Goal: Obtain resource: Obtain resource

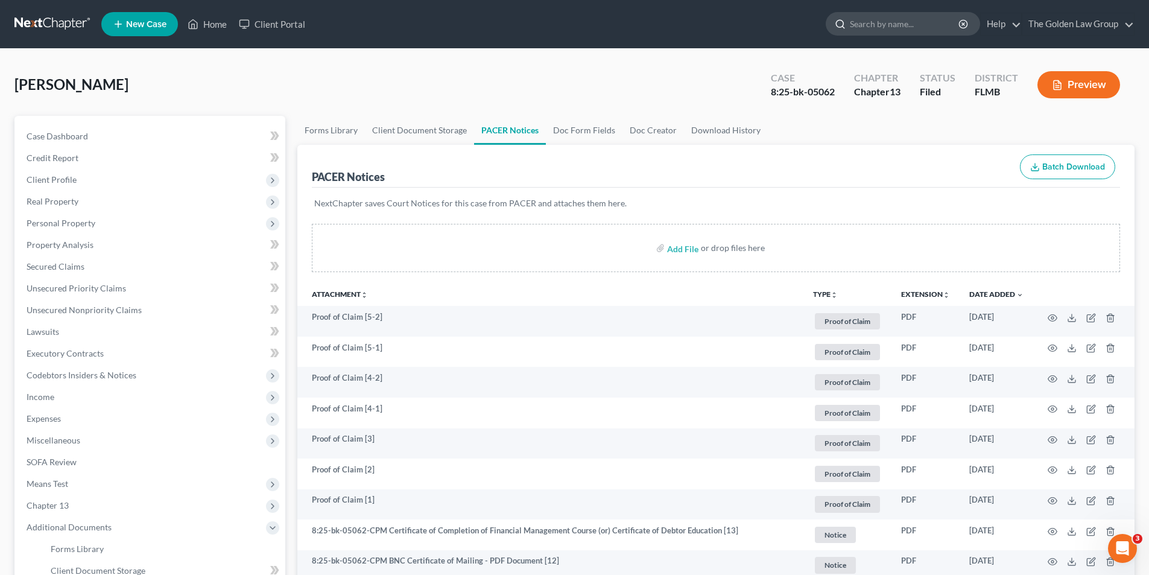
click at [874, 25] on input "search" at bounding box center [905, 24] width 110 height 22
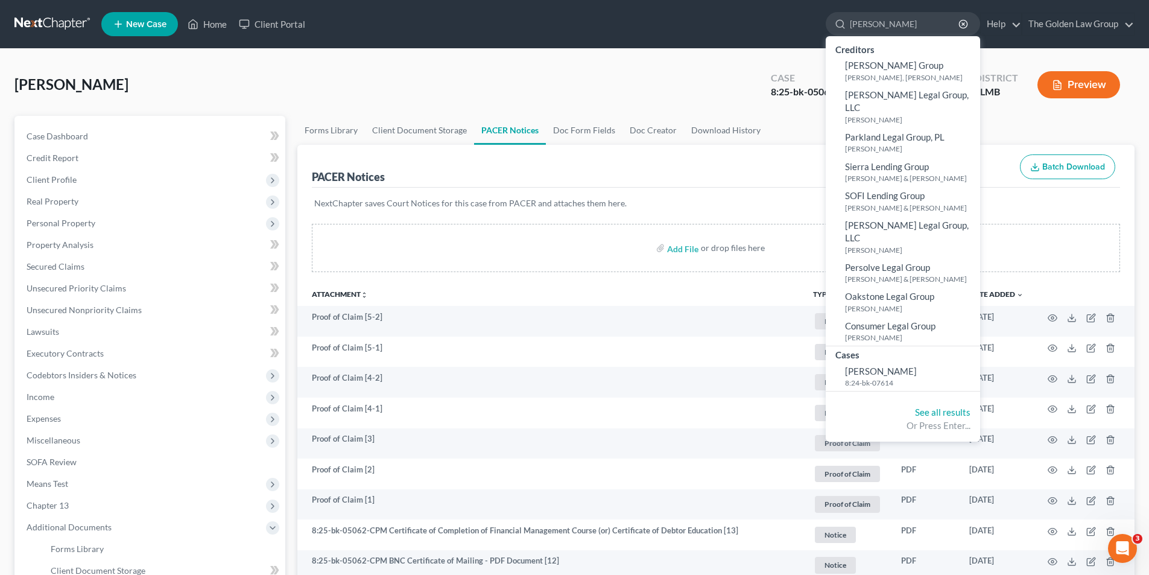
type input "[PERSON_NAME]"
click at [168, 375] on span "Codebtors Insiders & Notices" at bounding box center [151, 375] width 268 height 22
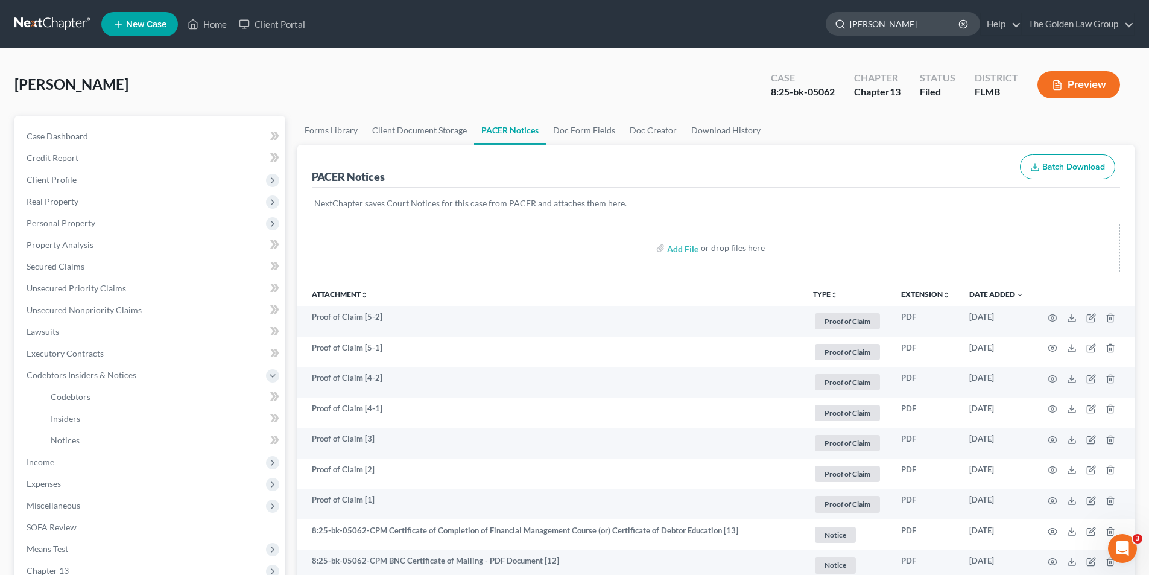
click at [909, 25] on input "[PERSON_NAME]" at bounding box center [905, 24] width 110 height 22
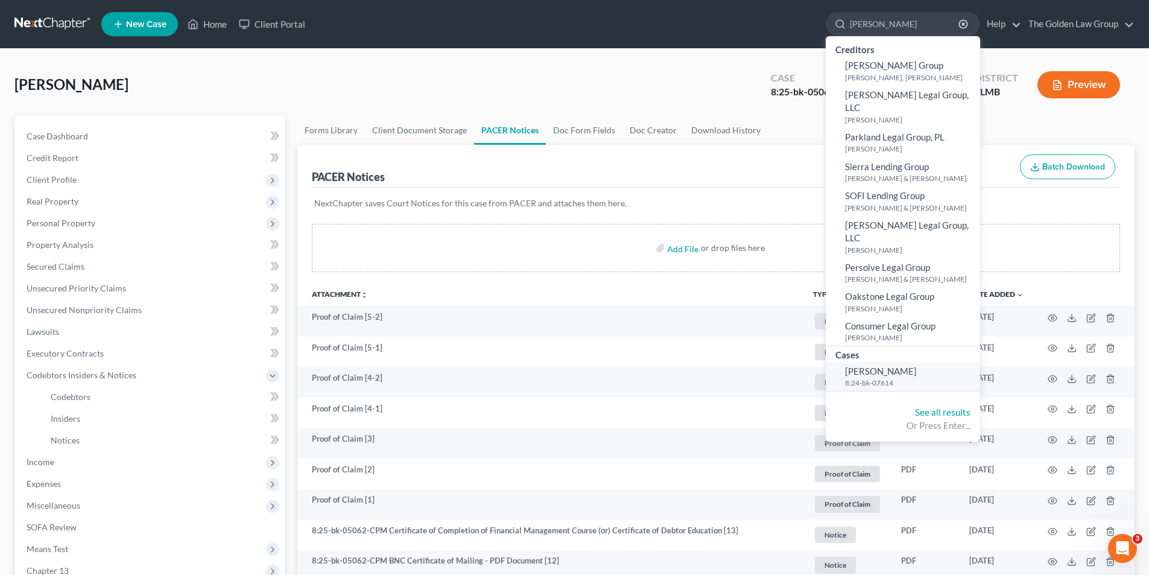
click at [890, 366] on span "[PERSON_NAME]" at bounding box center [881, 371] width 72 height 11
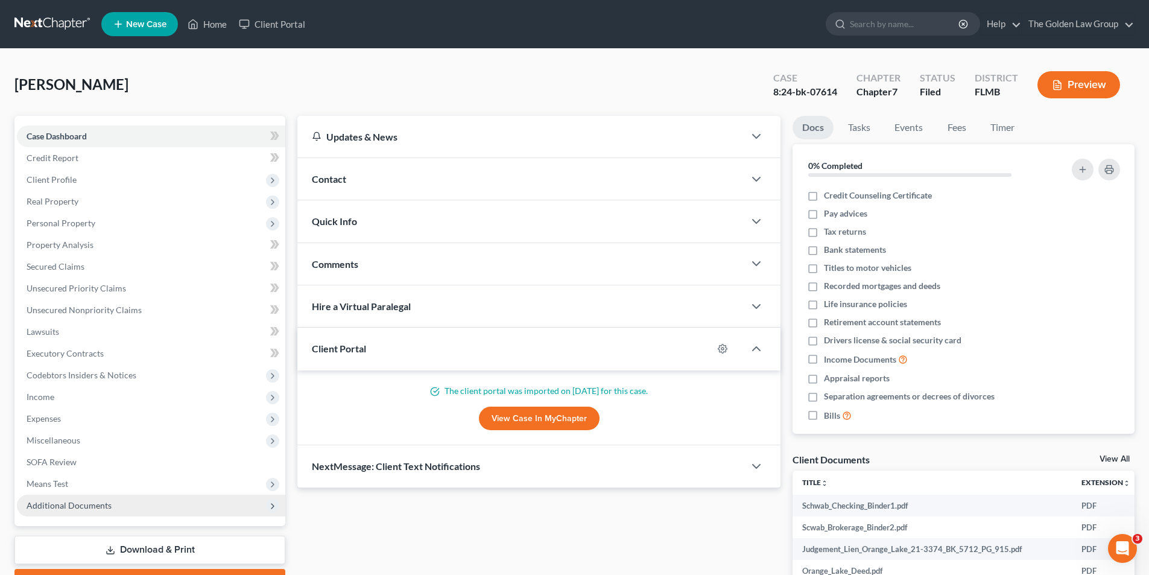
click at [82, 504] on span "Additional Documents" at bounding box center [69, 505] width 85 height 10
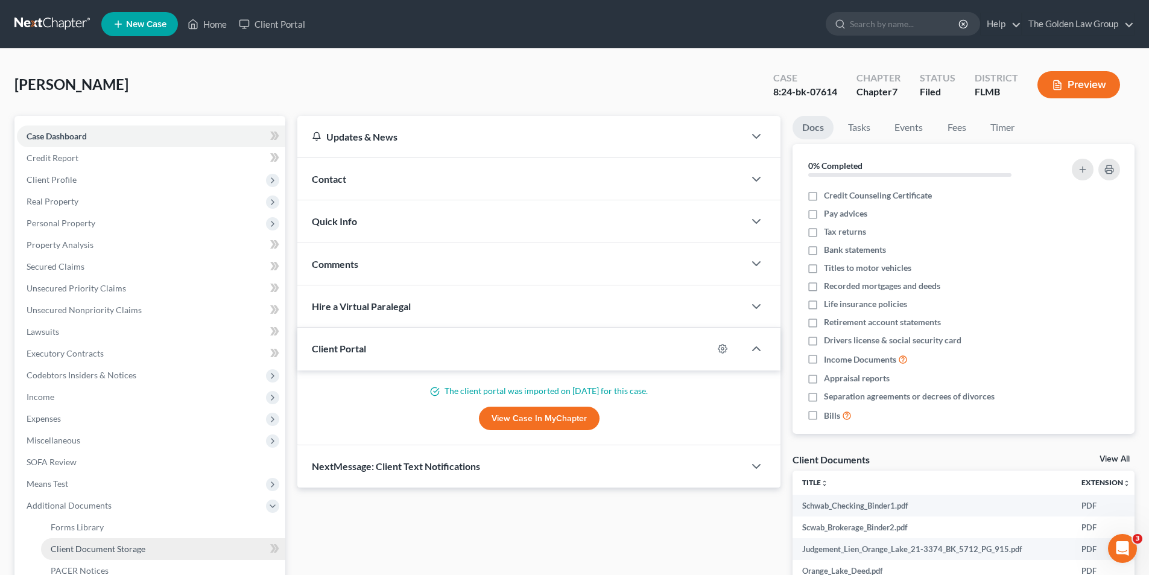
scroll to position [121, 0]
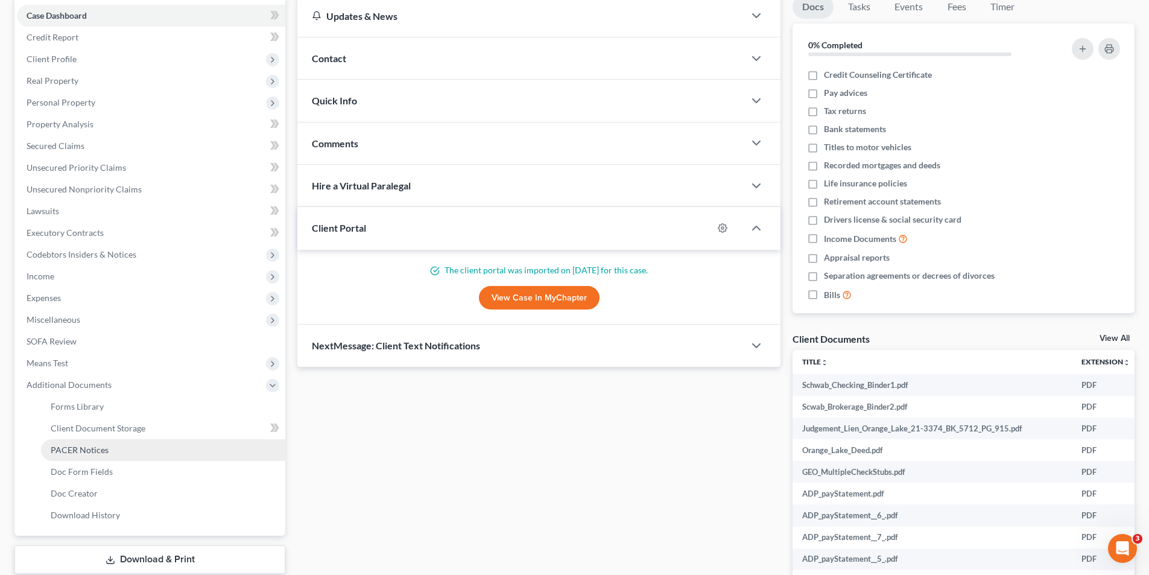
click at [94, 451] on span "PACER Notices" at bounding box center [80, 450] width 58 height 10
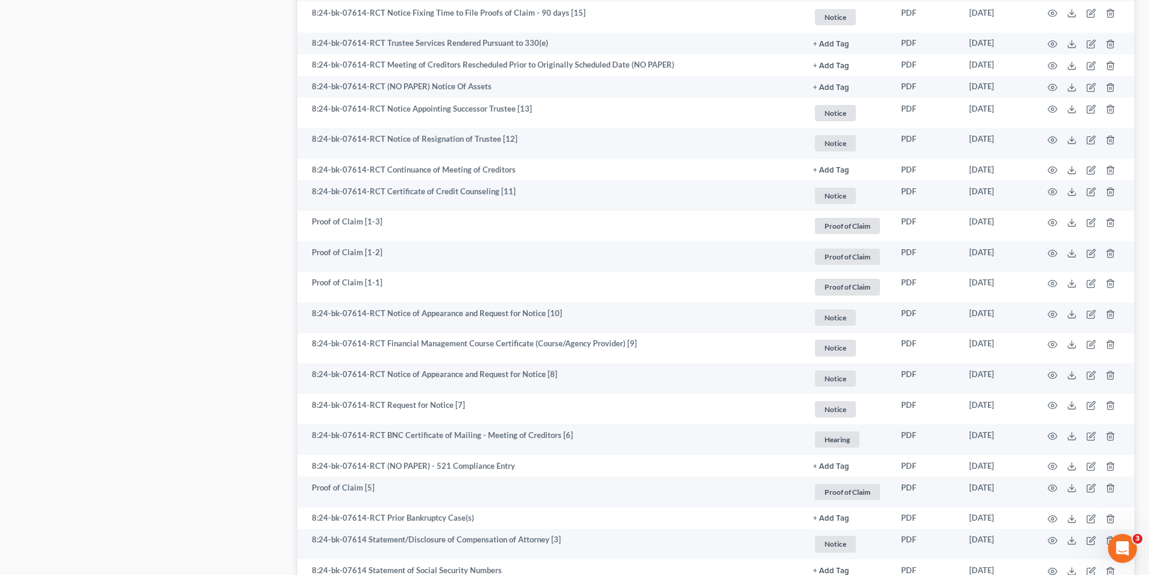
scroll to position [1398, 0]
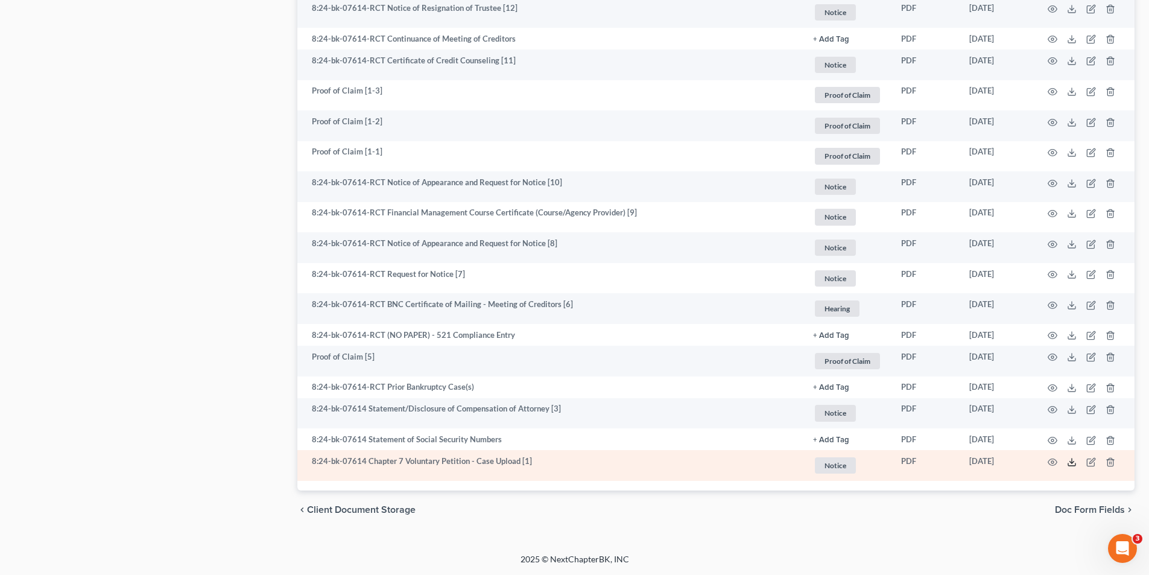
click at [1072, 460] on line at bounding box center [1072, 460] width 0 height 5
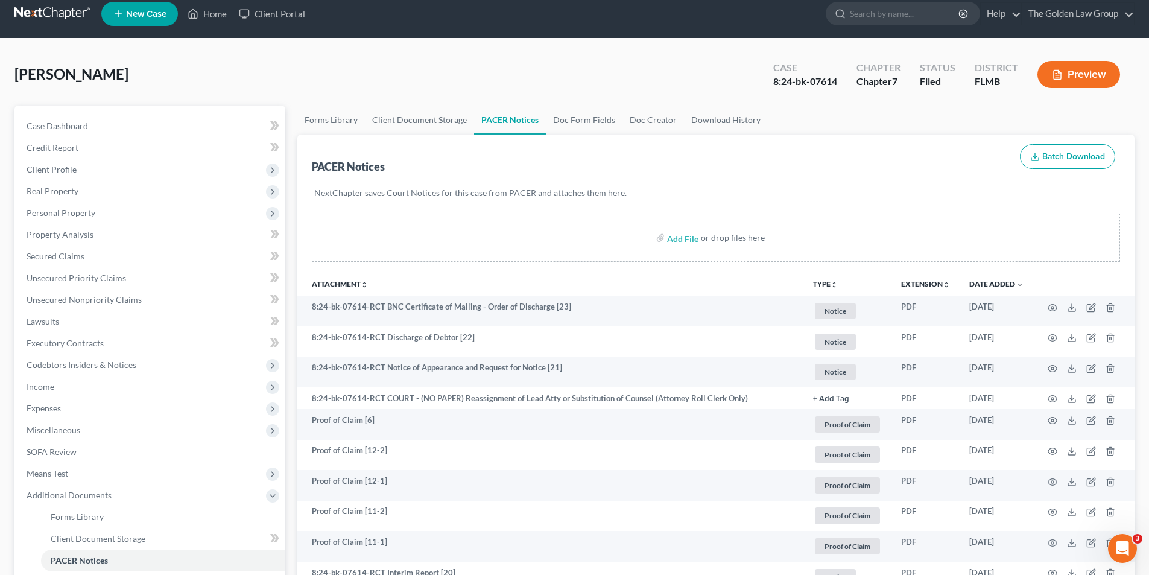
scroll to position [0, 0]
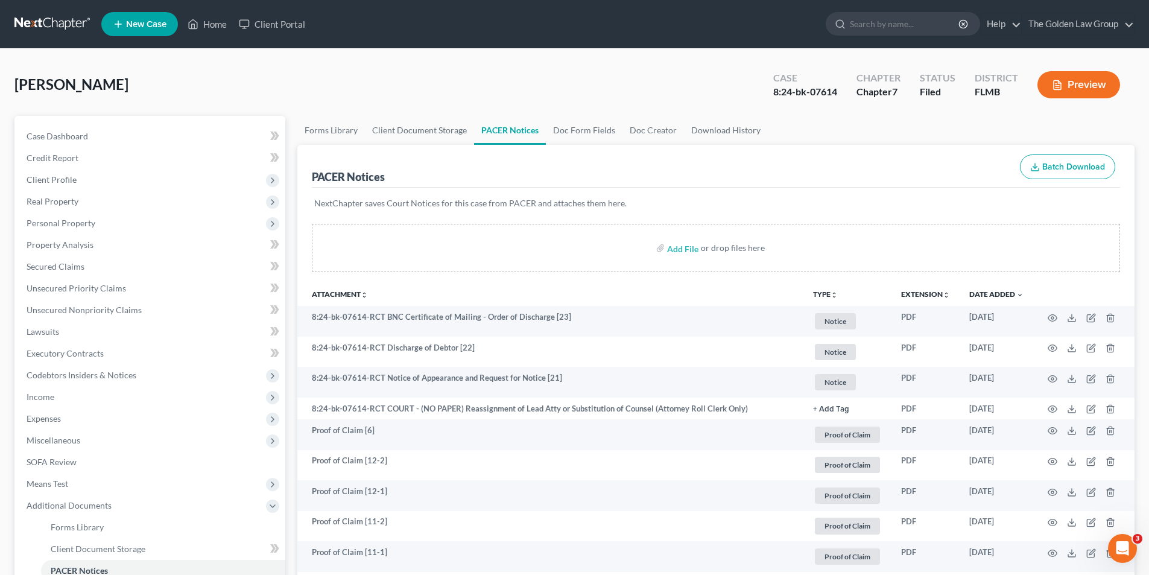
click at [1063, 82] on button "Preview" at bounding box center [1079, 84] width 83 height 27
click at [212, 25] on link "Home" at bounding box center [207, 24] width 51 height 22
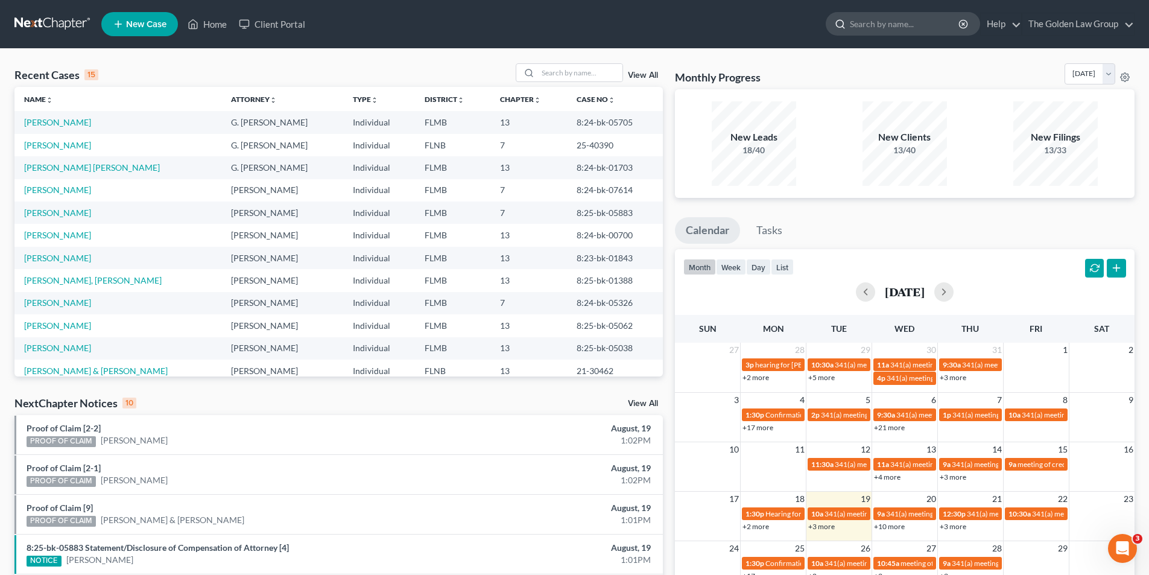
click at [862, 19] on input "search" at bounding box center [905, 24] width 110 height 22
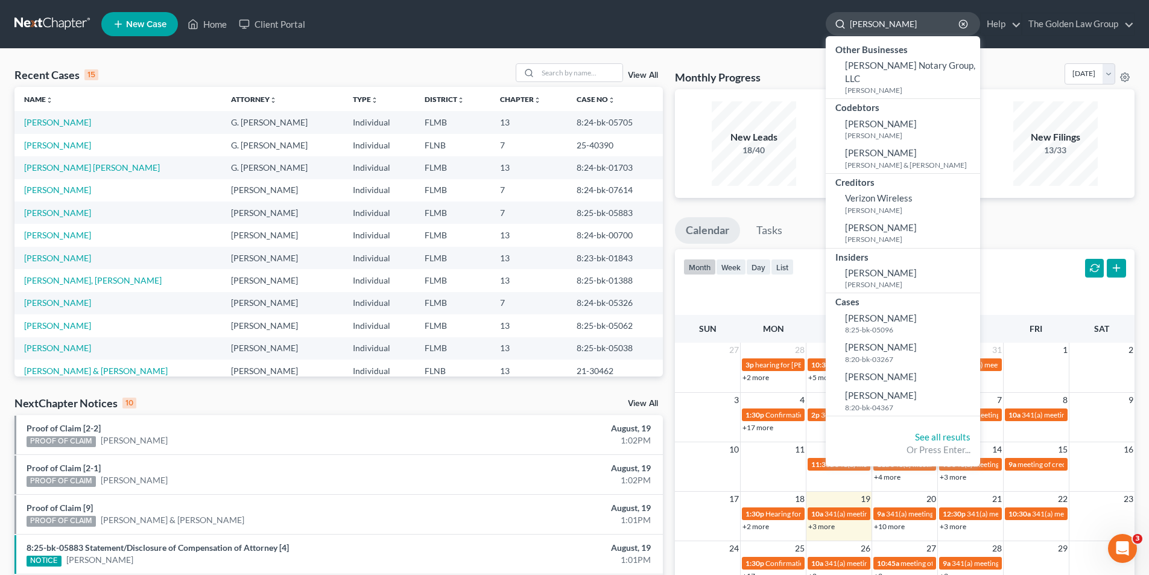
type input "[PERSON_NAME]"
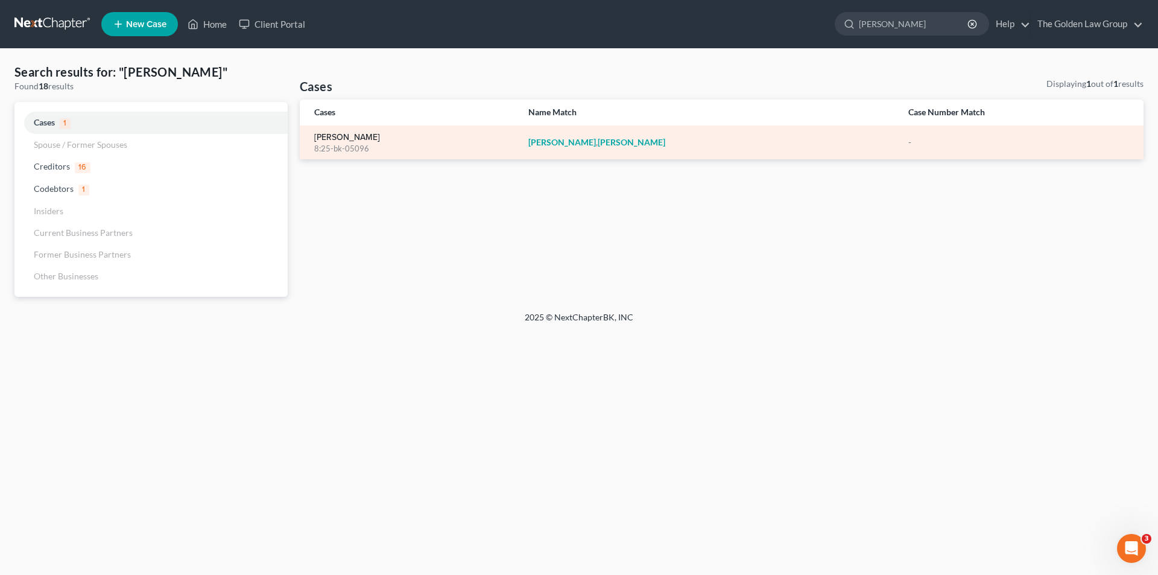
click at [345, 136] on link "[PERSON_NAME]" at bounding box center [347, 137] width 66 height 8
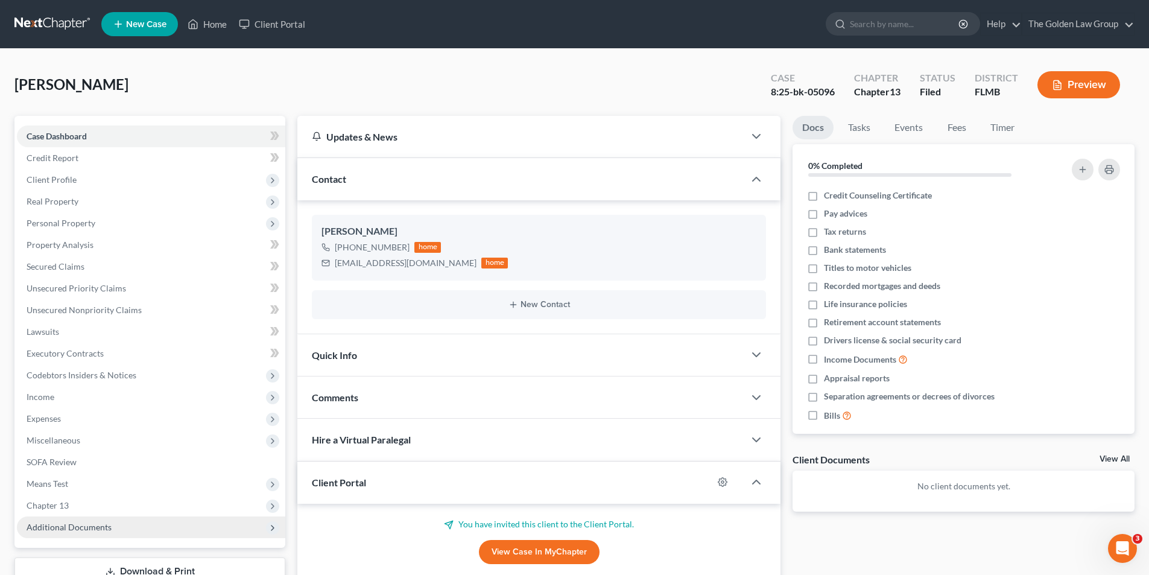
click at [86, 527] on span "Additional Documents" at bounding box center [69, 527] width 85 height 10
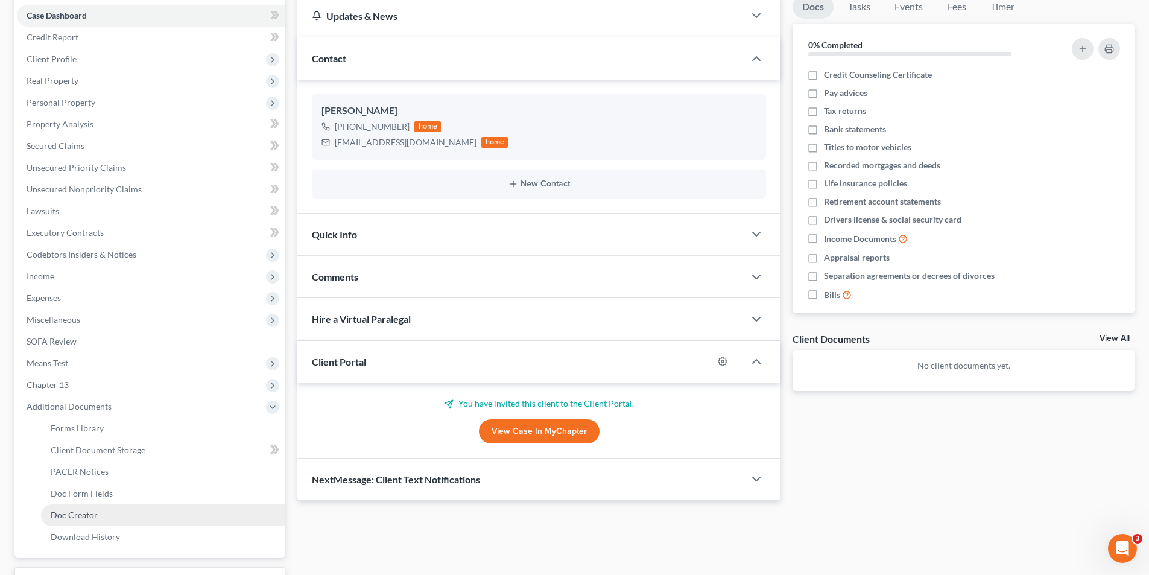
scroll to position [181, 0]
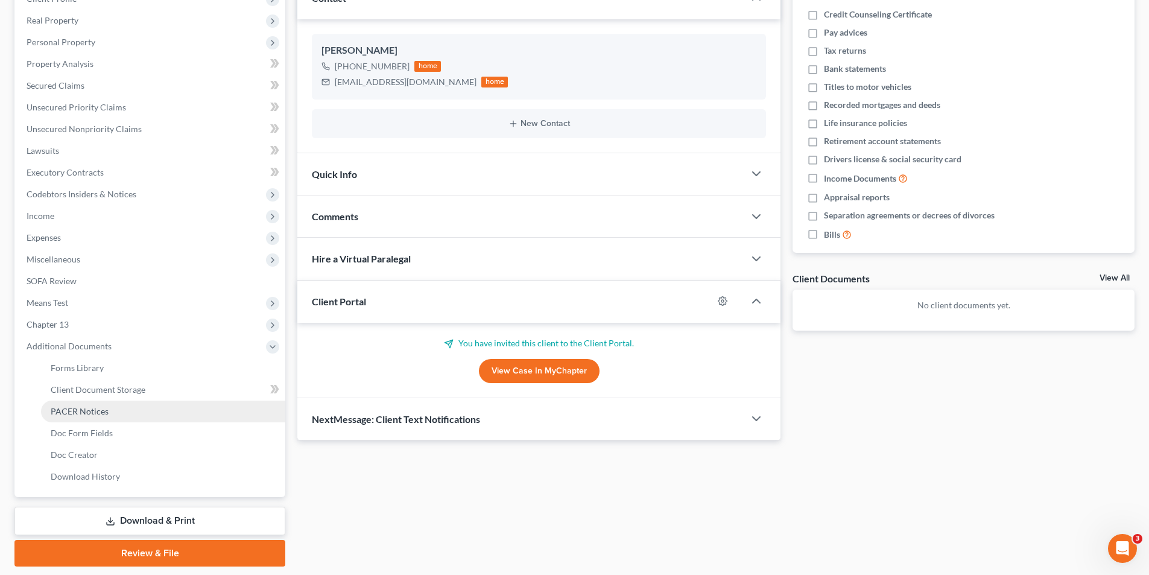
click at [84, 408] on span "PACER Notices" at bounding box center [80, 411] width 58 height 10
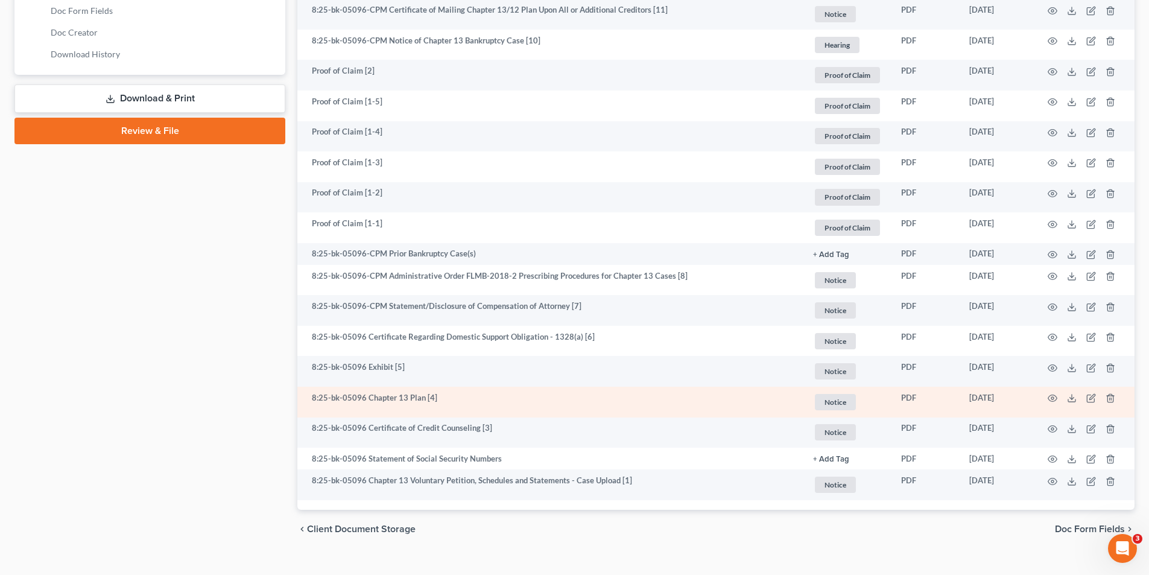
scroll to position [623, 0]
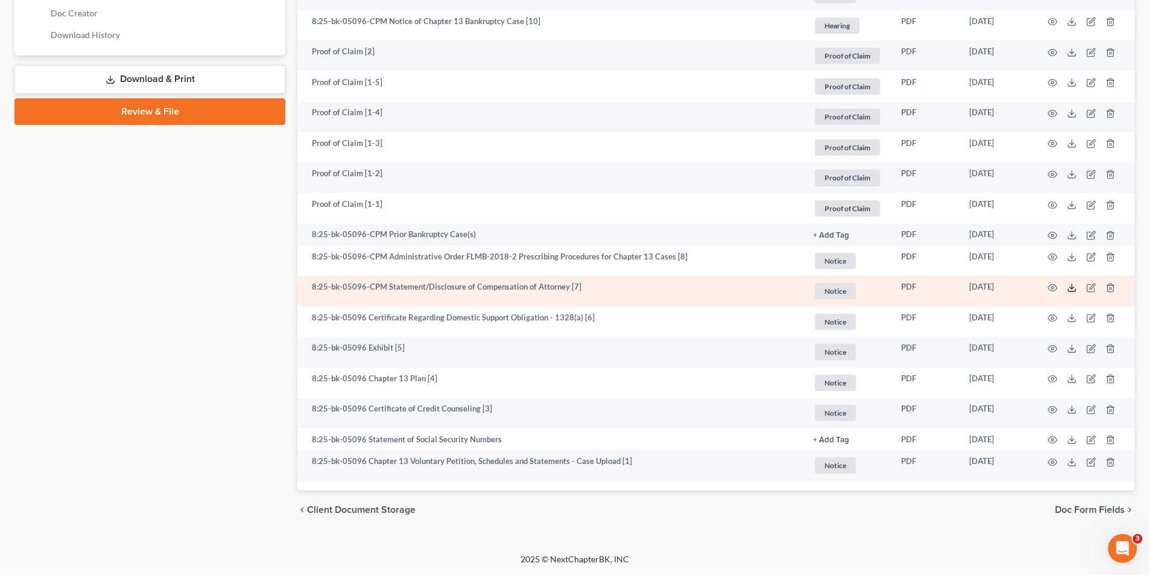
click at [1071, 288] on polyline at bounding box center [1072, 288] width 4 height 2
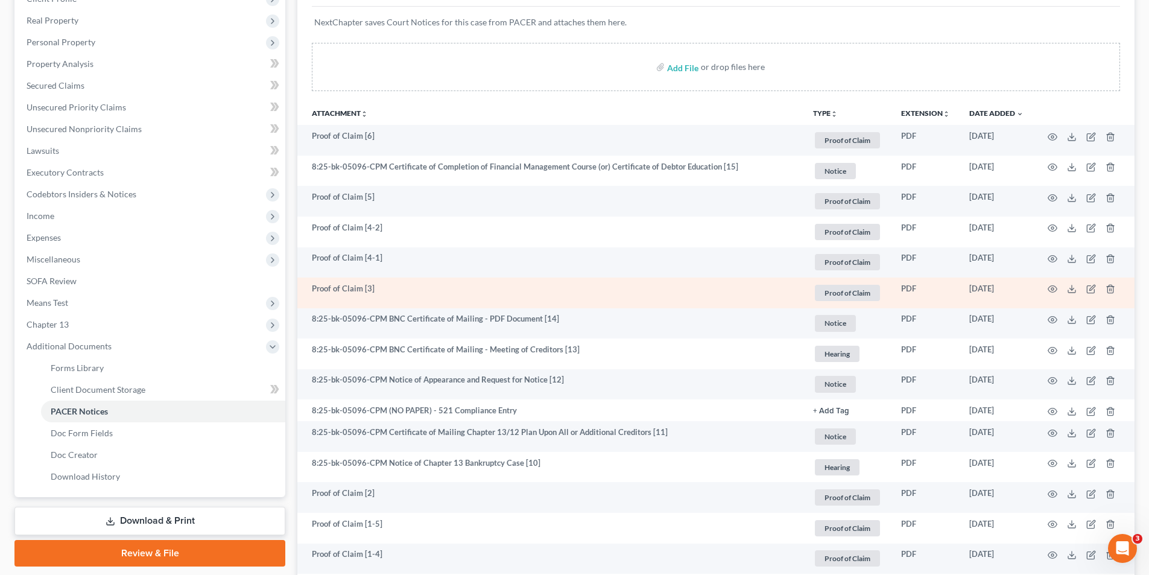
scroll to position [0, 0]
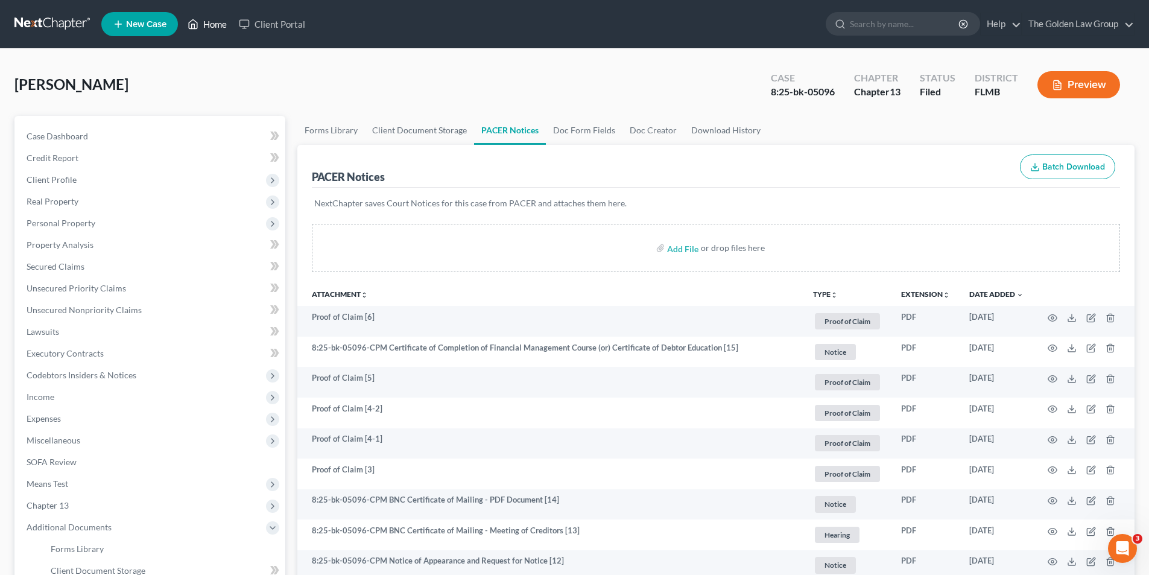
click at [222, 24] on link "Home" at bounding box center [207, 24] width 51 height 22
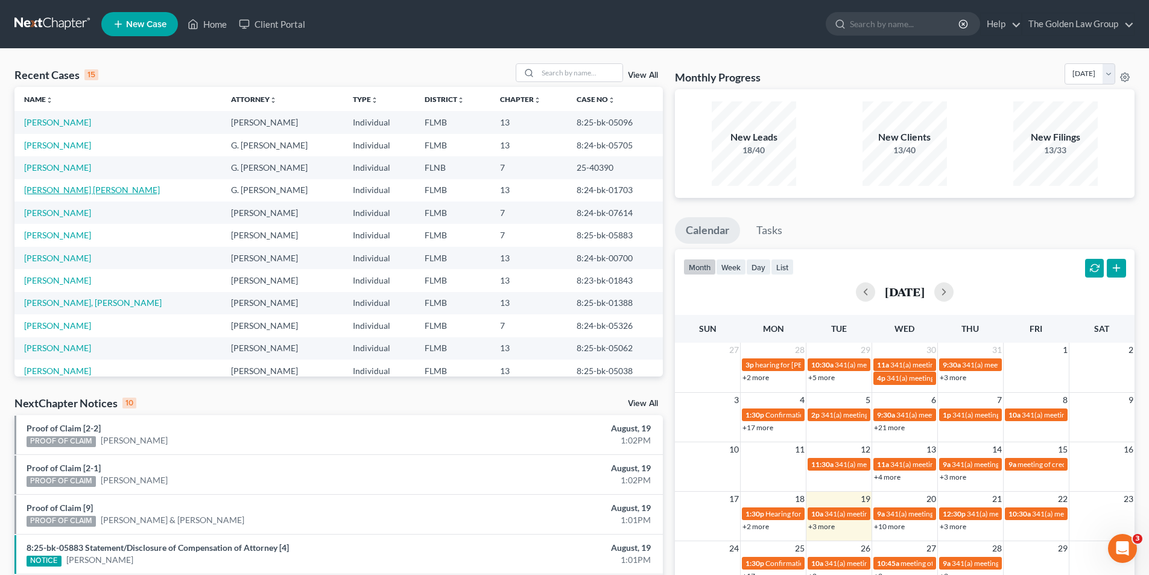
click at [43, 188] on link "[PERSON_NAME] [PERSON_NAME]" at bounding box center [92, 190] width 136 height 10
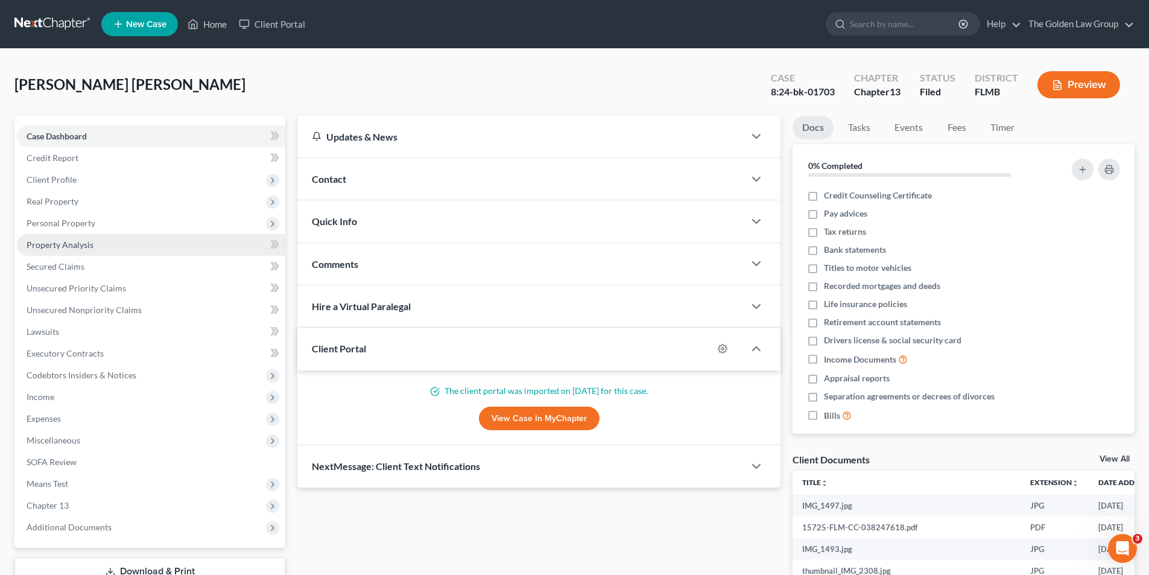
click at [66, 242] on span "Property Analysis" at bounding box center [60, 244] width 67 height 10
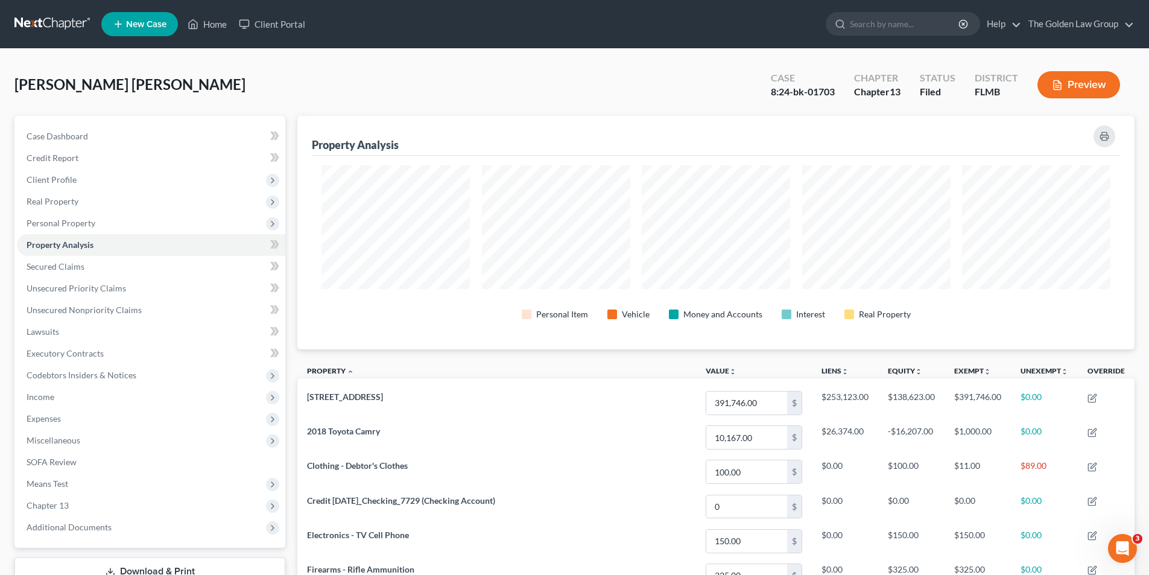
click at [1054, 89] on icon "button" at bounding box center [1057, 85] width 7 height 9
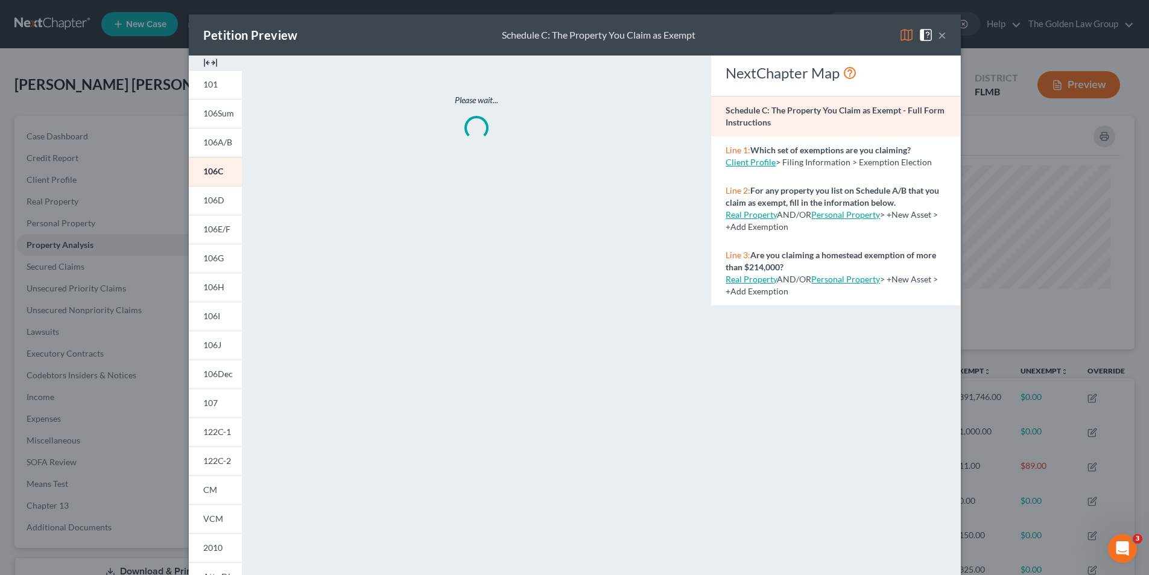
scroll to position [234, 844]
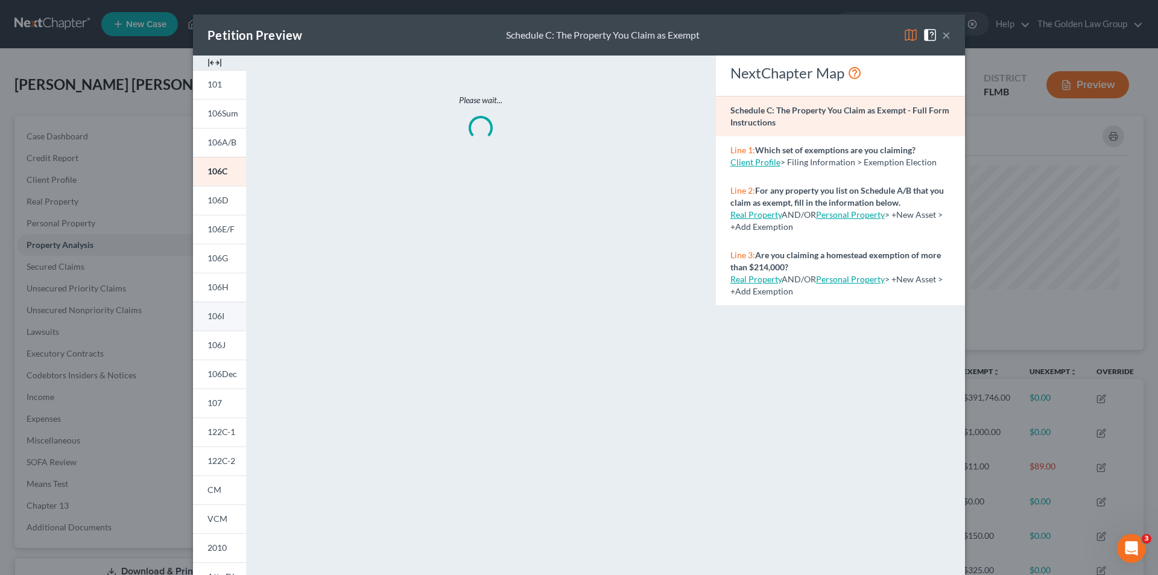
click at [220, 316] on span "106I" at bounding box center [216, 316] width 17 height 10
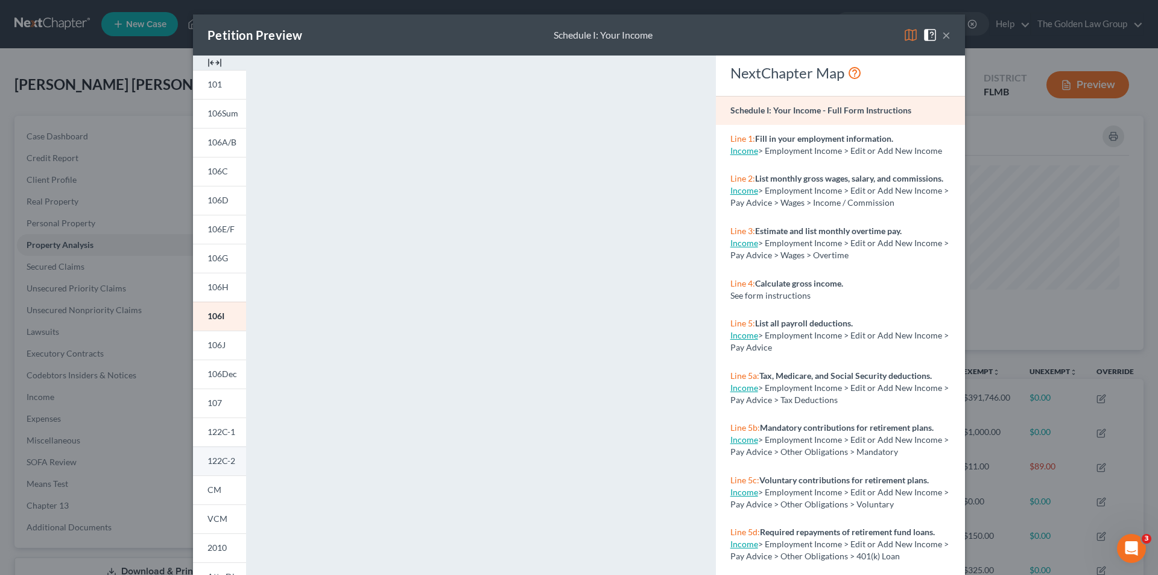
click at [222, 461] on span "122C-2" at bounding box center [222, 460] width 28 height 10
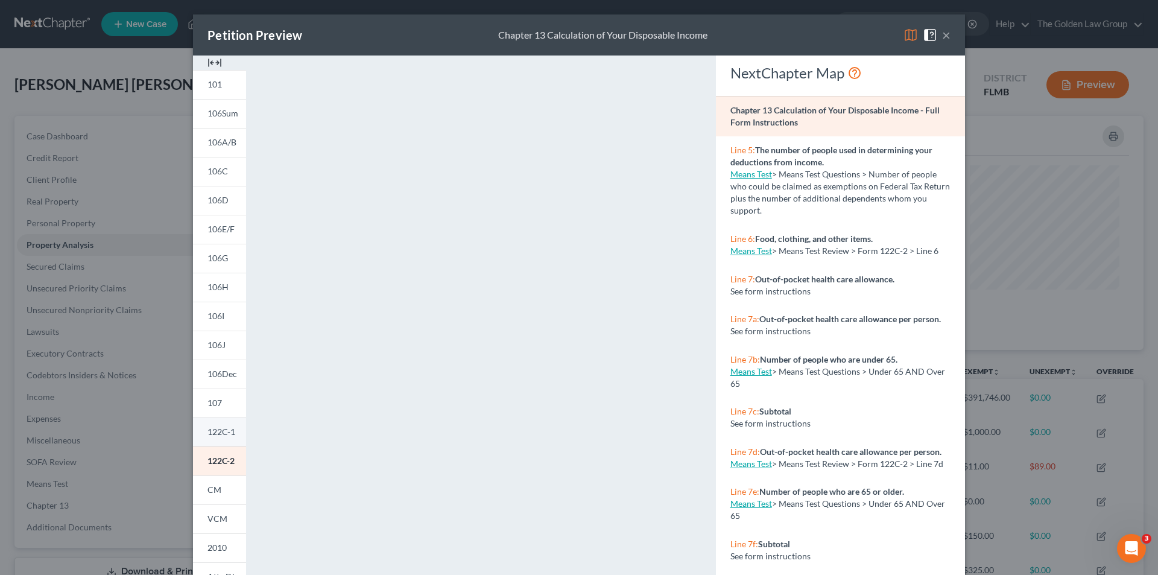
click at [220, 432] on span "122C-1" at bounding box center [222, 431] width 28 height 10
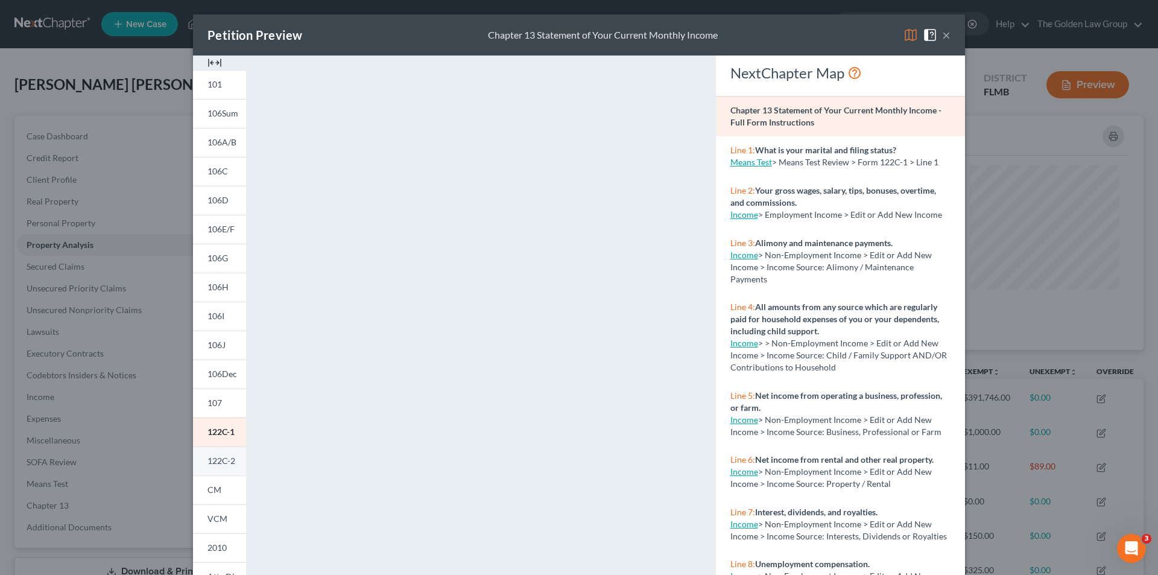
click at [215, 463] on span "122C-2" at bounding box center [222, 460] width 28 height 10
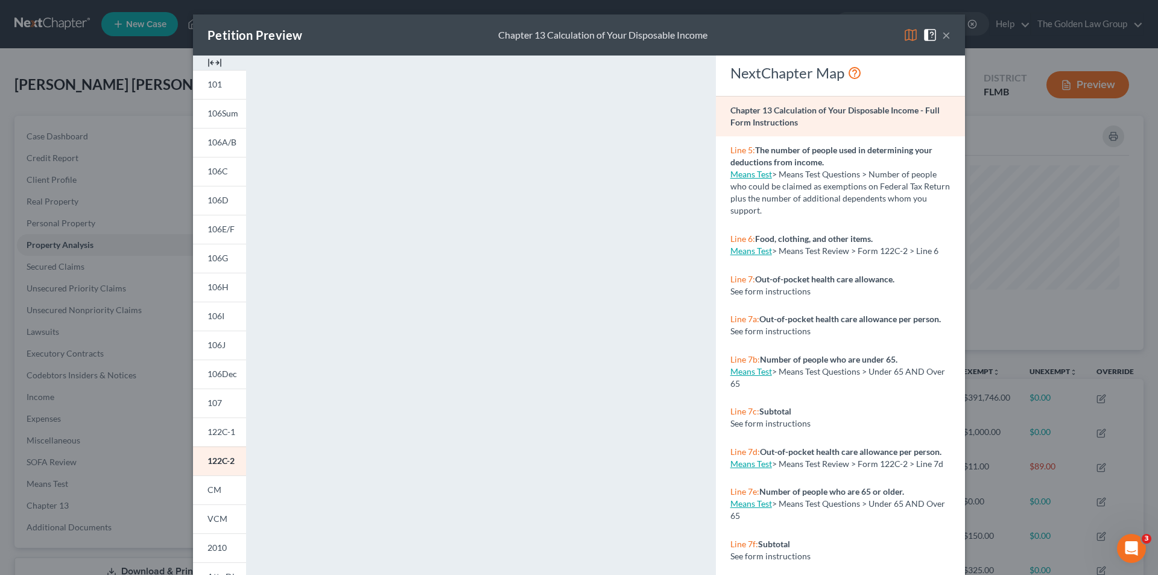
click at [88, 118] on div "Petition Preview Chapter 13 Calculation of Your Disposable Income × 101 106Sum …" at bounding box center [579, 287] width 1158 height 575
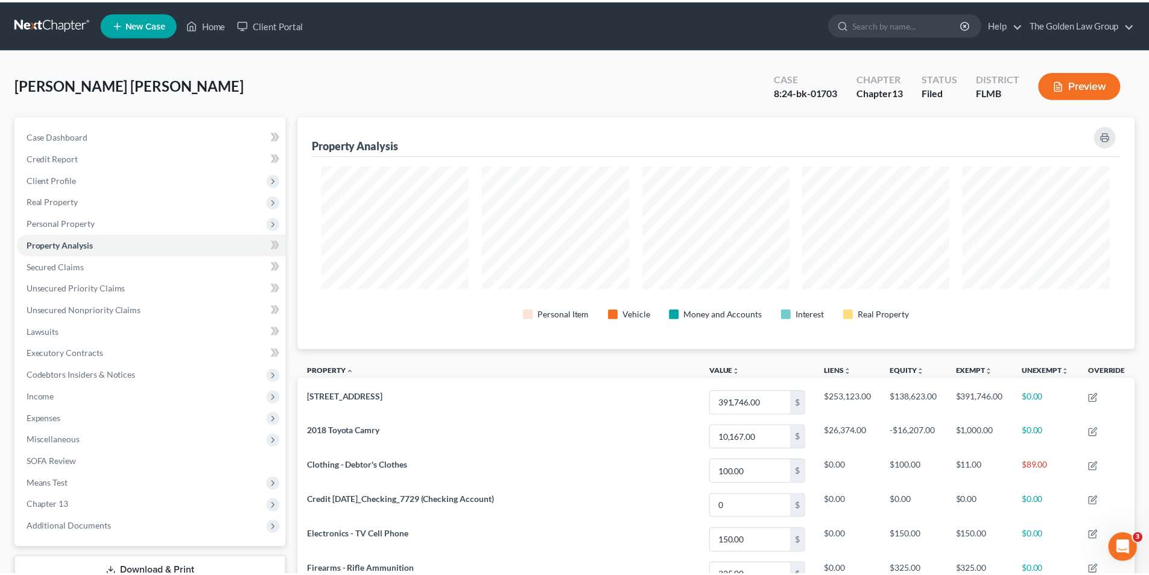
scroll to position [603003, 602399]
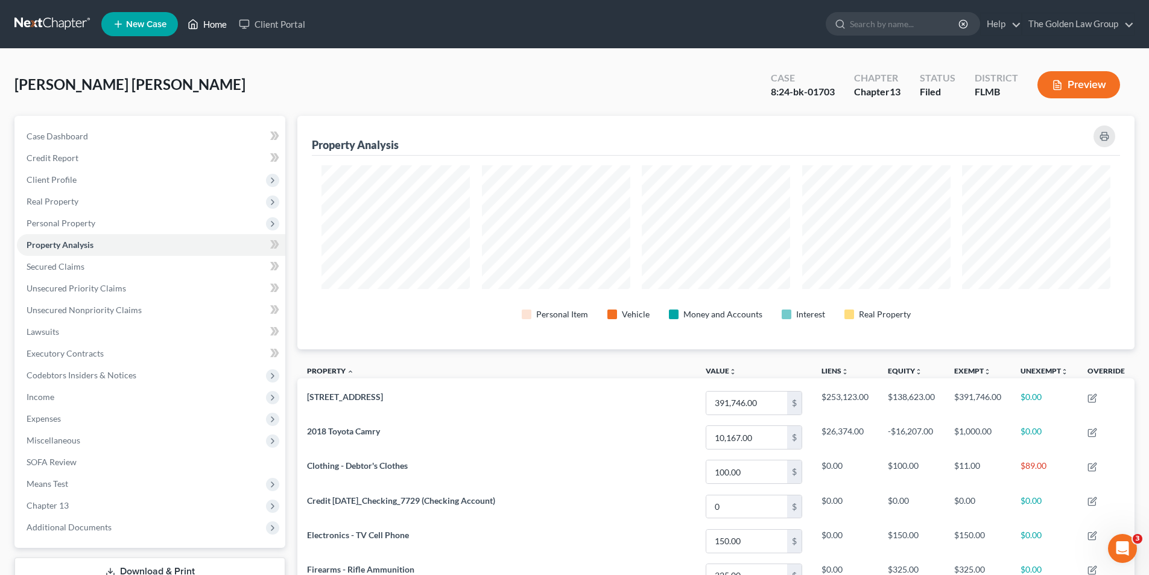
click at [211, 21] on link "Home" at bounding box center [207, 24] width 51 height 22
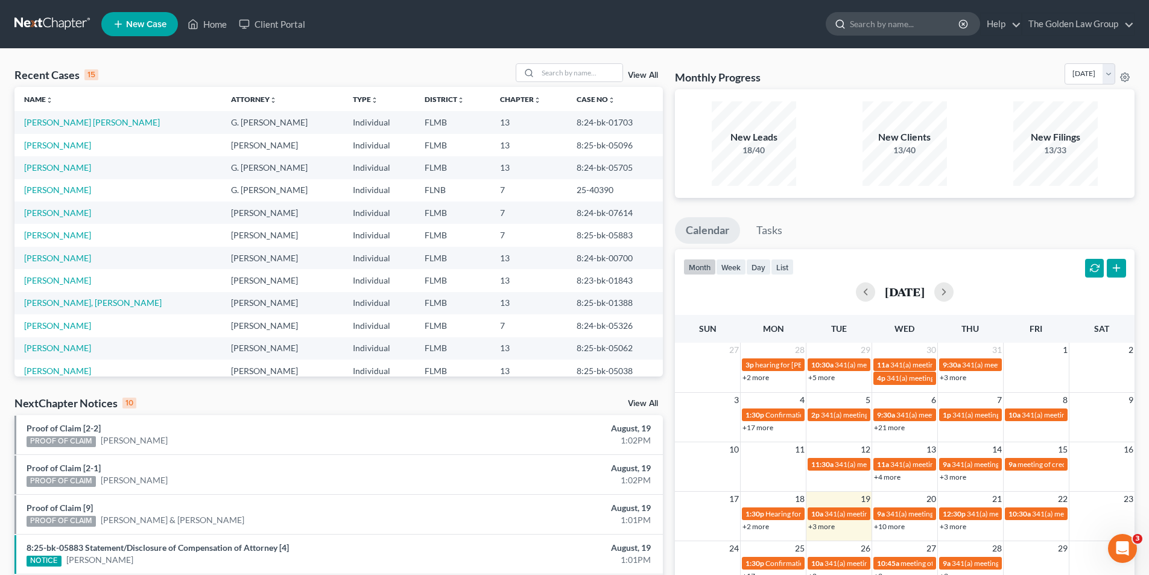
click at [853, 24] on input "search" at bounding box center [905, 24] width 110 height 22
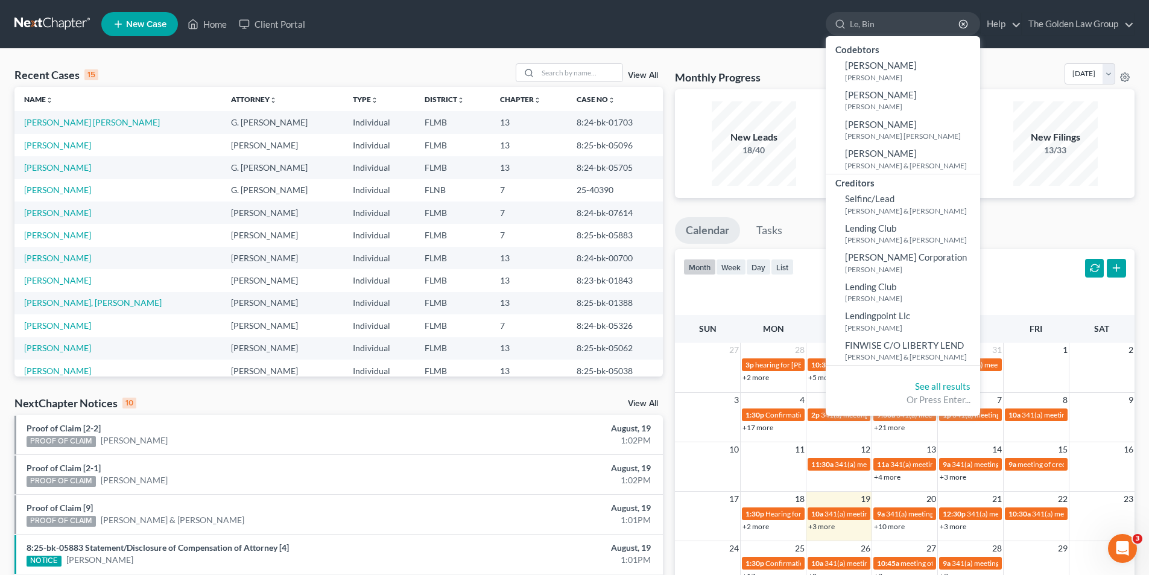
type input "Le, [PERSON_NAME]"
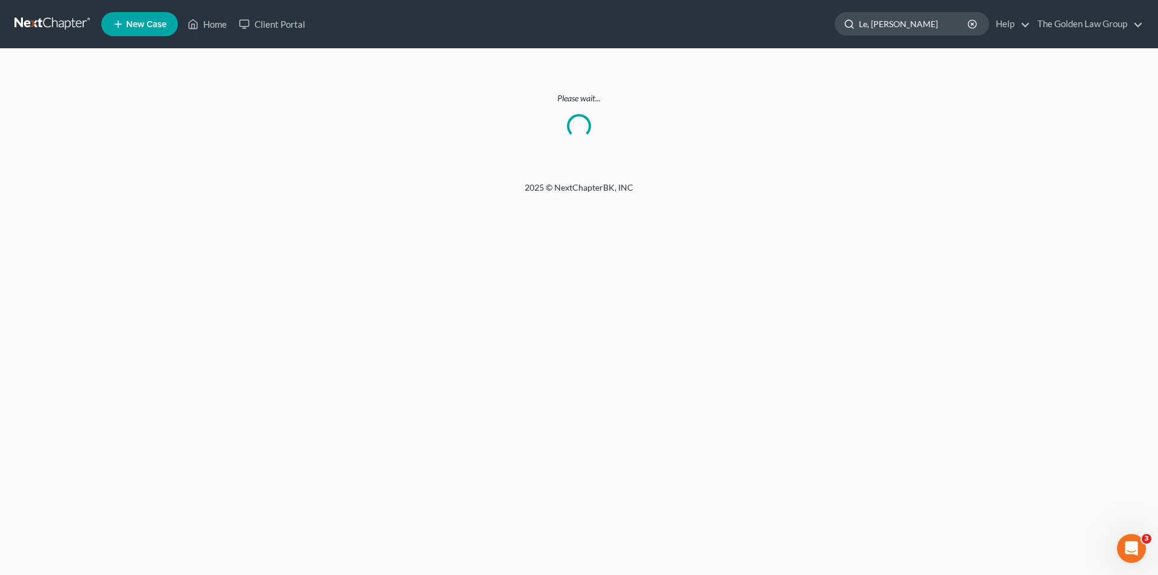
click at [901, 25] on input "Le, [PERSON_NAME]" at bounding box center [914, 24] width 110 height 22
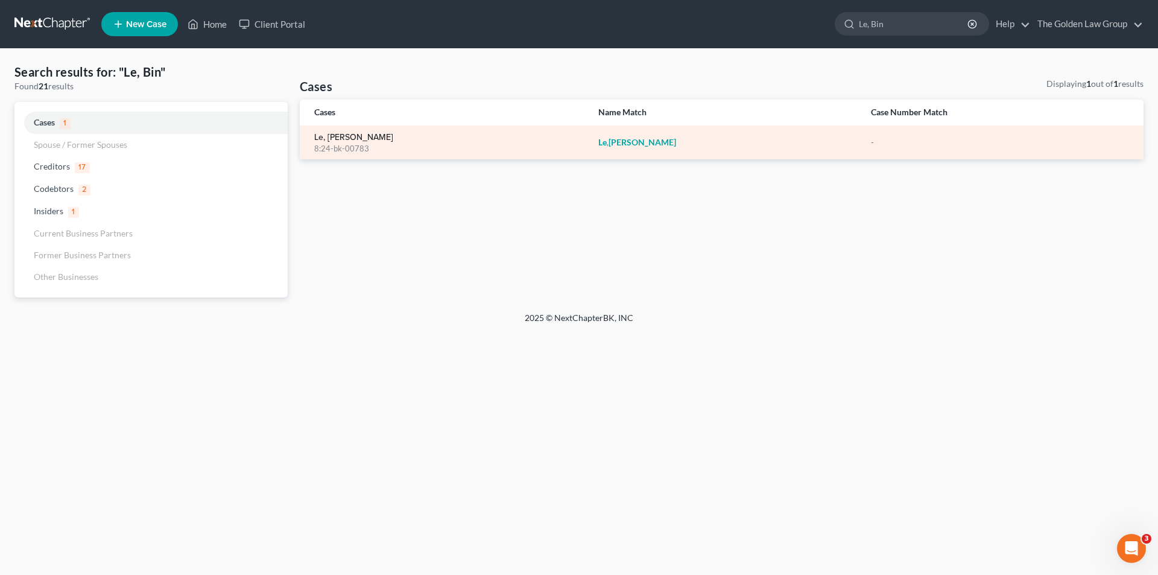
type input "Le, Bin"
click at [329, 138] on link "Le, [PERSON_NAME]" at bounding box center [353, 137] width 79 height 8
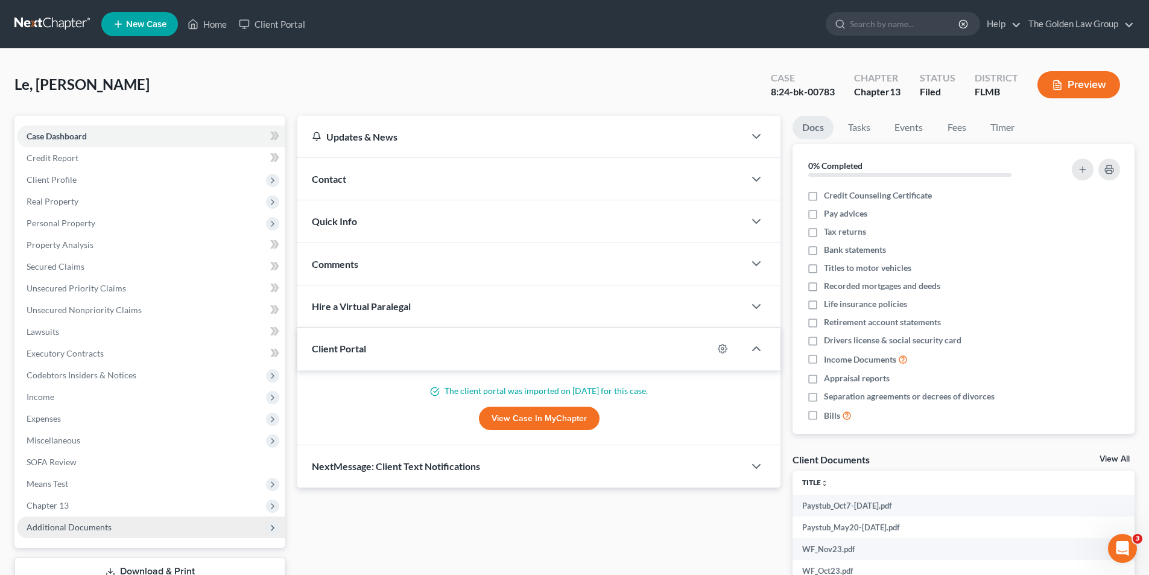
click at [78, 528] on span "Additional Documents" at bounding box center [69, 527] width 85 height 10
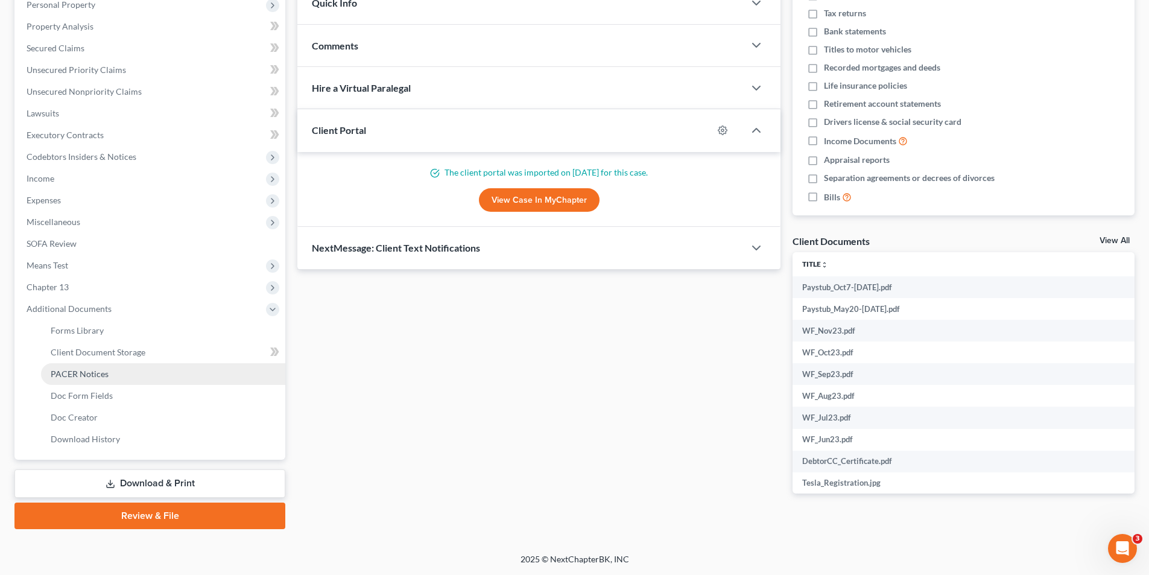
click at [88, 372] on span "PACER Notices" at bounding box center [80, 374] width 58 height 10
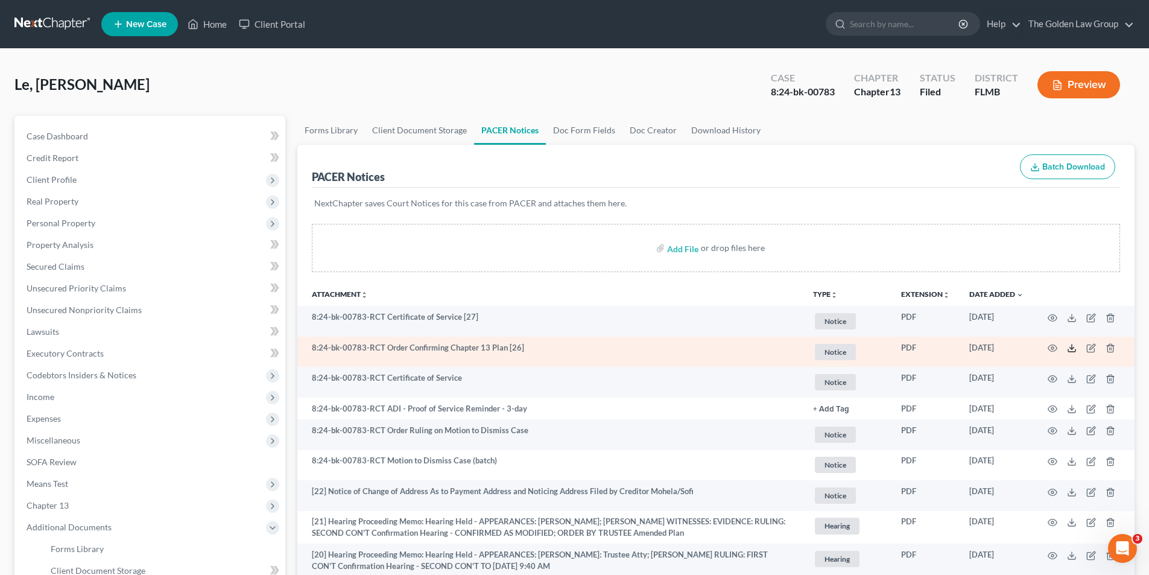
click at [1071, 346] on icon at bounding box center [1072, 348] width 10 height 10
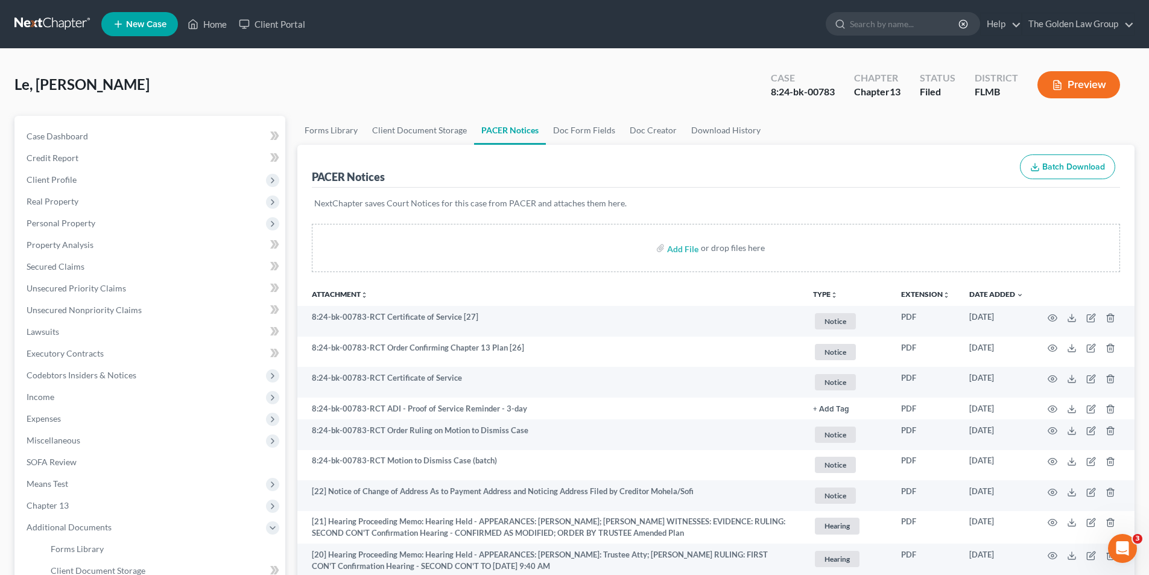
click at [1075, 86] on button "Preview" at bounding box center [1079, 84] width 83 height 27
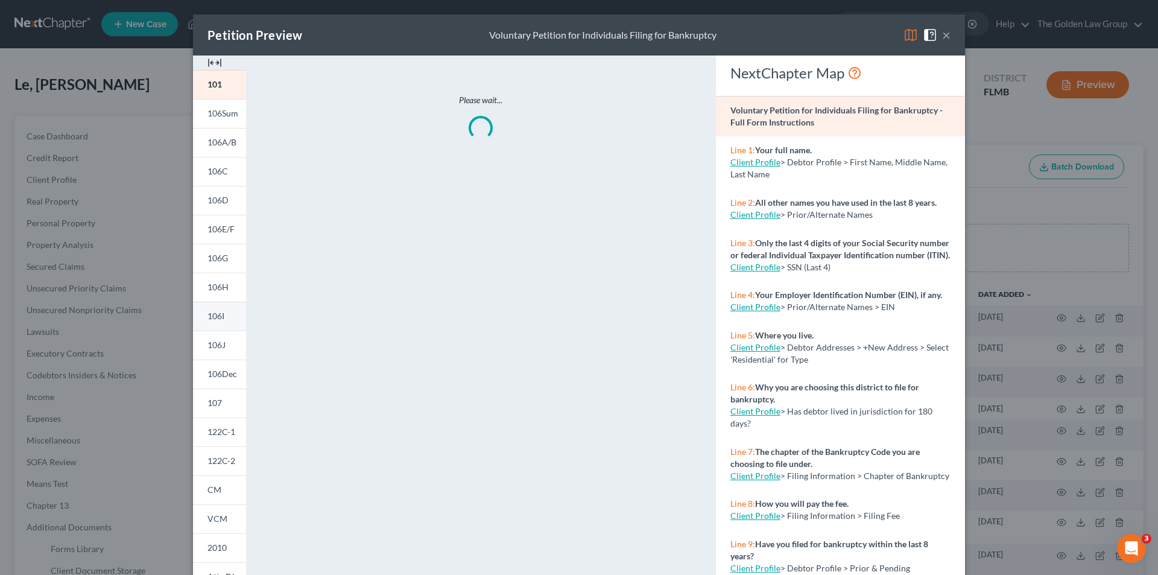
click at [220, 315] on span "106I" at bounding box center [216, 316] width 17 height 10
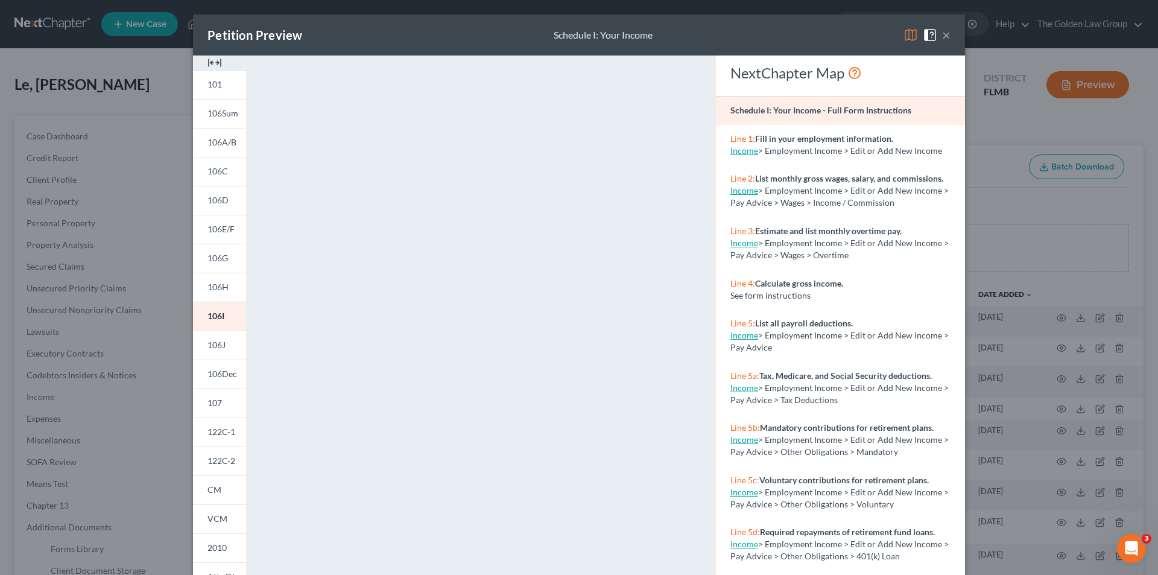
scroll to position [106, 0]
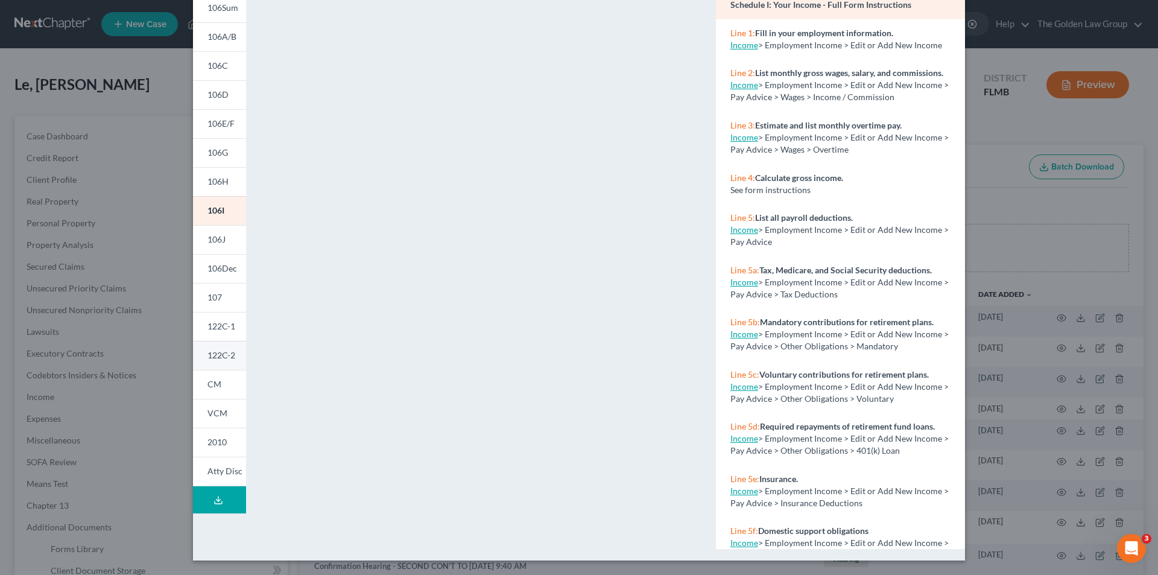
click at [219, 353] on span "122C-2" at bounding box center [222, 355] width 28 height 10
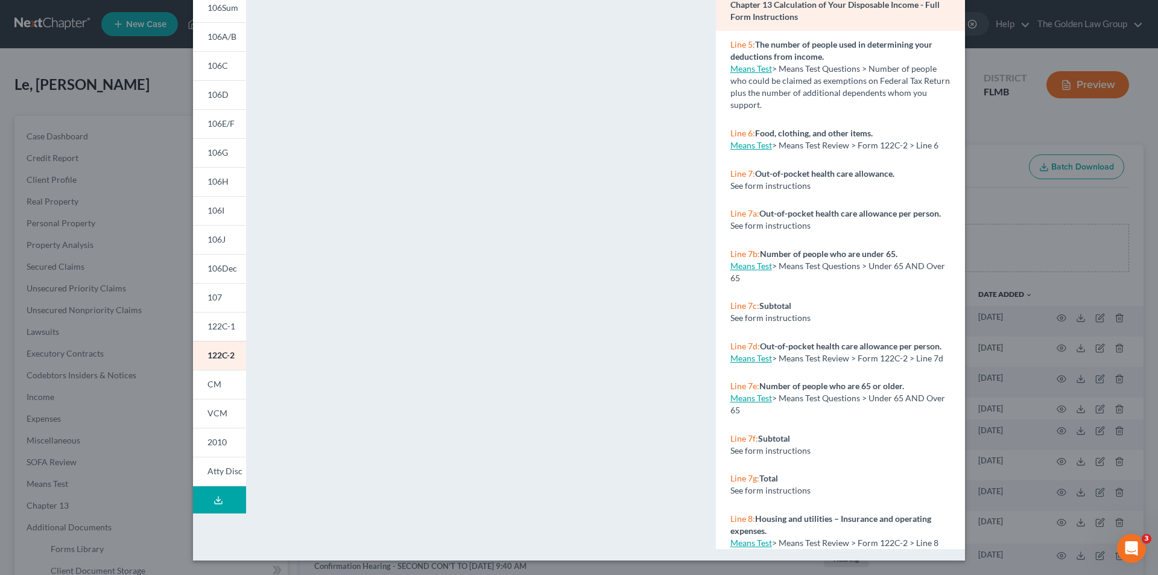
click at [110, 116] on div "Petition Preview Chapter 13 Calculation of Your Disposable Income × 101 106Sum …" at bounding box center [579, 287] width 1158 height 575
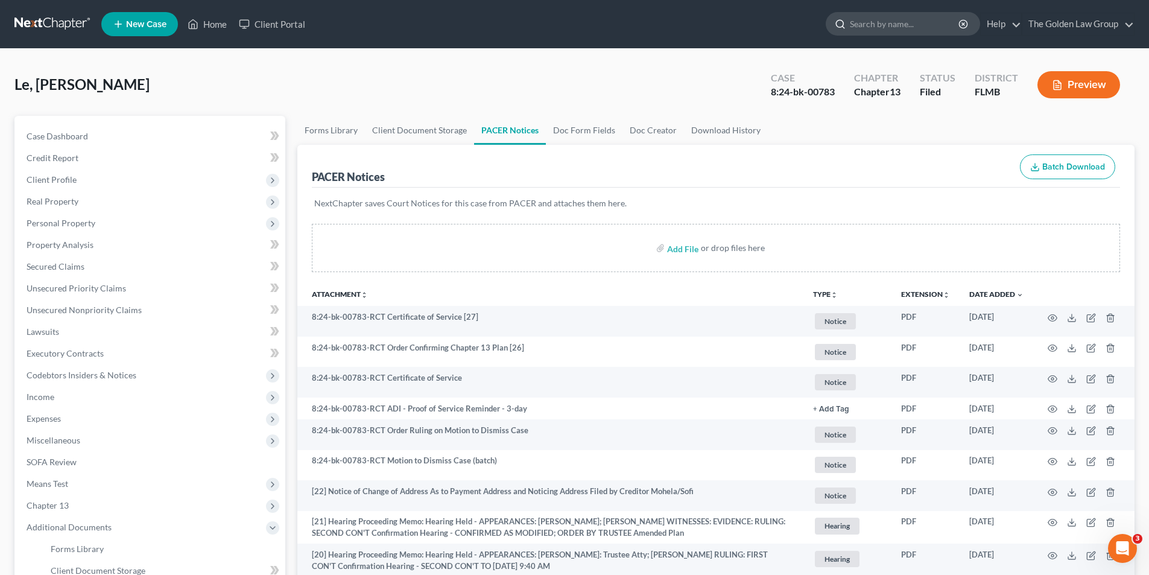
click at [873, 25] on input "search" at bounding box center [905, 24] width 110 height 22
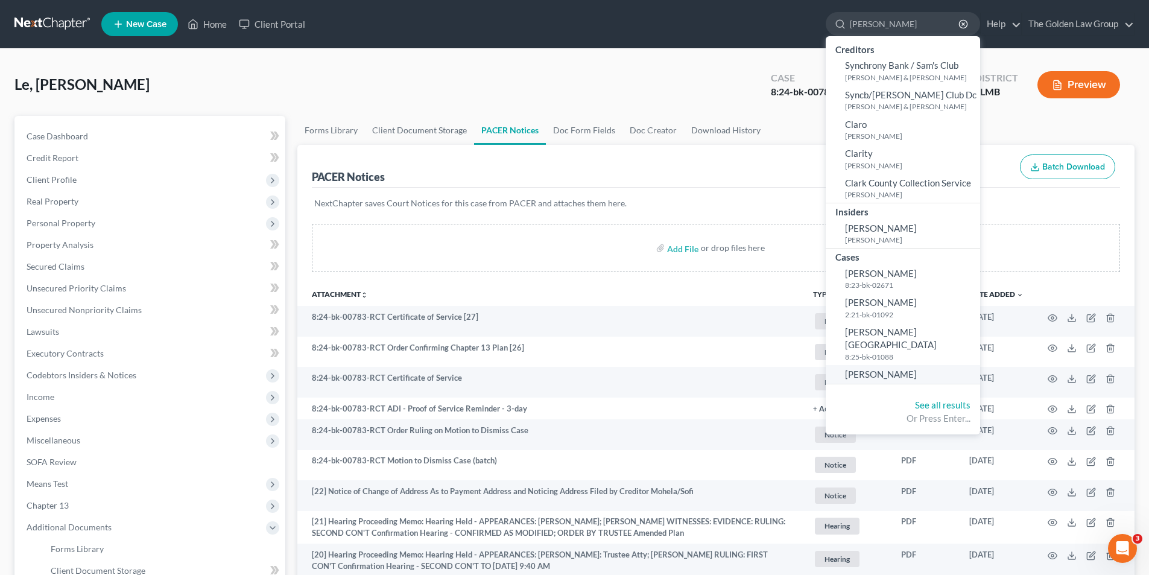
type input "[PERSON_NAME]"
click at [882, 369] on span "[PERSON_NAME]" at bounding box center [881, 374] width 72 height 11
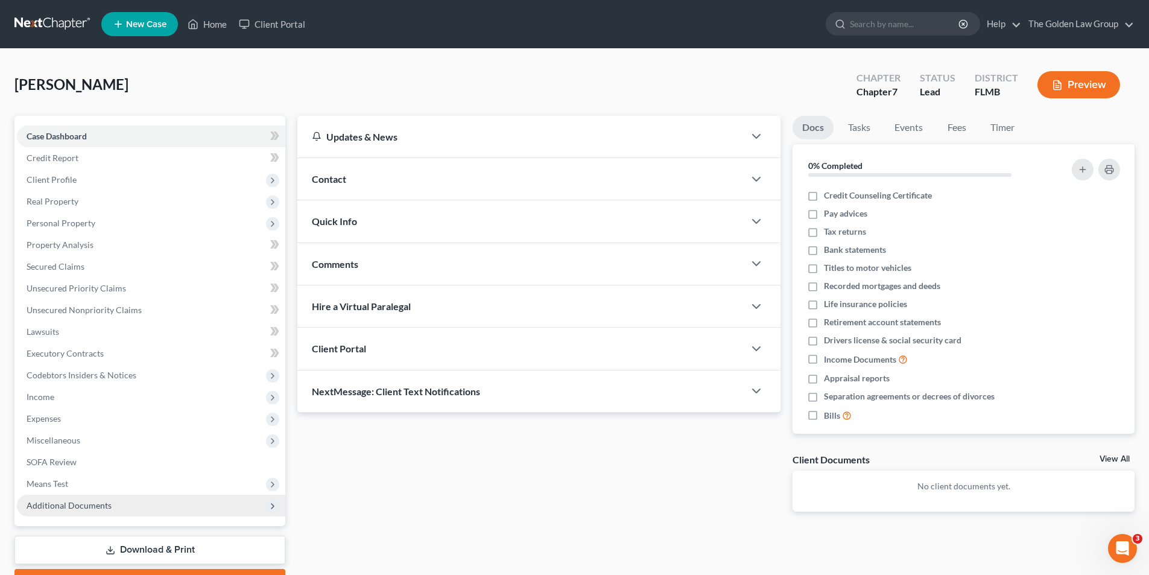
click at [84, 505] on span "Additional Documents" at bounding box center [69, 505] width 85 height 10
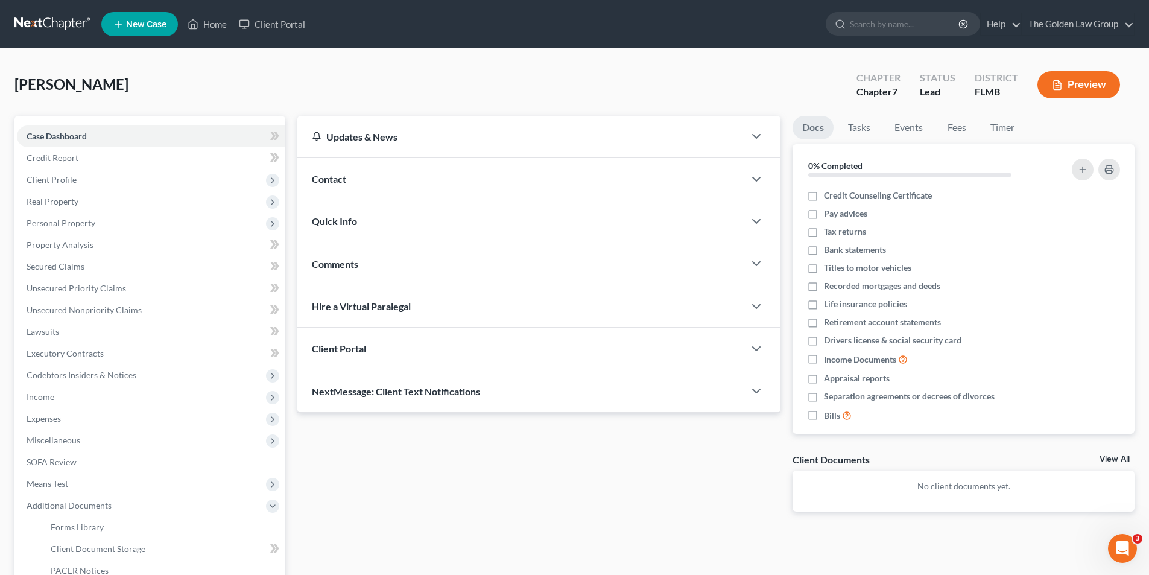
click at [1076, 86] on button "Preview" at bounding box center [1079, 84] width 83 height 27
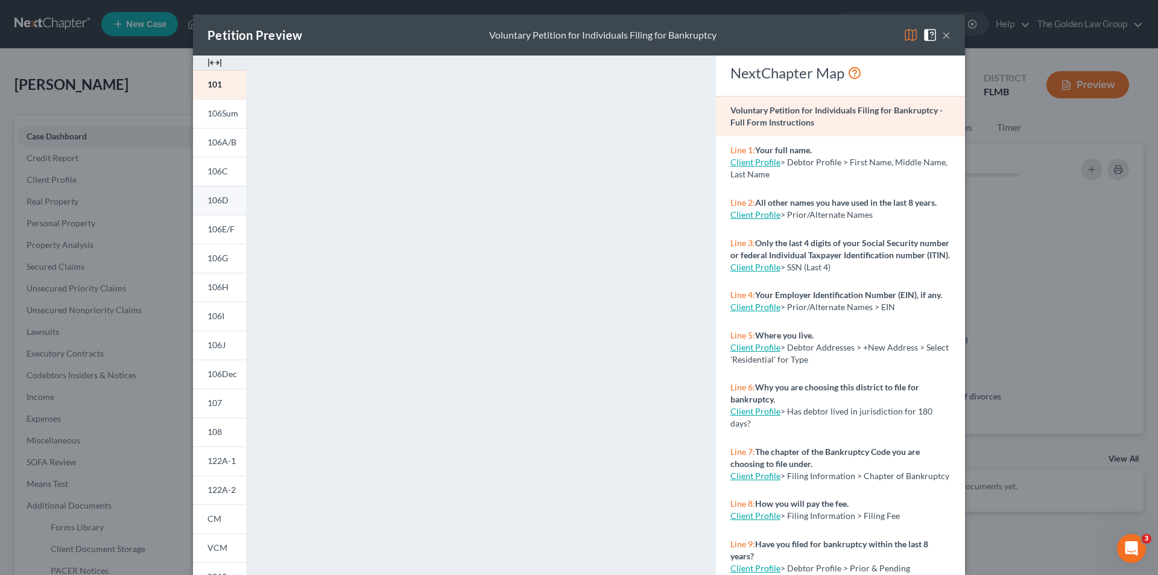
click at [222, 197] on span "106D" at bounding box center [218, 200] width 21 height 10
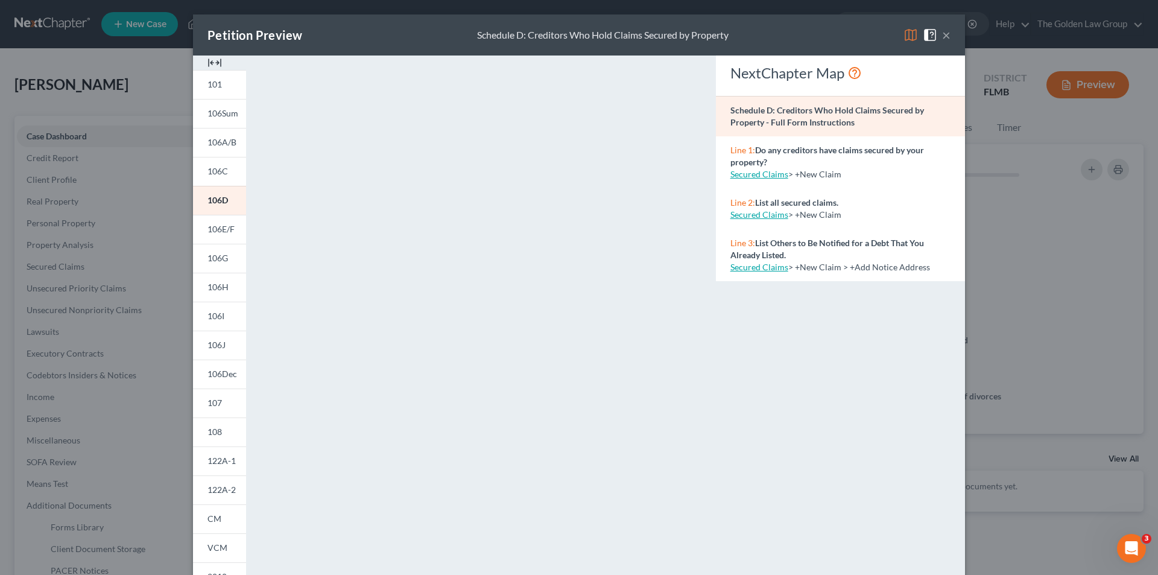
scroll to position [106, 0]
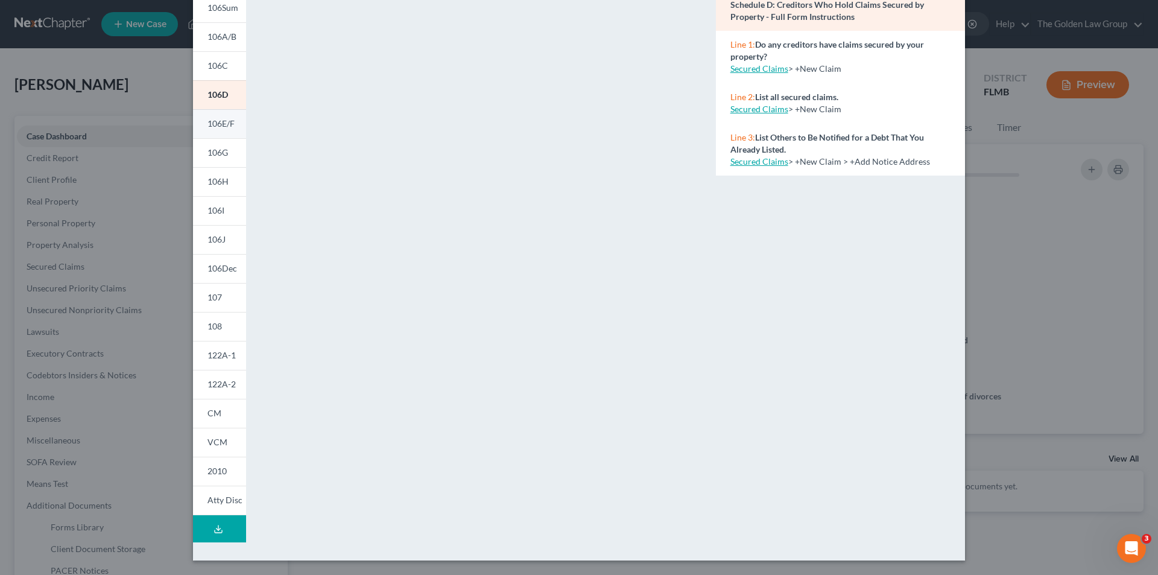
click at [217, 118] on link "106E/F" at bounding box center [219, 123] width 53 height 29
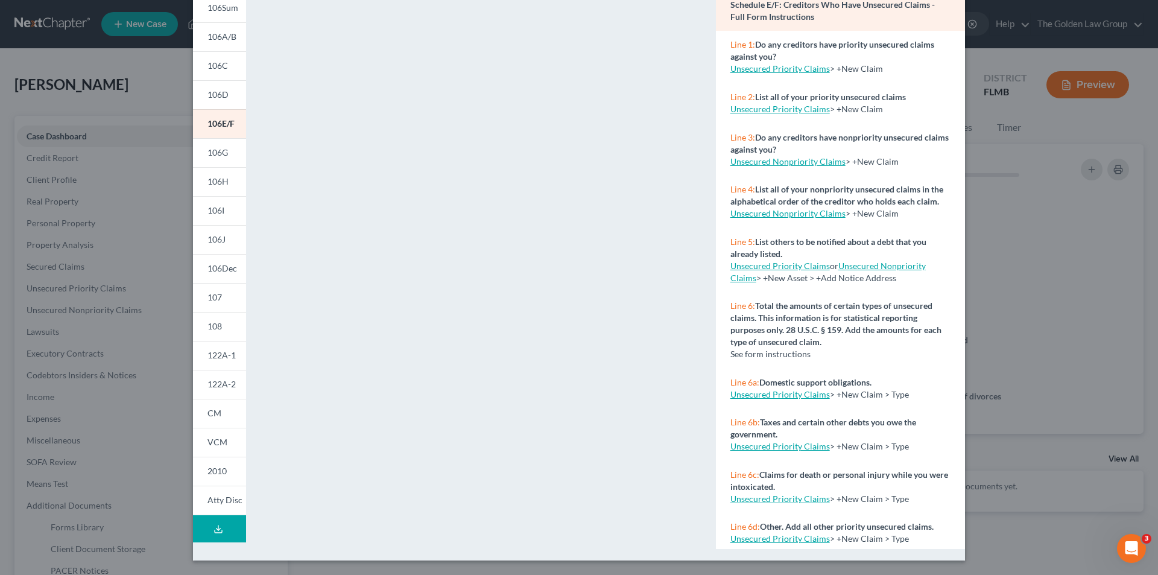
click at [138, 71] on div "Petition Preview Schedule E/F: Creditors Who Have Unsecured Claims × 101 106Sum…" at bounding box center [579, 287] width 1158 height 575
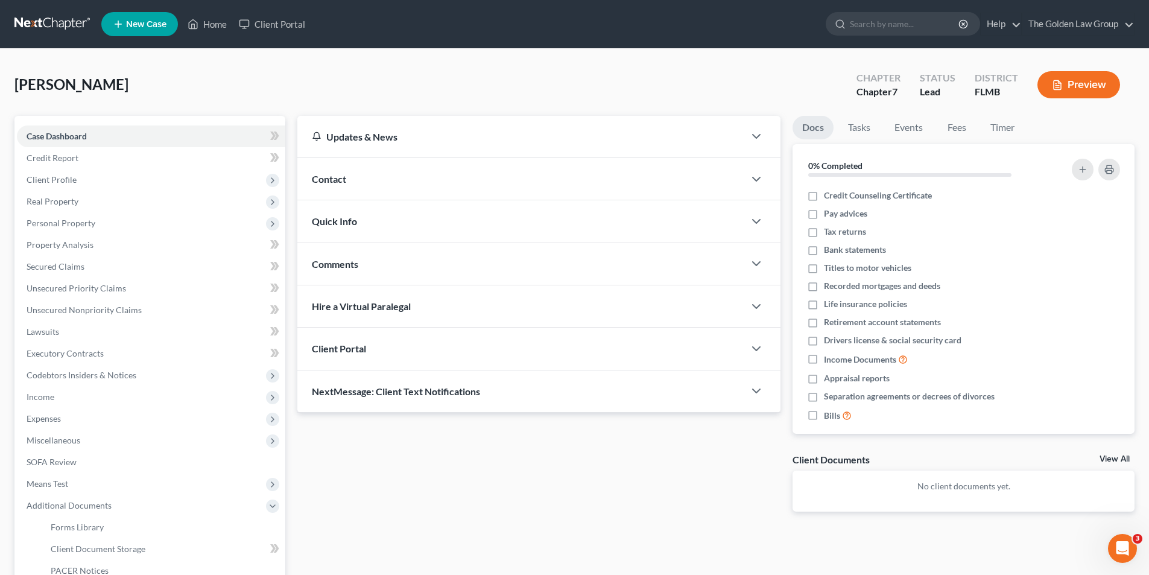
click at [1097, 87] on button "Preview" at bounding box center [1079, 84] width 83 height 27
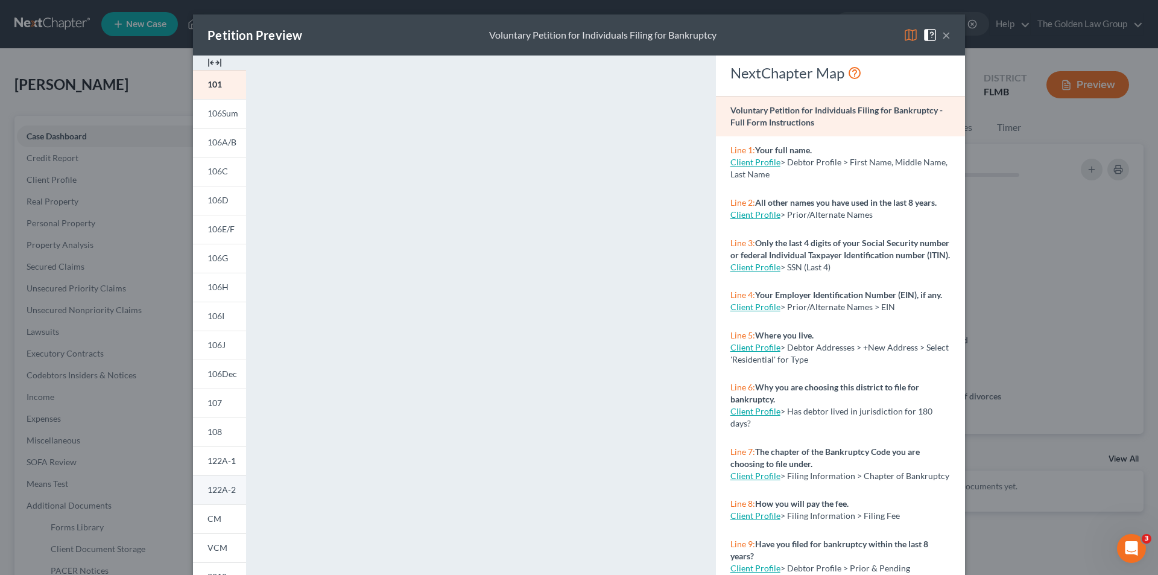
click at [217, 487] on span "122A-2" at bounding box center [222, 489] width 28 height 10
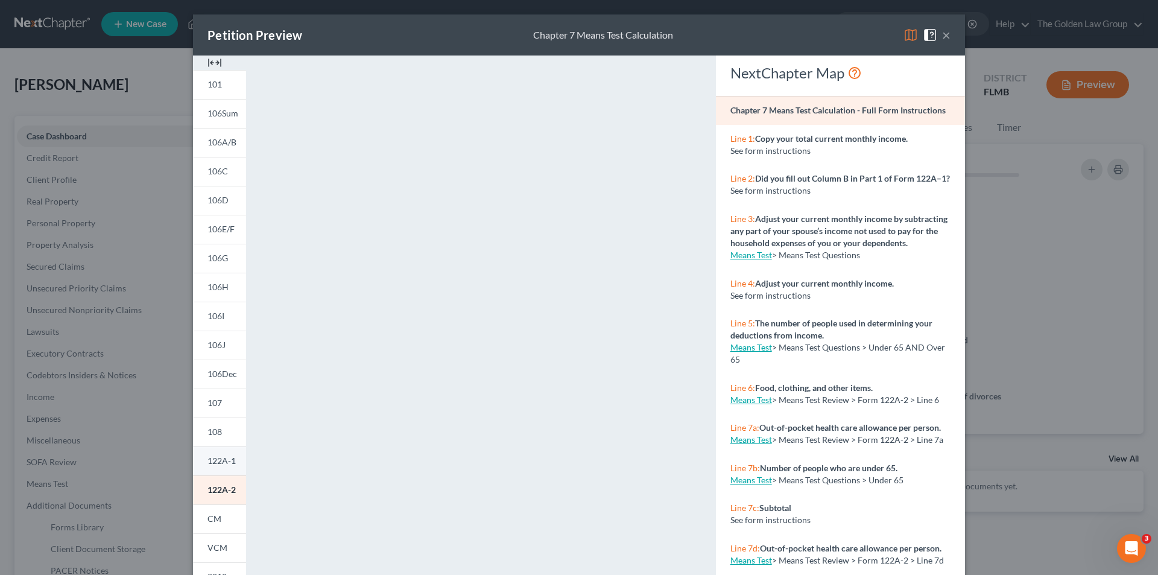
click at [224, 459] on span "122A-1" at bounding box center [222, 460] width 28 height 10
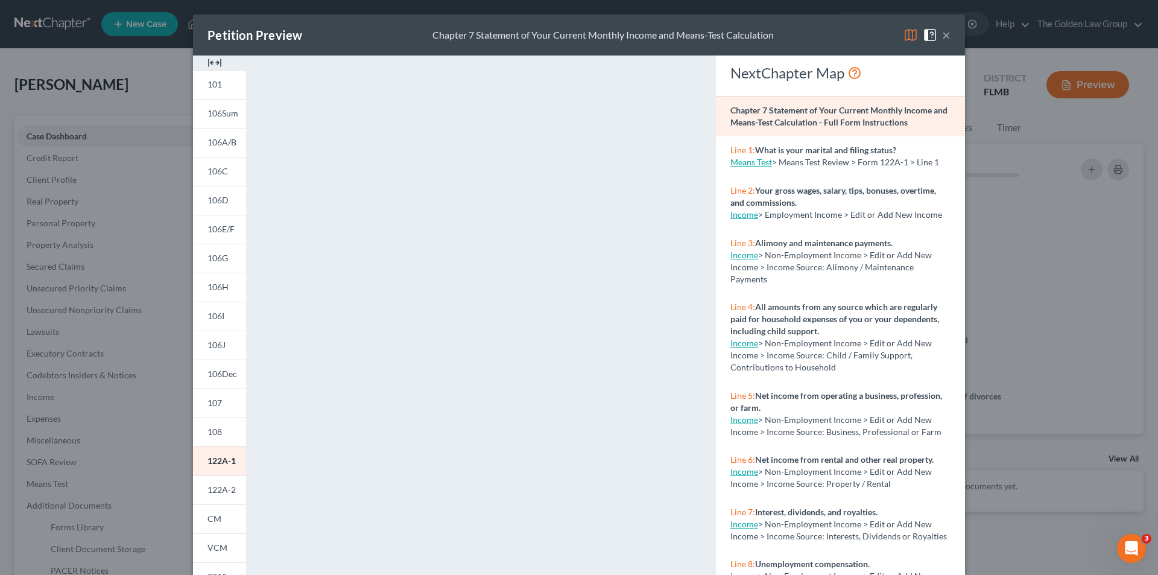
click at [124, 349] on div "Petition Preview Chapter 7 Statement of Your Current Monthly Income and Means-T…" at bounding box center [579, 287] width 1158 height 575
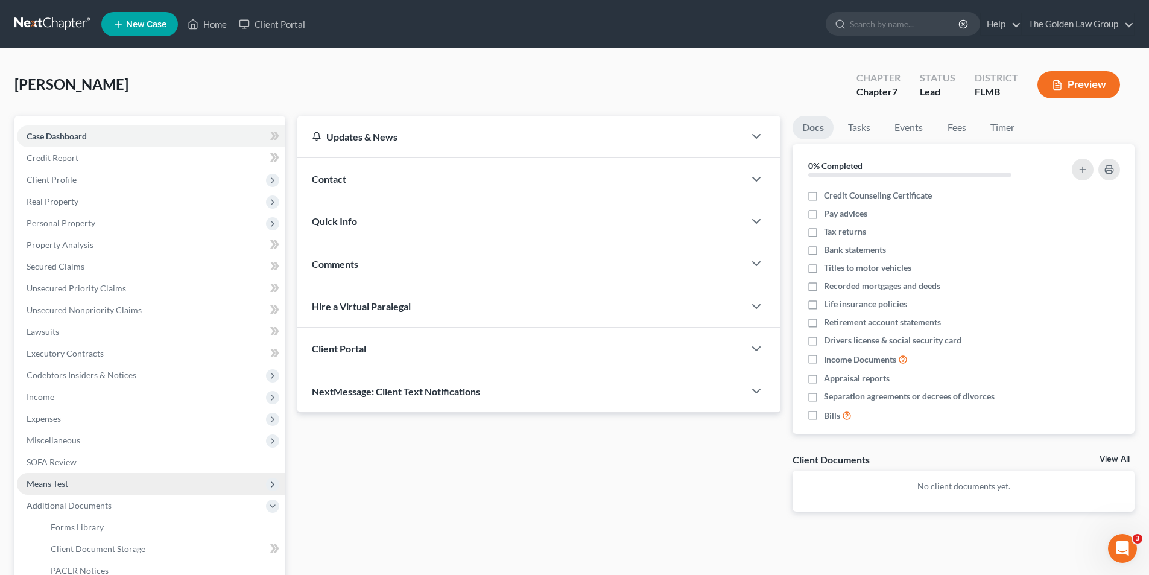
scroll to position [121, 0]
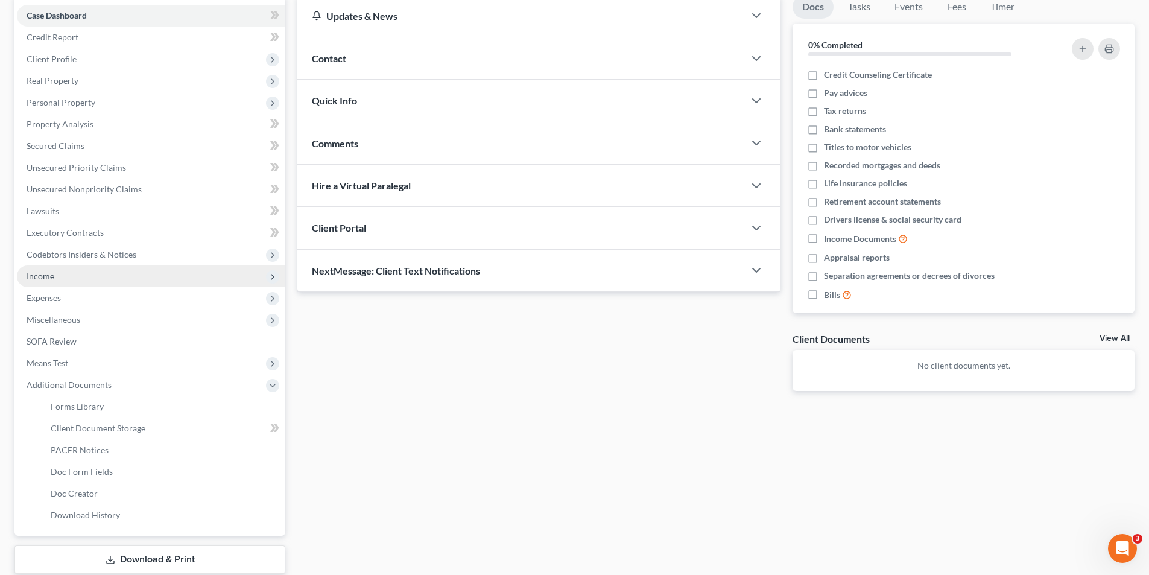
click at [47, 274] on span "Income" at bounding box center [41, 276] width 28 height 10
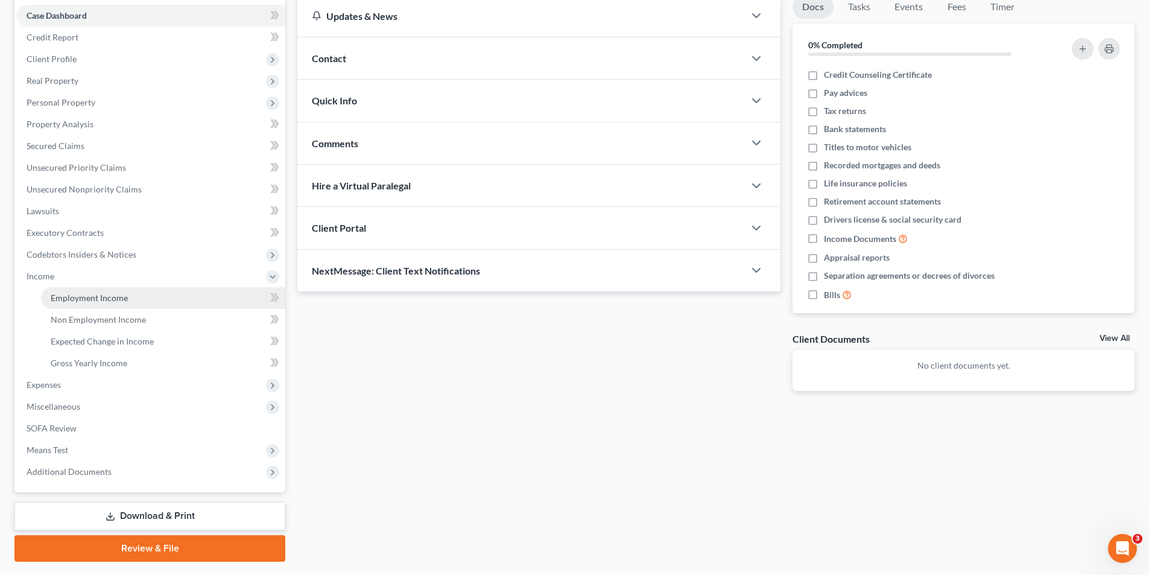
click at [95, 295] on span "Employment Income" at bounding box center [89, 298] width 77 height 10
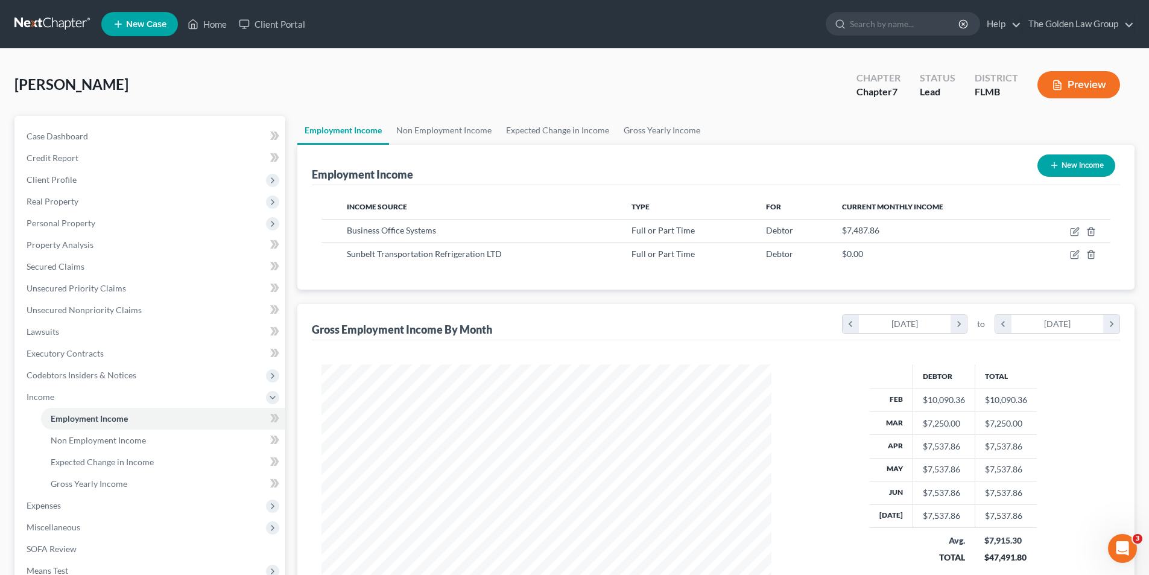
click at [1089, 82] on button "Preview" at bounding box center [1079, 84] width 83 height 27
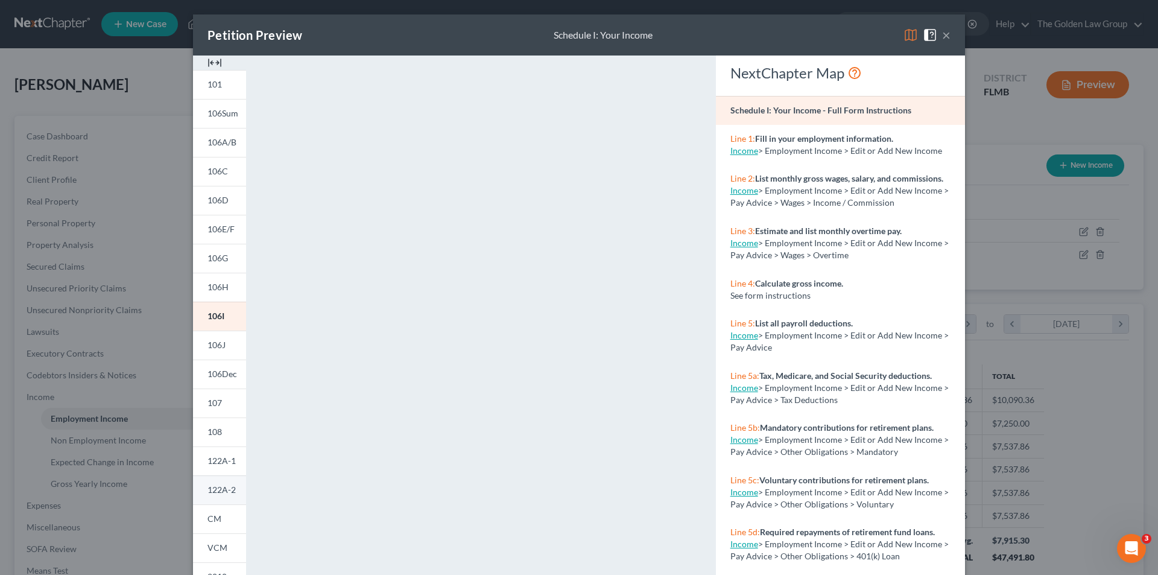
click at [215, 489] on span "122A-2" at bounding box center [222, 489] width 28 height 10
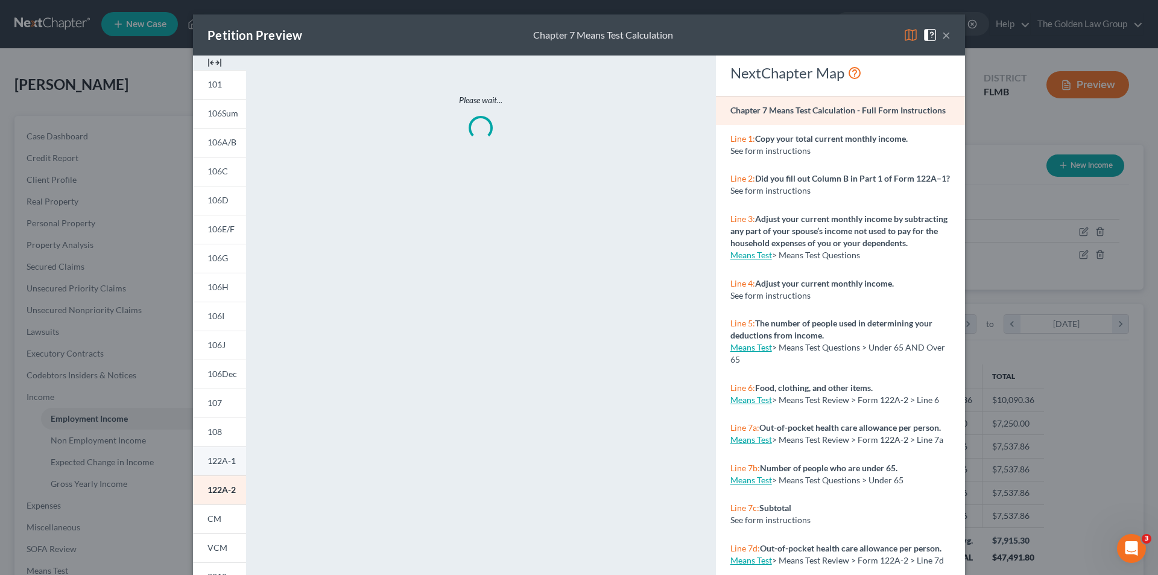
click at [218, 464] on span "122A-1" at bounding box center [222, 460] width 28 height 10
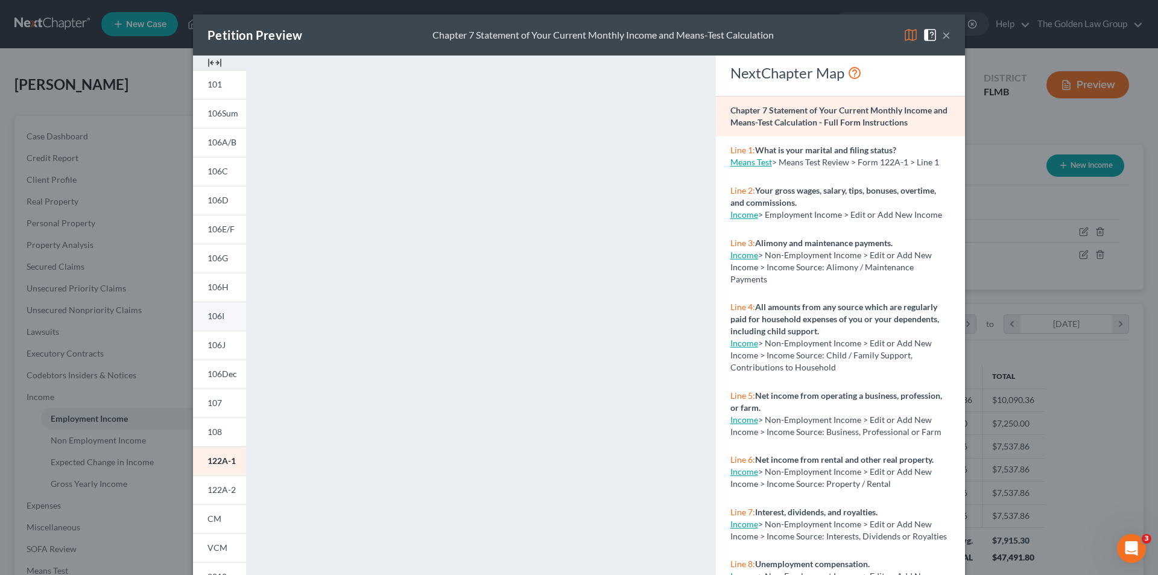
click at [219, 315] on span "106I" at bounding box center [216, 316] width 17 height 10
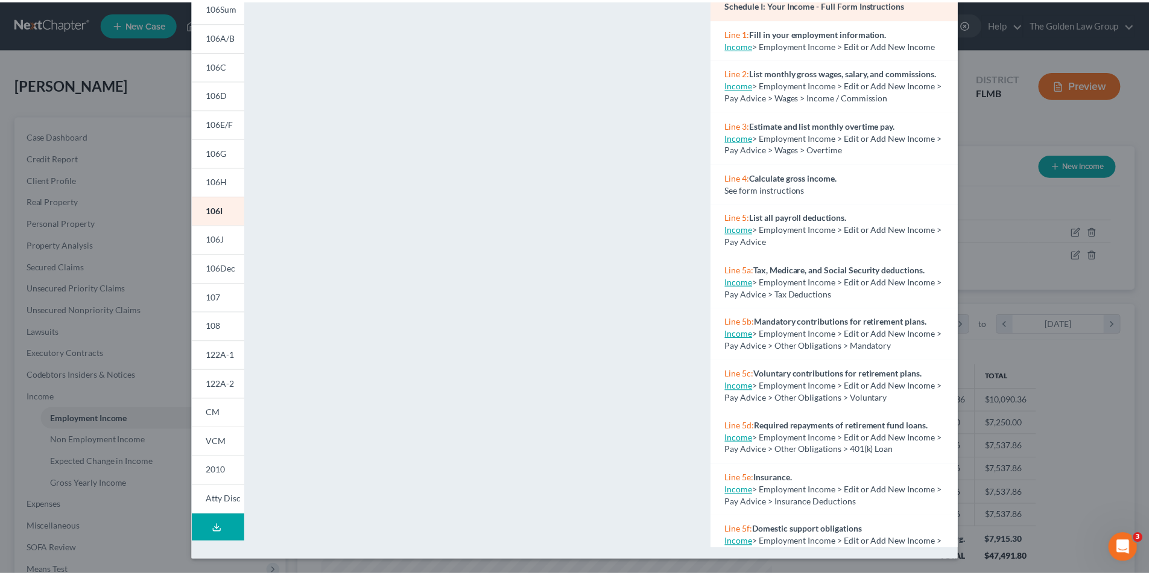
scroll to position [45, 0]
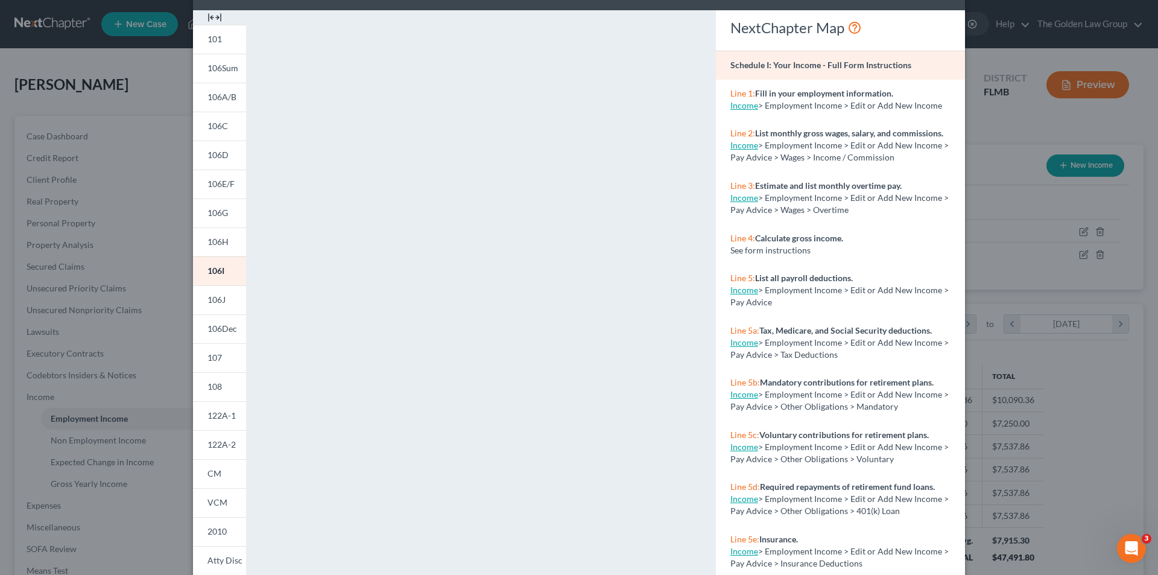
click at [119, 101] on div "Petition Preview Schedule I: Your Income × 101 106Sum 106A/B 106C 106D 106E/F 1…" at bounding box center [579, 287] width 1158 height 575
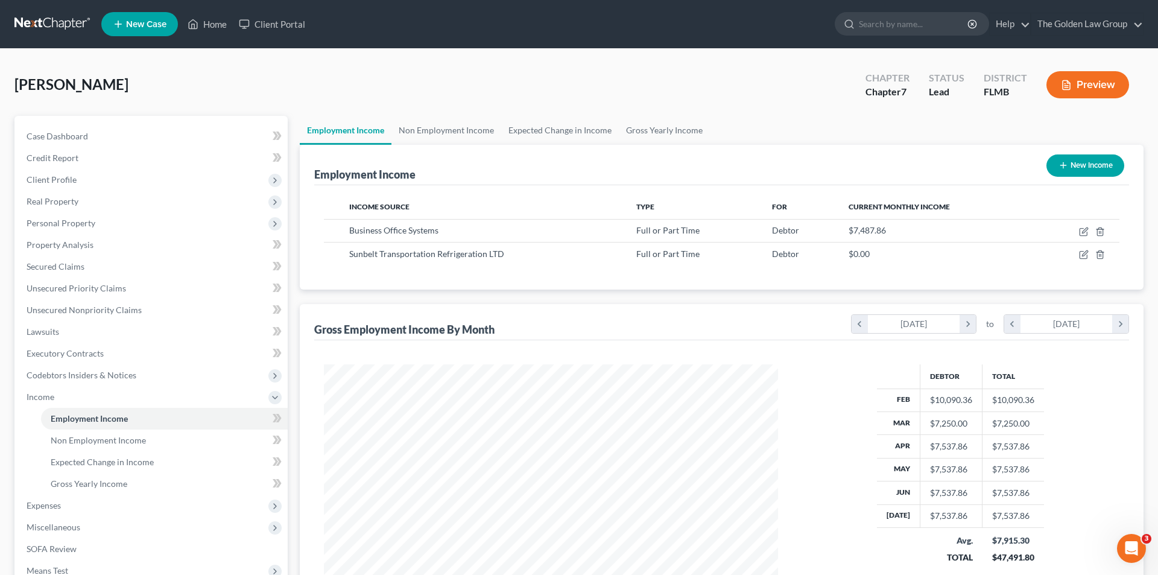
scroll to position [603011, 602762]
click at [1080, 87] on button "Preview" at bounding box center [1079, 84] width 83 height 27
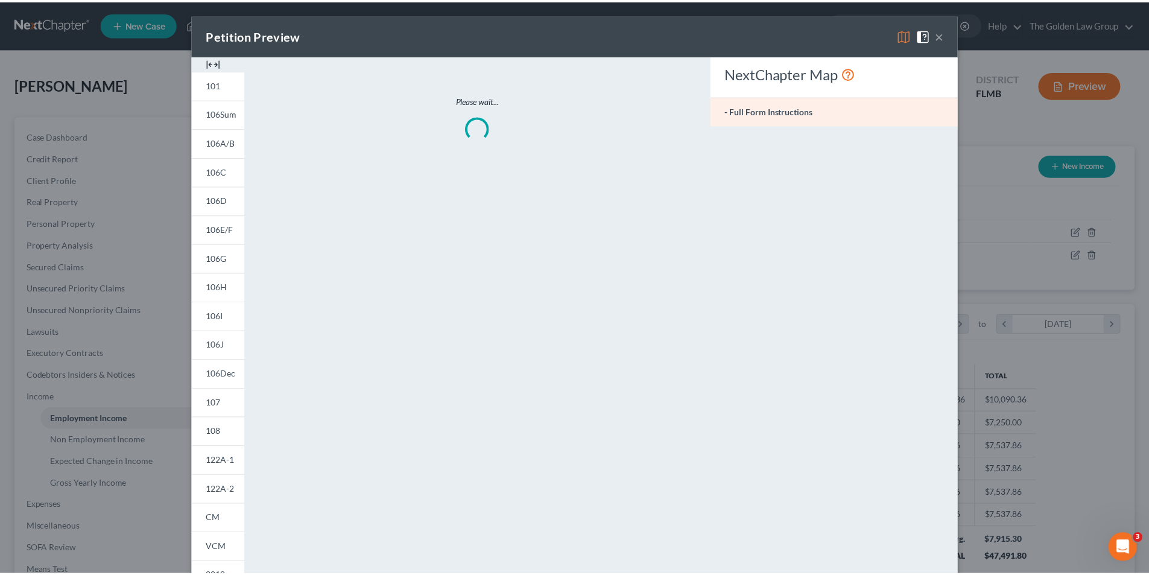
scroll to position [227, 478]
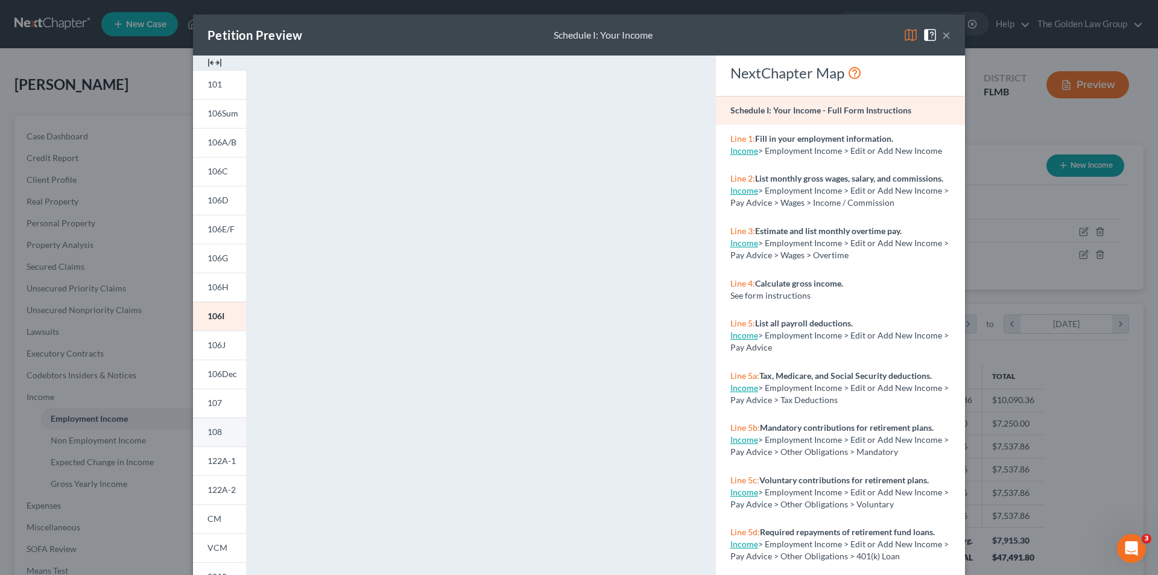
click at [217, 431] on span "108" at bounding box center [215, 431] width 14 height 10
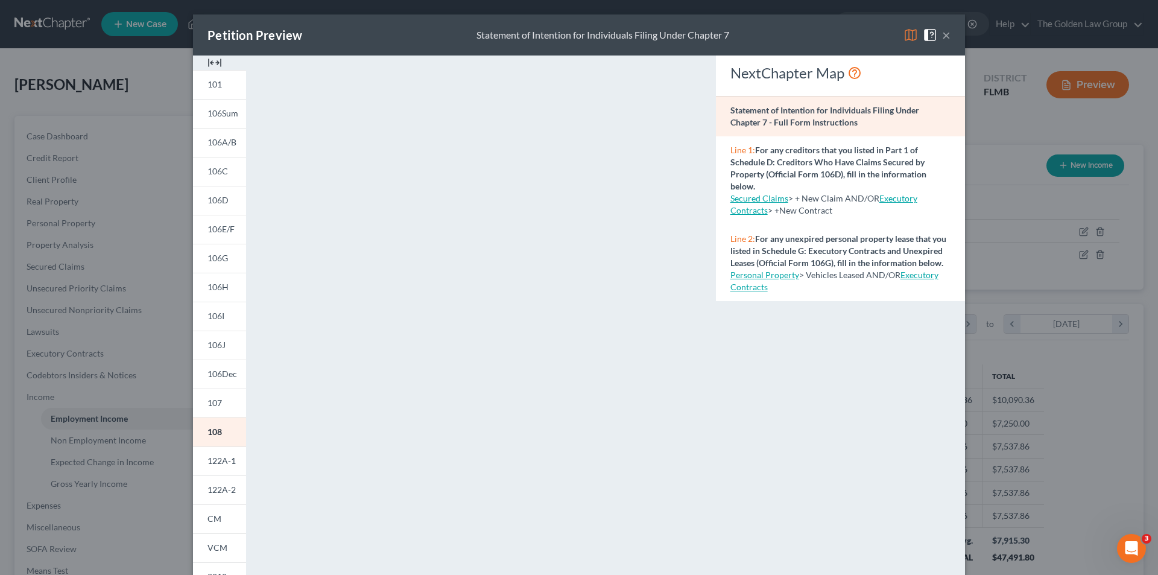
click at [119, 144] on div "Petition Preview Statement of Intention for Individuals Filing Under Chapter 7 …" at bounding box center [579, 287] width 1158 height 575
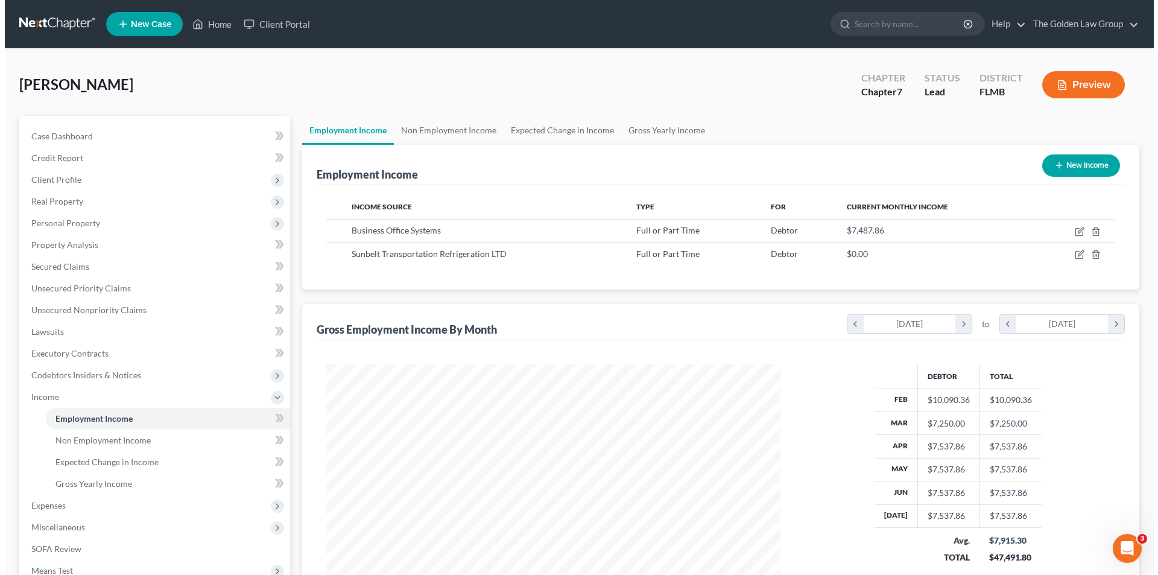
scroll to position [603011, 602762]
click at [1066, 83] on button "Preview" at bounding box center [1079, 84] width 83 height 27
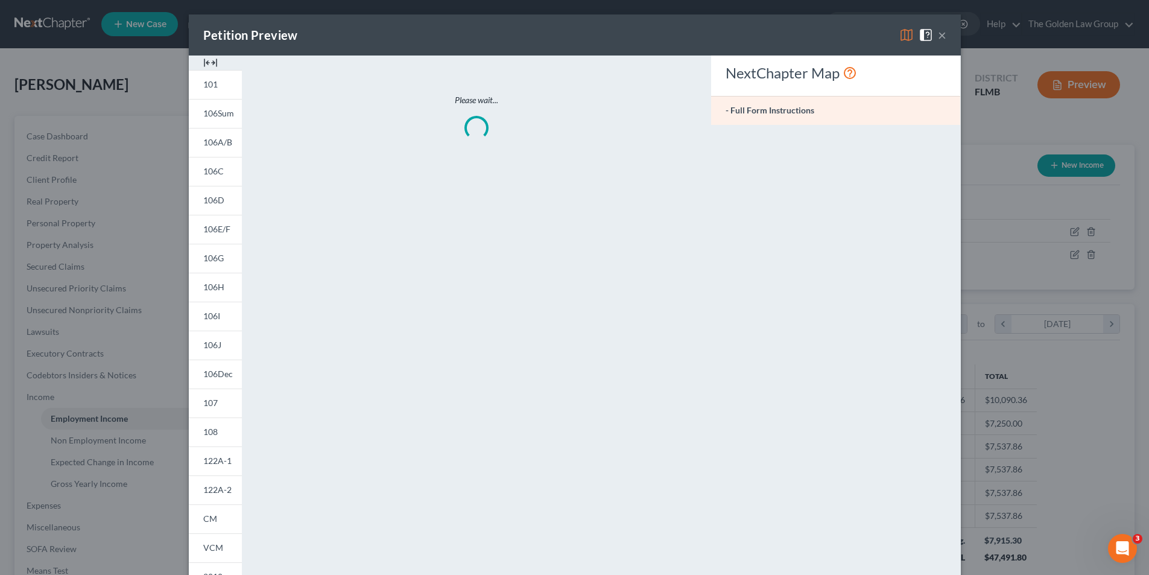
scroll to position [227, 478]
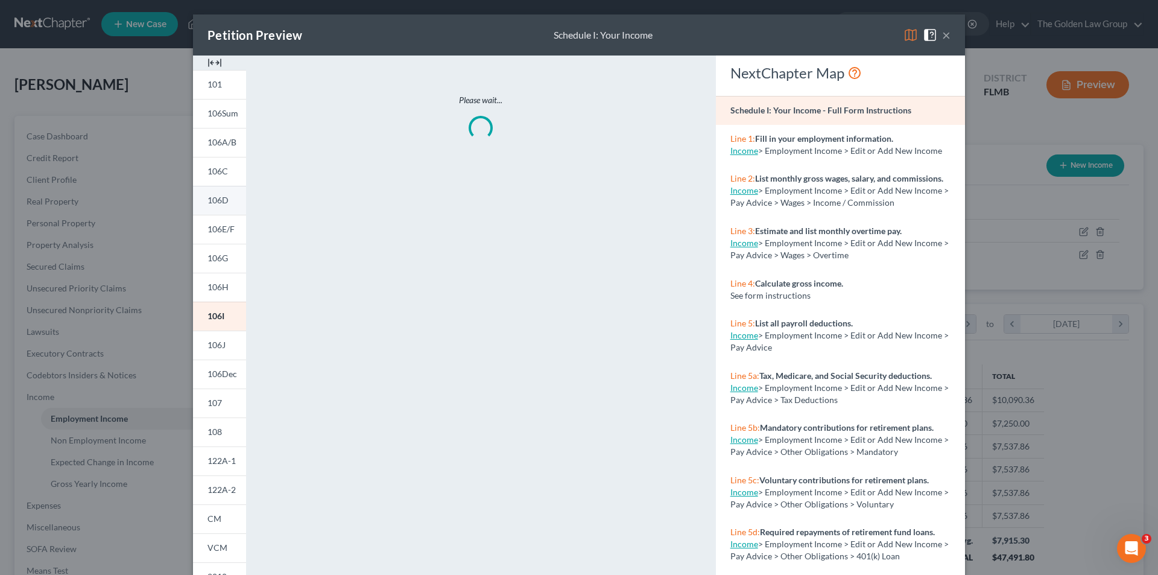
click at [212, 198] on span "106D" at bounding box center [218, 200] width 21 height 10
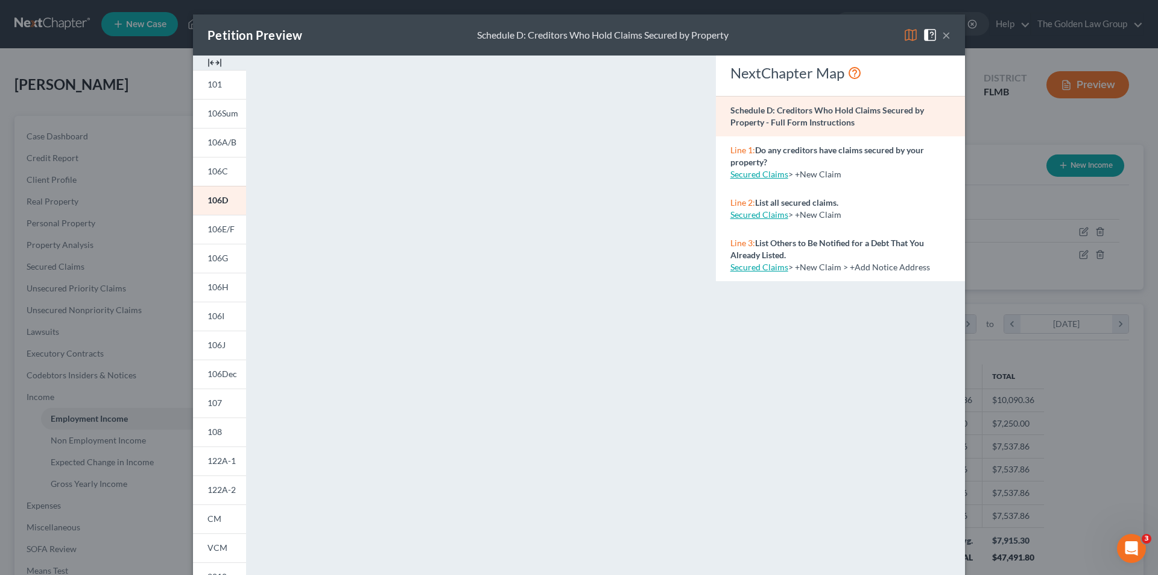
click at [104, 140] on div "Petition Preview Schedule D: Creditors Who Hold Claims Secured by Property × 10…" at bounding box center [579, 287] width 1158 height 575
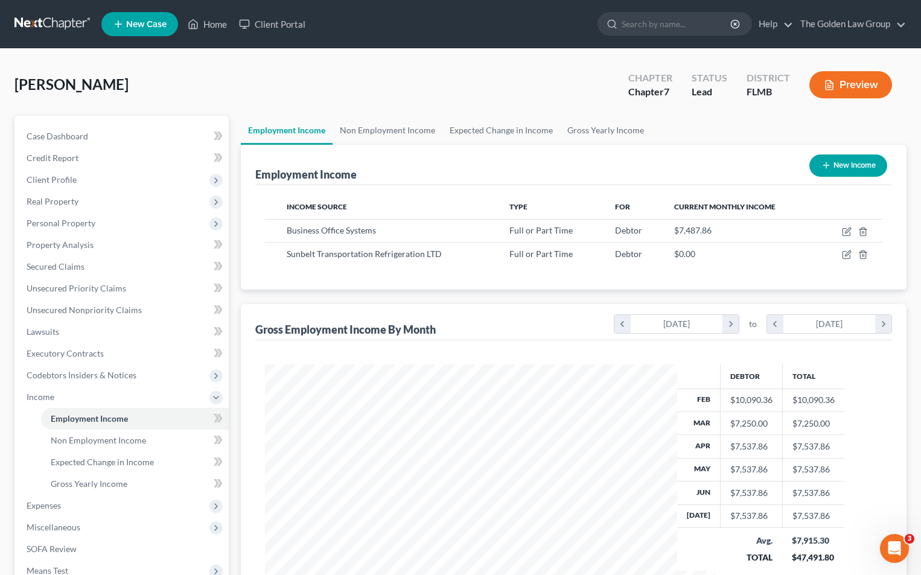
scroll to position [603020, 602862]
click at [662, 26] on input "search" at bounding box center [676, 24] width 110 height 22
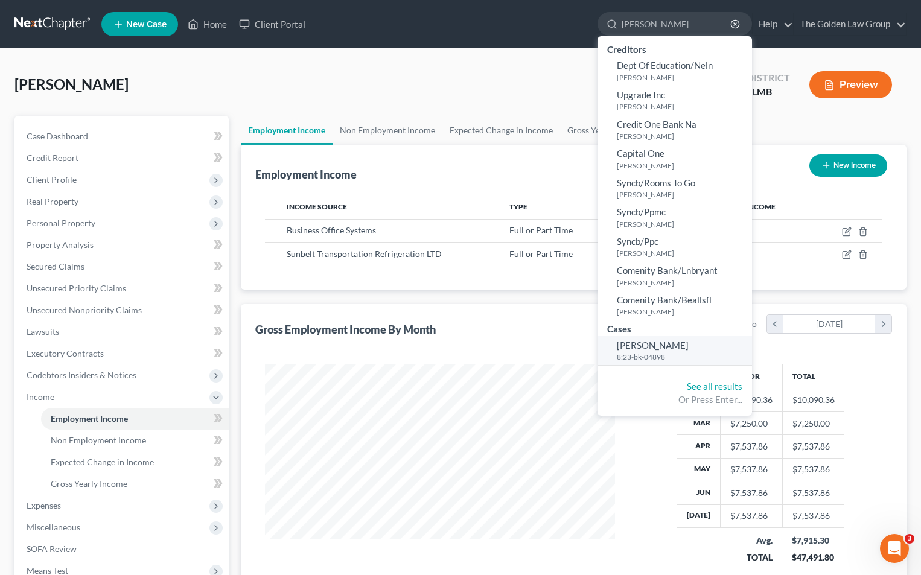
type input "[PERSON_NAME]"
click at [638, 347] on span "[PERSON_NAME]" at bounding box center [653, 345] width 72 height 11
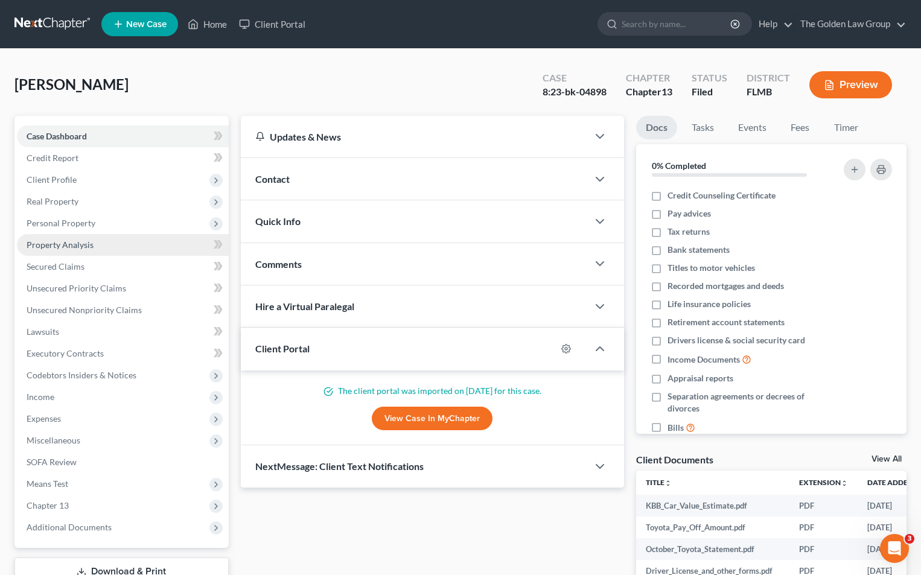
click at [81, 240] on span "Property Analysis" at bounding box center [60, 244] width 67 height 10
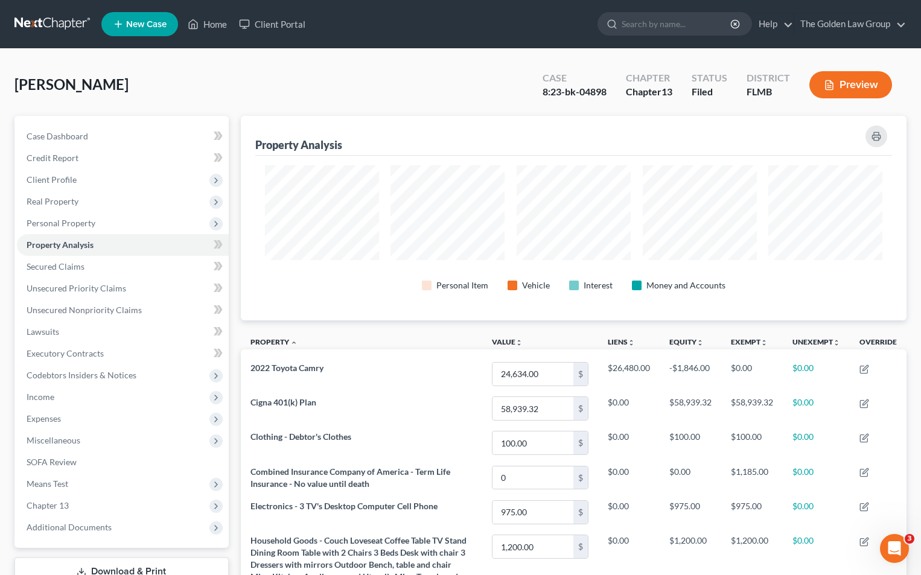
click at [860, 83] on button "Preview" at bounding box center [850, 84] width 83 height 27
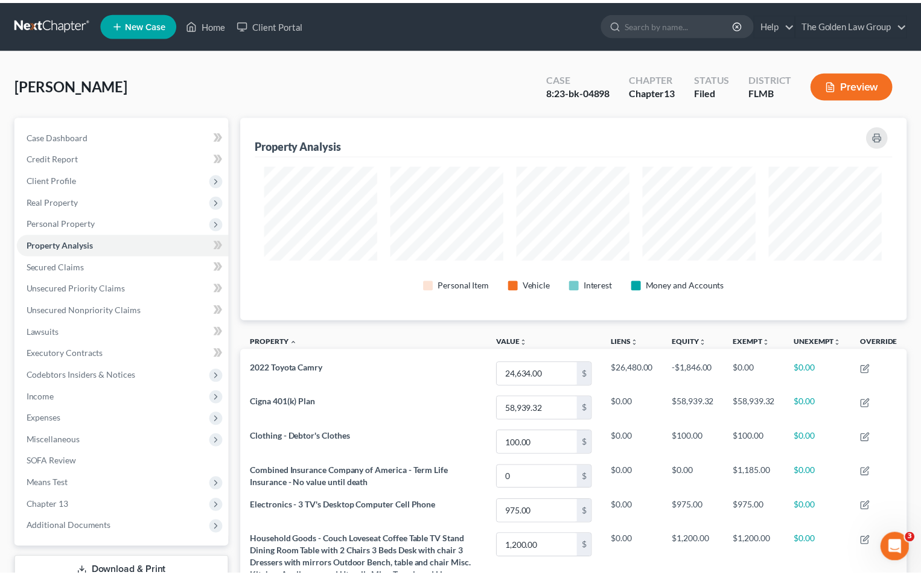
scroll to position [206, 673]
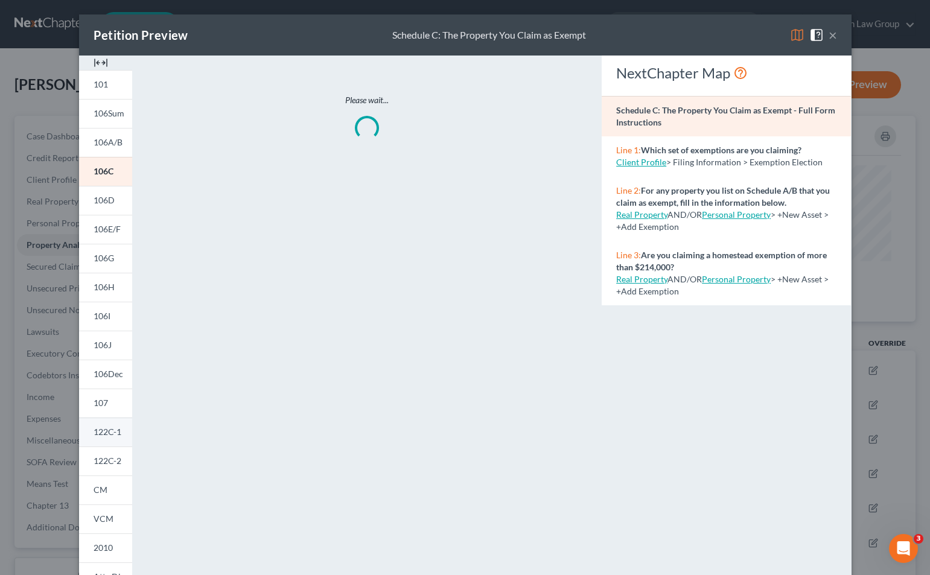
click at [105, 433] on span "122C-1" at bounding box center [108, 431] width 28 height 10
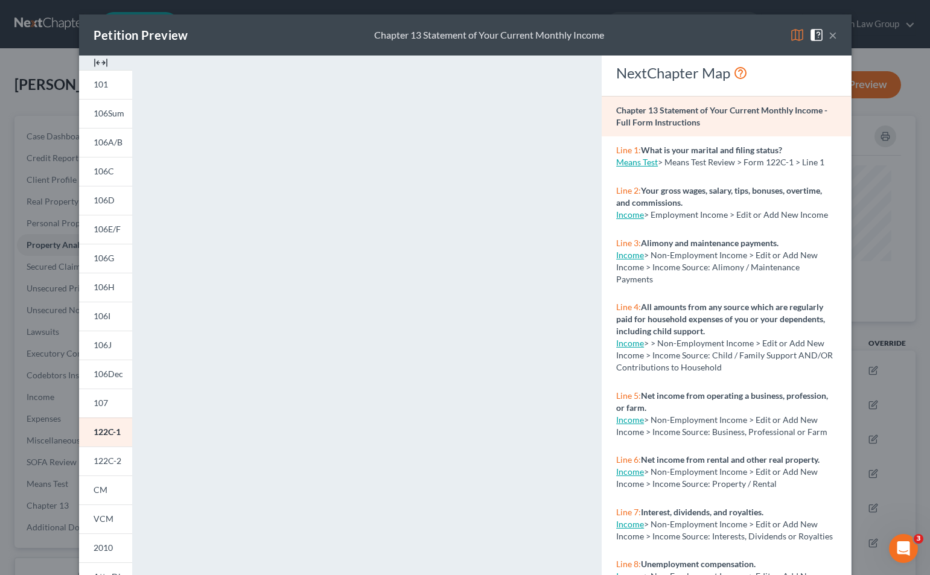
click at [60, 123] on div "Petition Preview Chapter 13 Statement of Your Current Monthly Income × 101 106S…" at bounding box center [465, 287] width 930 height 575
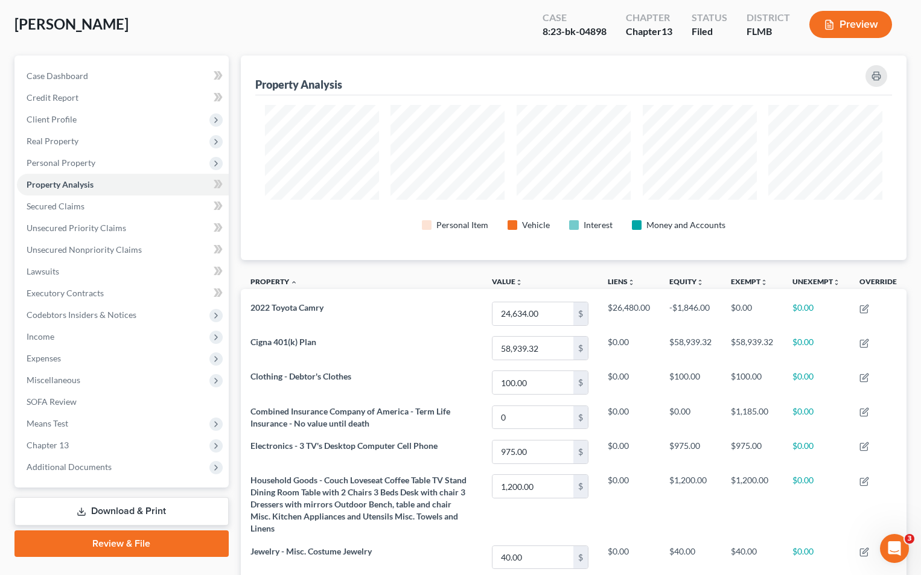
scroll to position [241, 0]
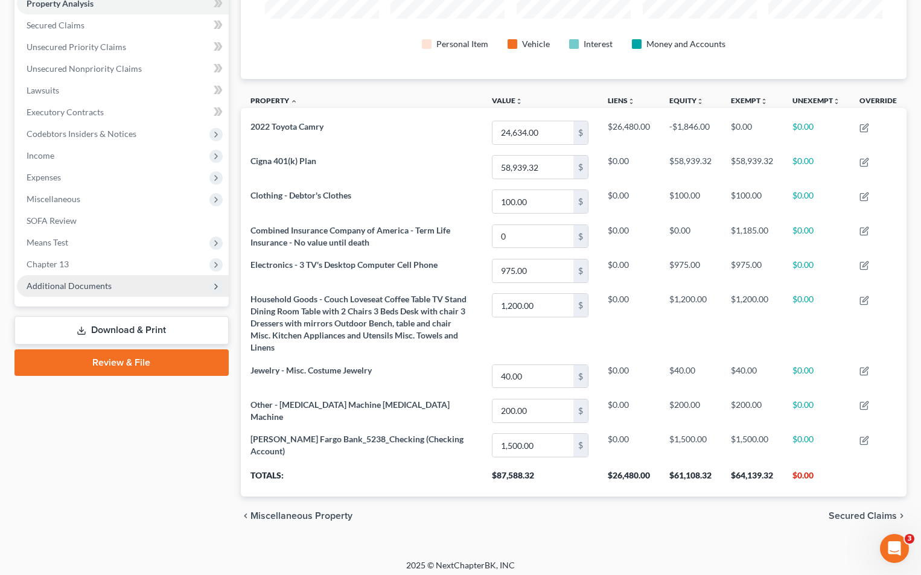
click at [99, 281] on span "Additional Documents" at bounding box center [69, 286] width 85 height 10
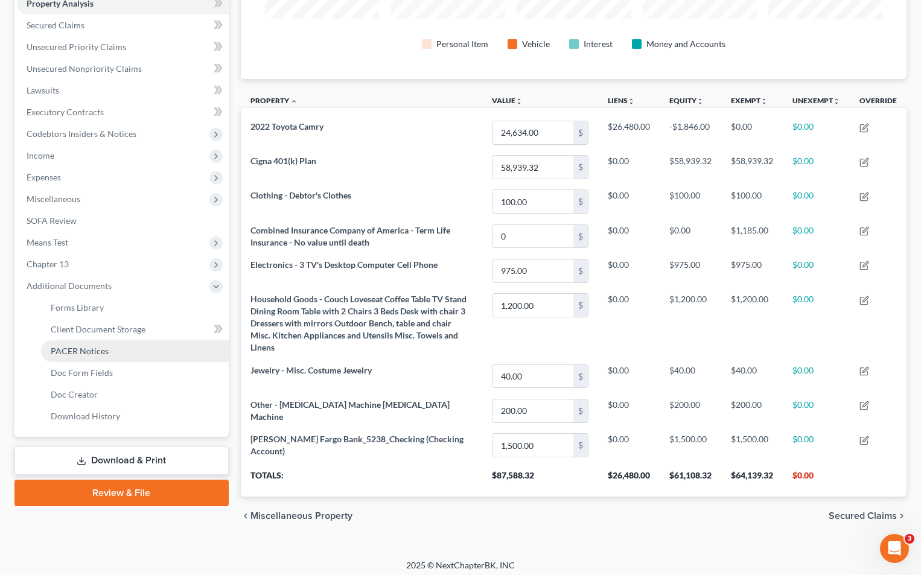
click at [74, 350] on span "PACER Notices" at bounding box center [80, 351] width 58 height 10
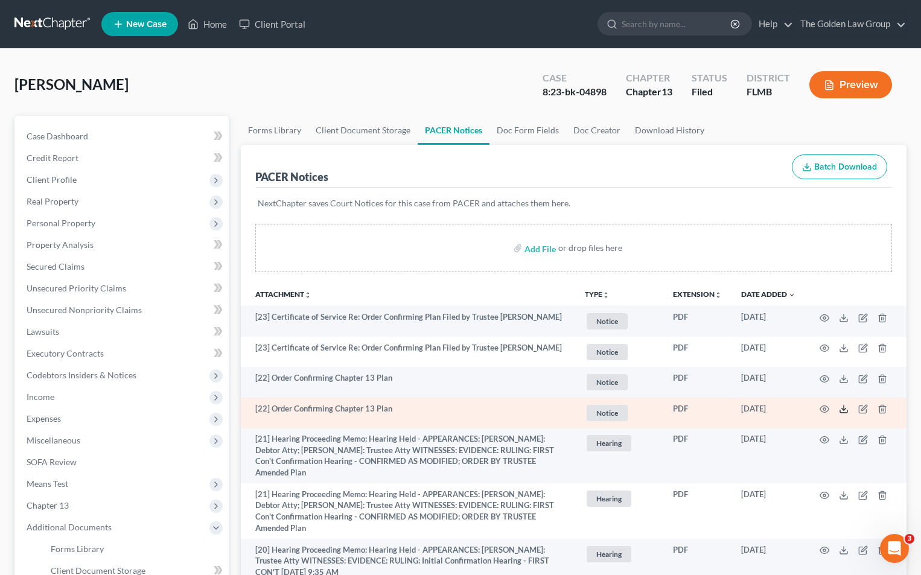
click at [842, 408] on icon at bounding box center [843, 409] width 10 height 10
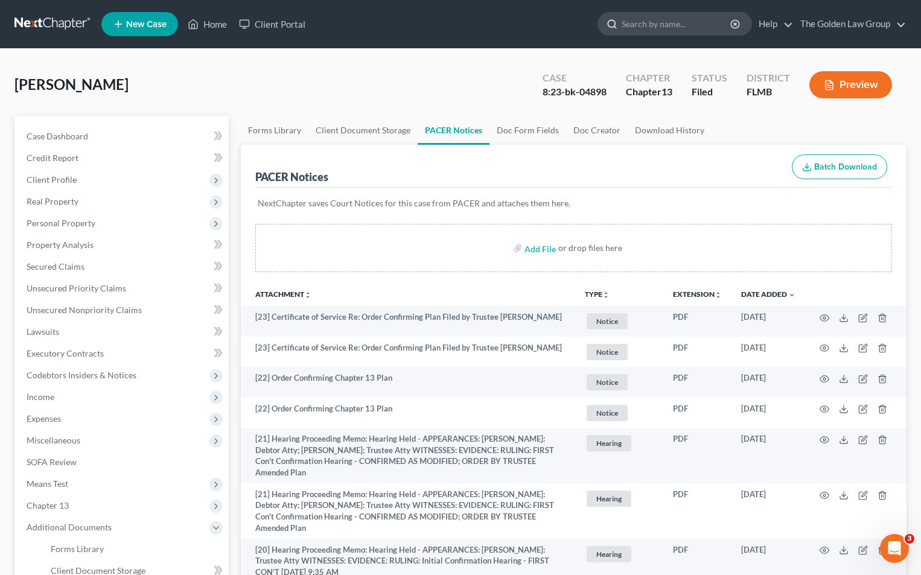
click at [670, 24] on input "search" at bounding box center [676, 24] width 110 height 22
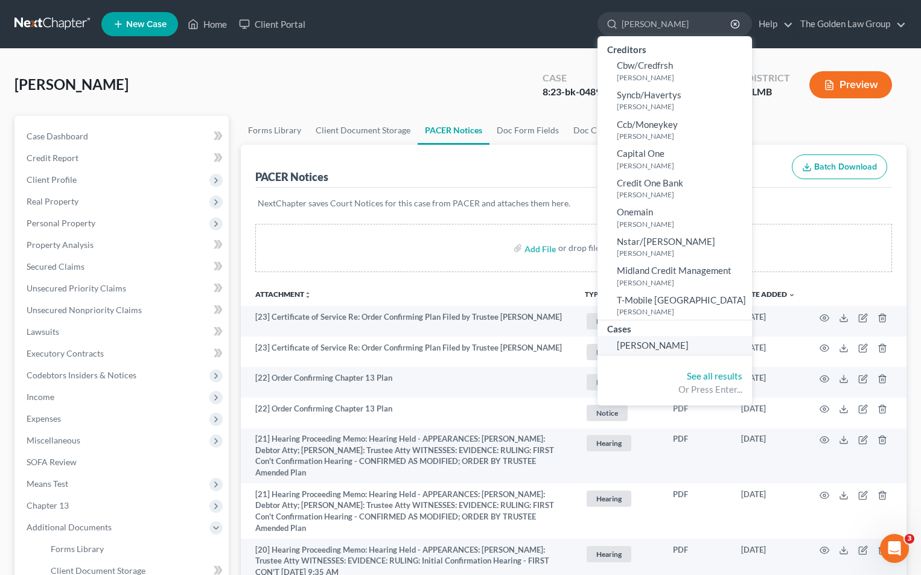
type input "[PERSON_NAME]"
click at [663, 346] on span "[PERSON_NAME]" at bounding box center [653, 345] width 72 height 11
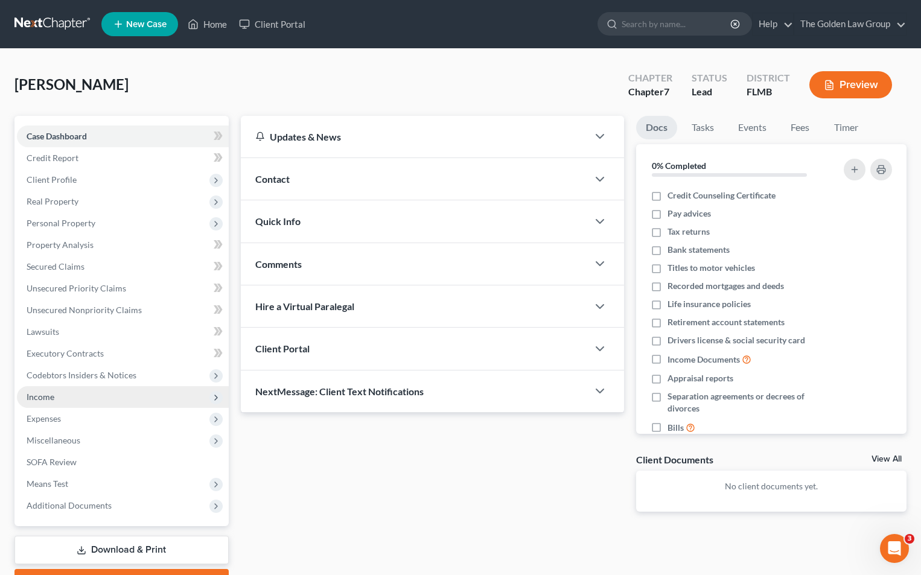
click at [42, 399] on span "Income" at bounding box center [41, 397] width 28 height 10
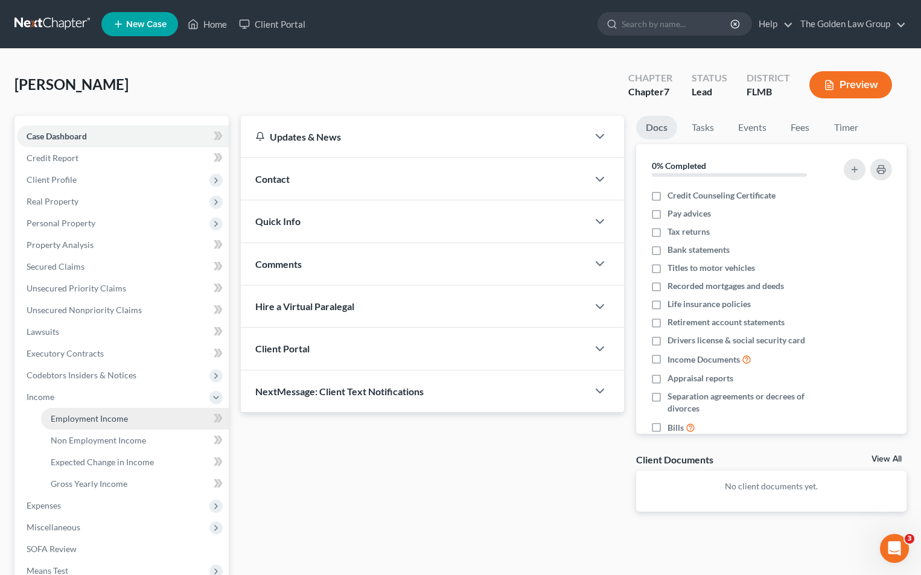
click at [75, 417] on span "Employment Income" at bounding box center [89, 418] width 77 height 10
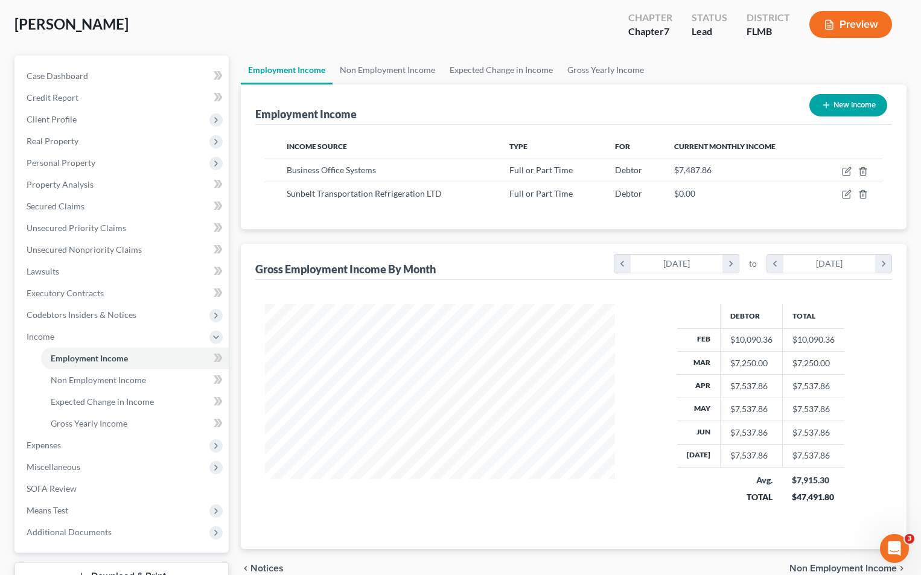
scroll to position [121, 0]
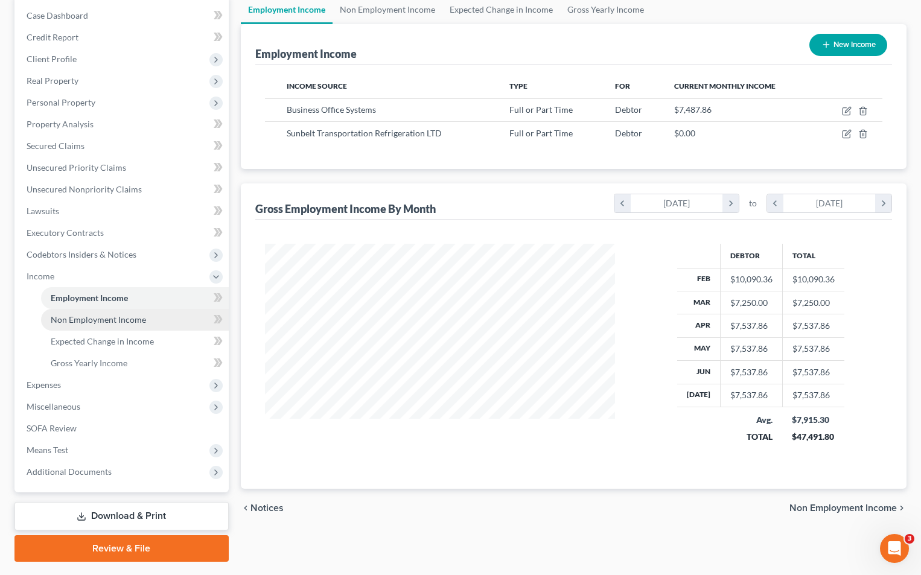
click at [118, 319] on span "Non Employment Income" at bounding box center [98, 319] width 95 height 10
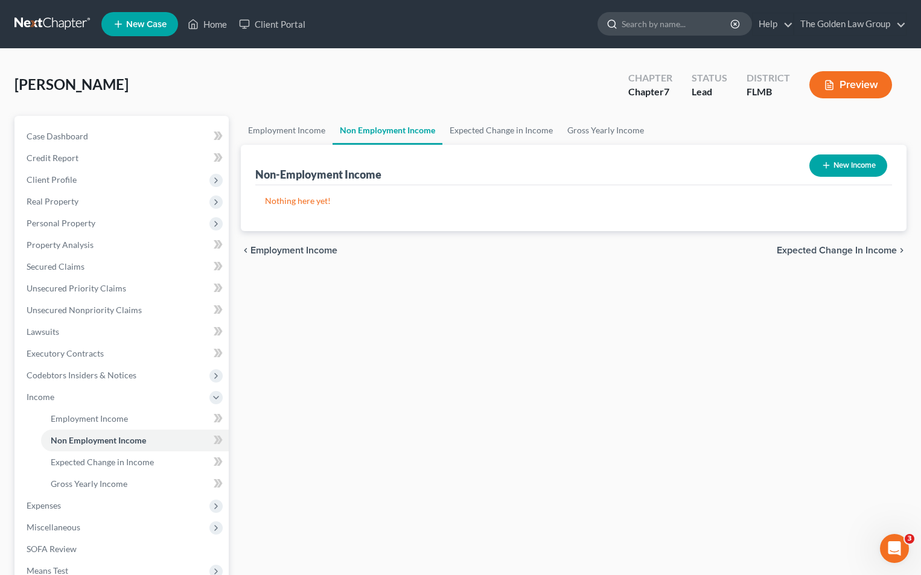
click at [635, 22] on input "search" at bounding box center [676, 24] width 110 height 22
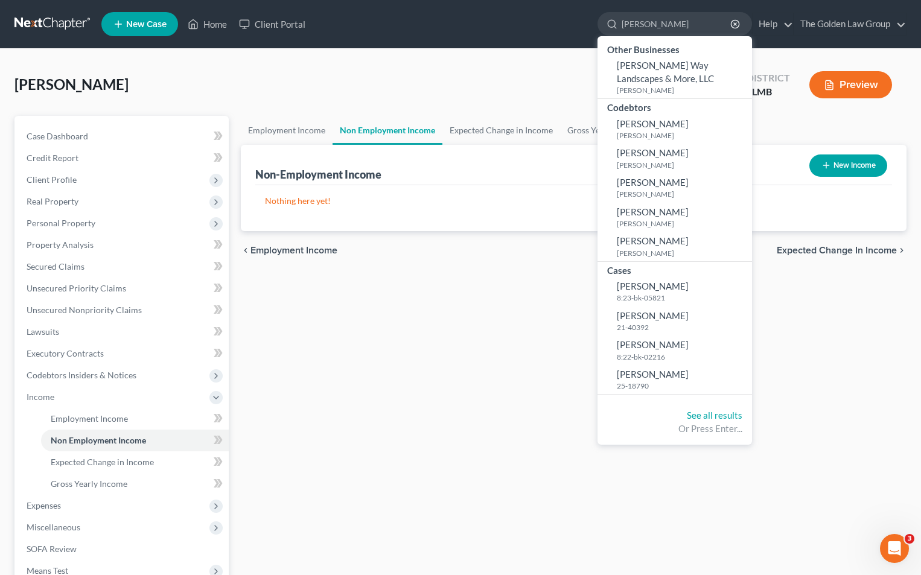
type input "[PERSON_NAME]"
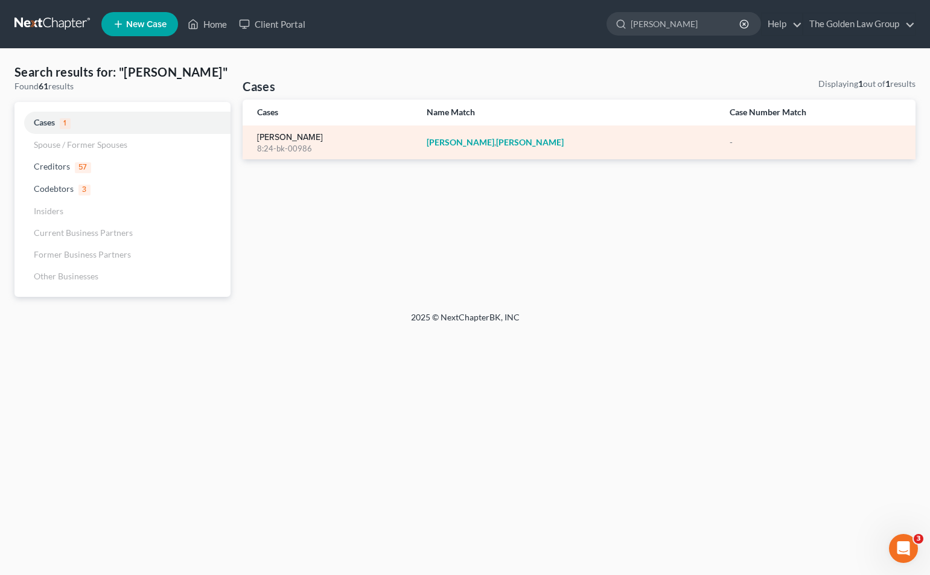
click at [292, 138] on link "[PERSON_NAME]" at bounding box center [290, 137] width 66 height 8
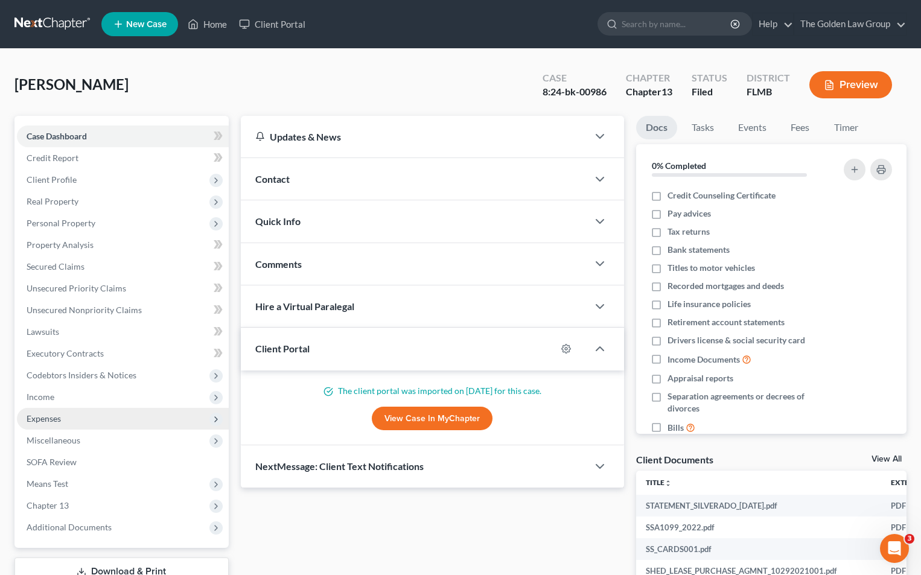
scroll to position [60, 0]
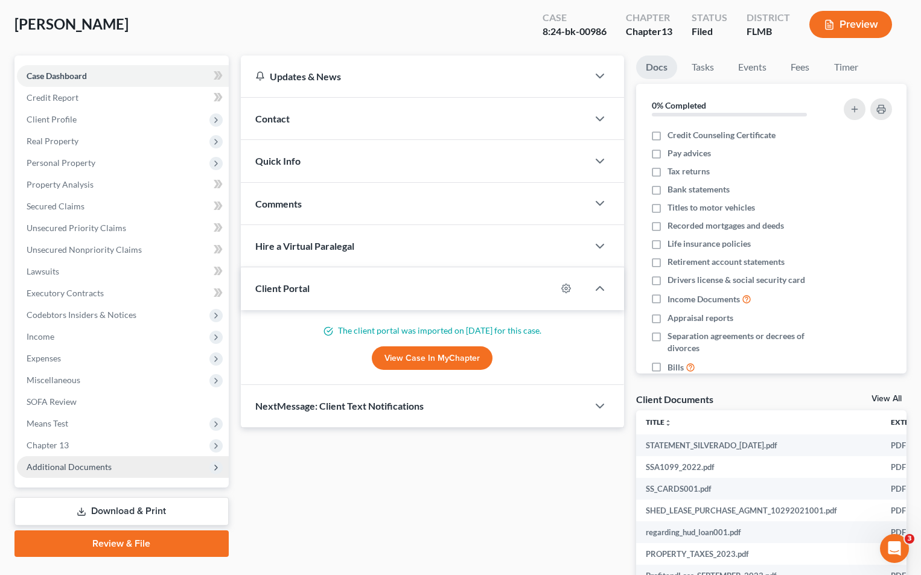
click at [77, 464] on span "Additional Documents" at bounding box center [69, 466] width 85 height 10
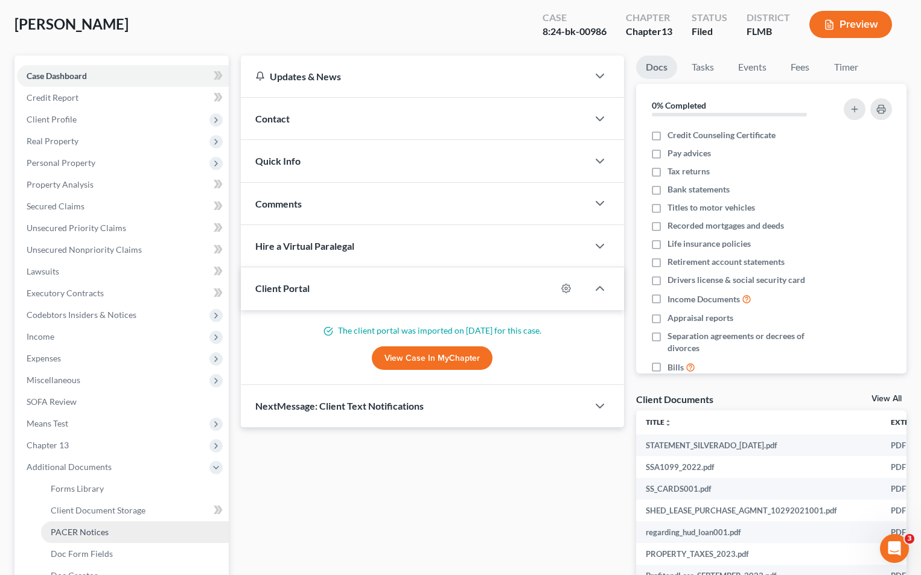
click at [88, 533] on span "PACER Notices" at bounding box center [80, 532] width 58 height 10
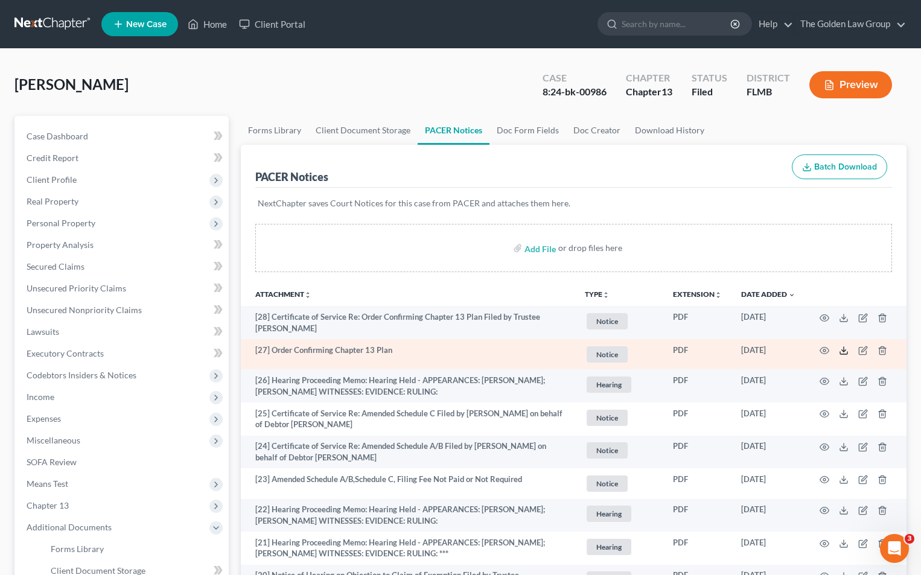
click at [842, 348] on icon at bounding box center [843, 351] width 10 height 10
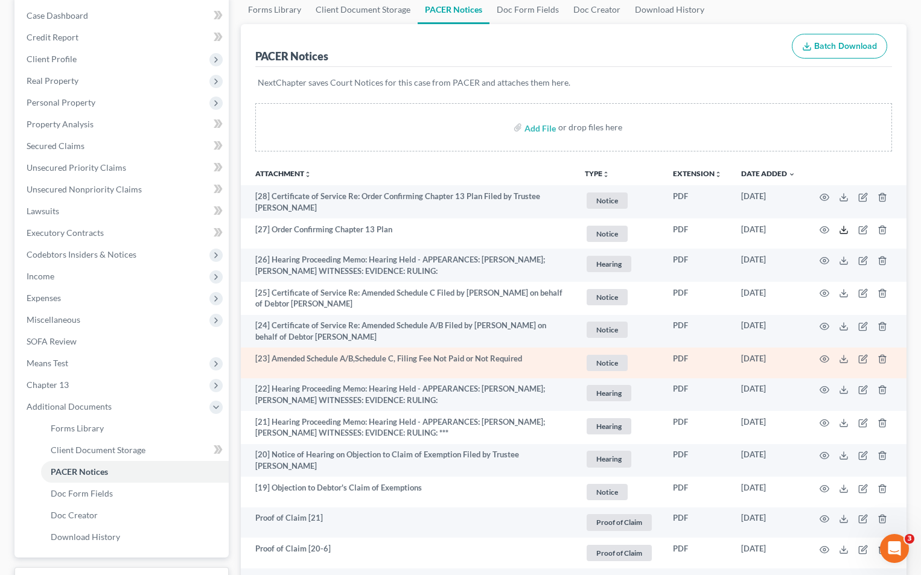
scroll to position [181, 0]
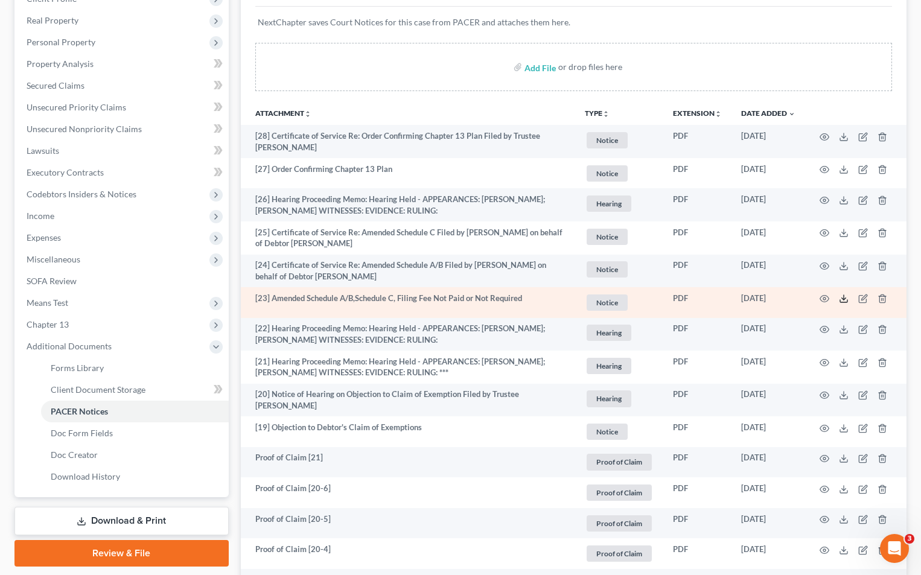
click at [845, 296] on icon at bounding box center [843, 299] width 10 height 10
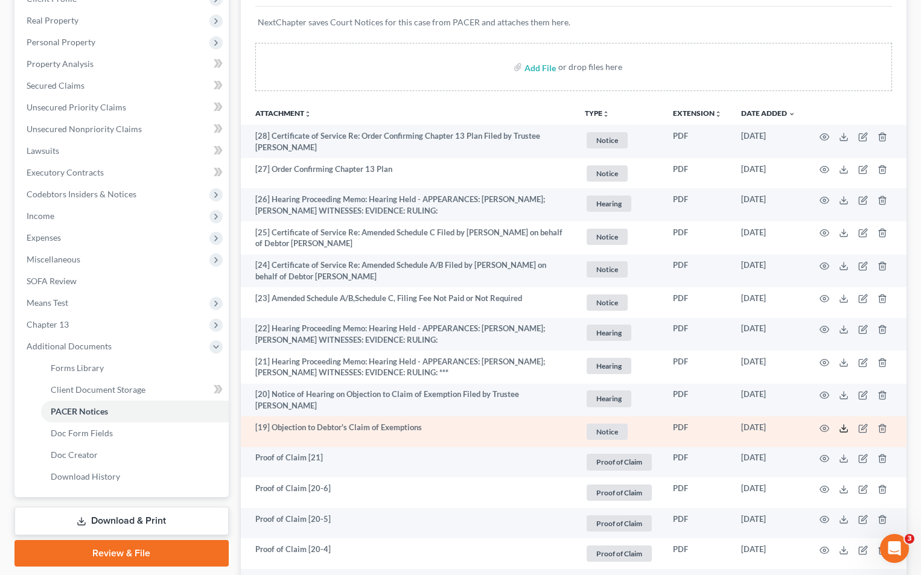
click at [843, 425] on icon at bounding box center [843, 428] width 10 height 10
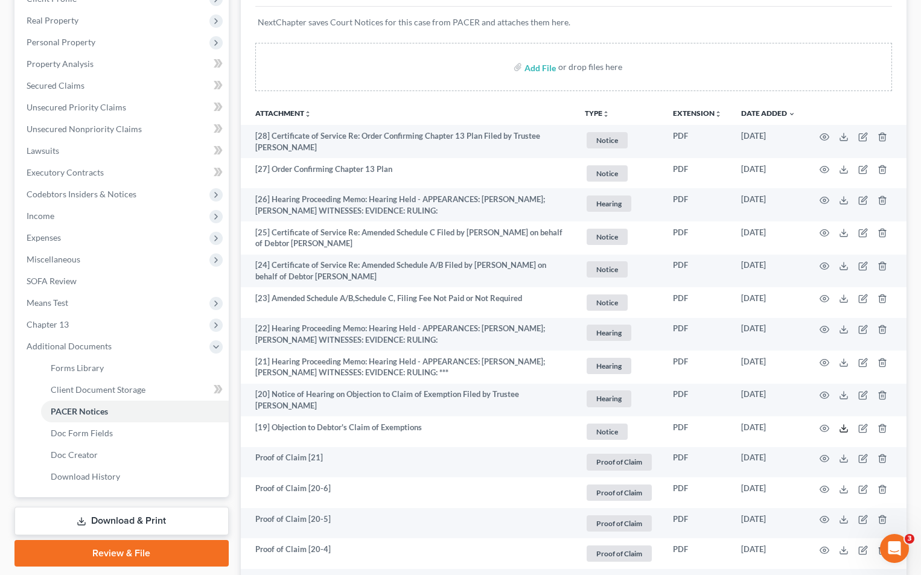
scroll to position [0, 0]
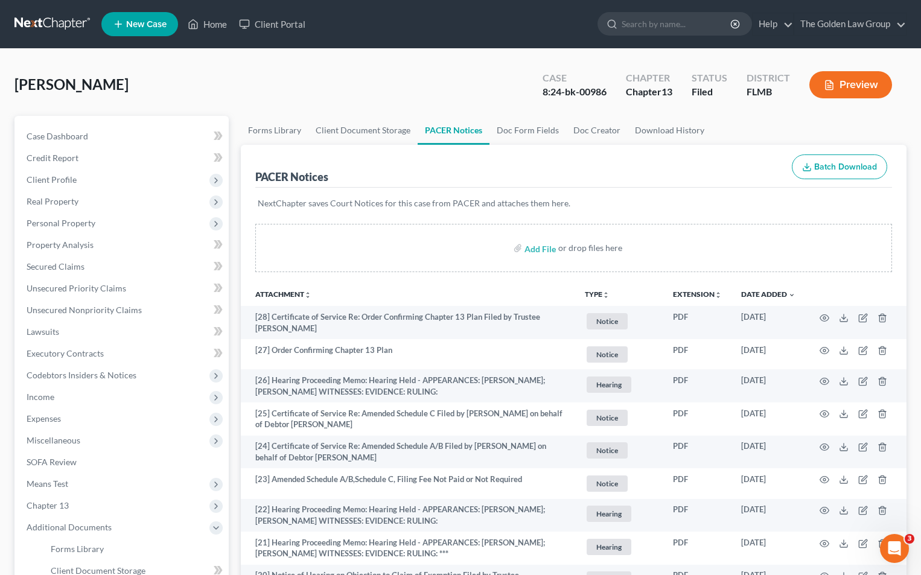
click at [867, 83] on button "Preview" at bounding box center [850, 84] width 83 height 27
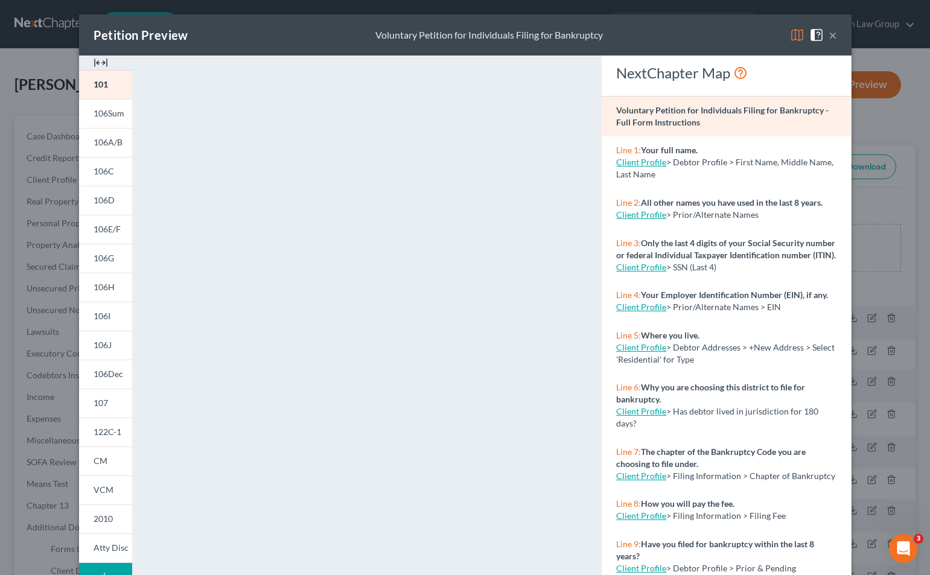
click at [28, 267] on div "Petition Preview Voluntary Petition for Individuals Filing for Bankruptcy × 101…" at bounding box center [465, 287] width 930 height 575
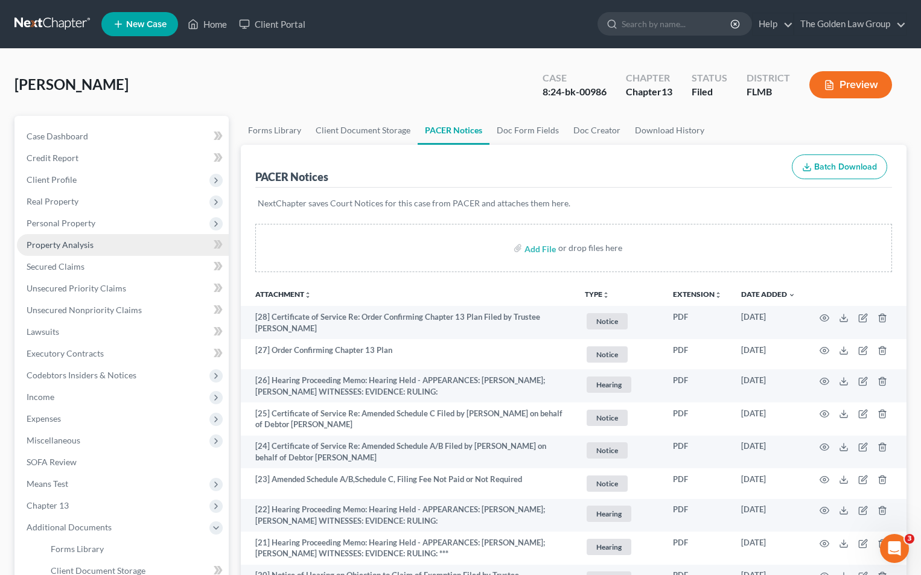
click at [111, 244] on link "Property Analysis" at bounding box center [123, 245] width 212 height 22
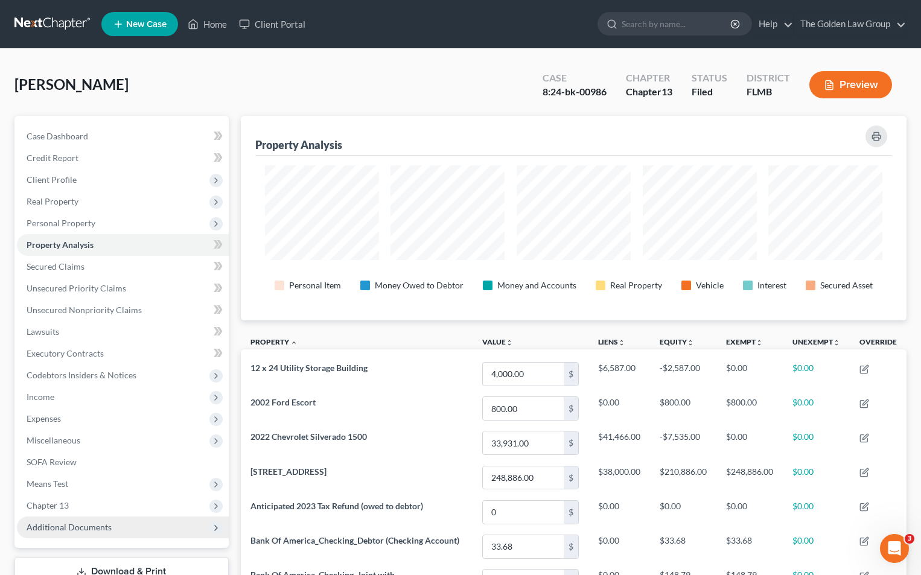
click at [88, 524] on span "Additional Documents" at bounding box center [69, 527] width 85 height 10
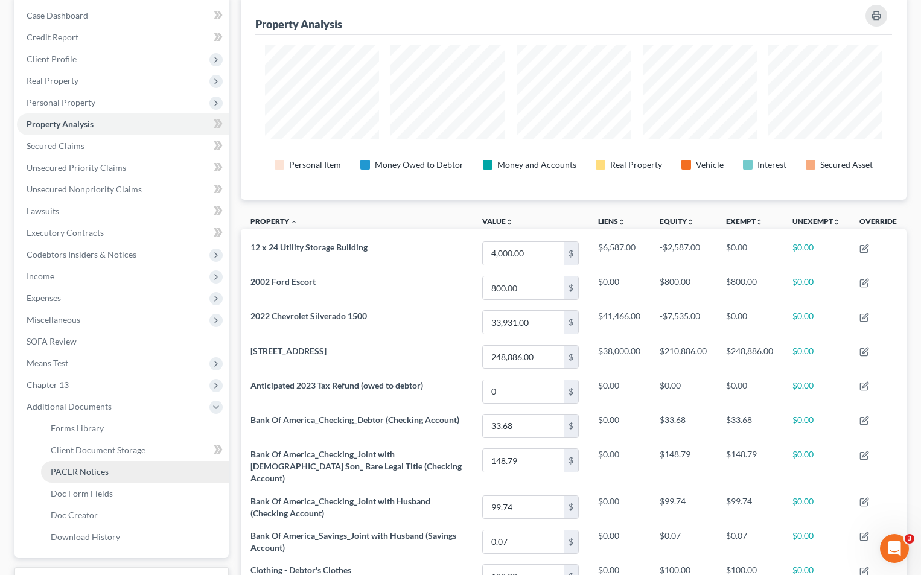
click at [95, 472] on span "PACER Notices" at bounding box center [80, 471] width 58 height 10
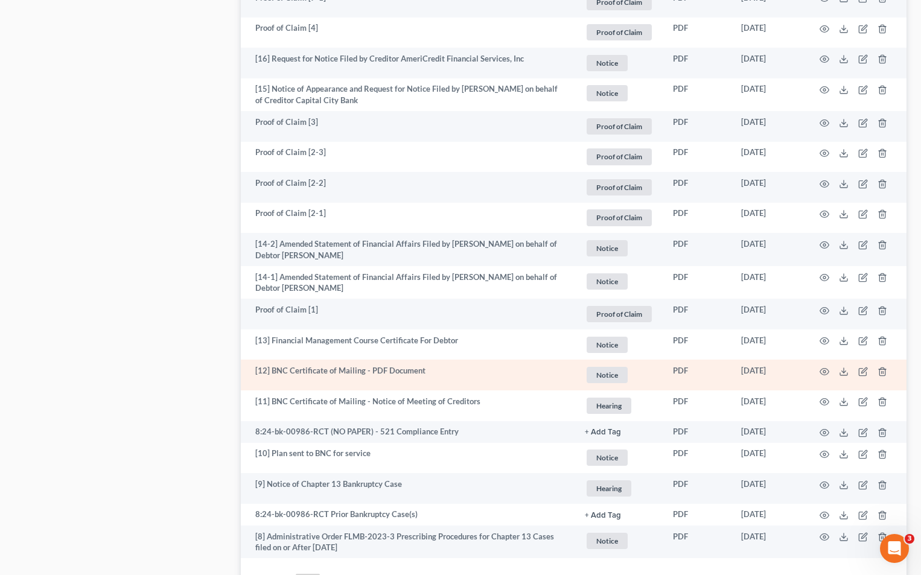
scroll to position [2111, 0]
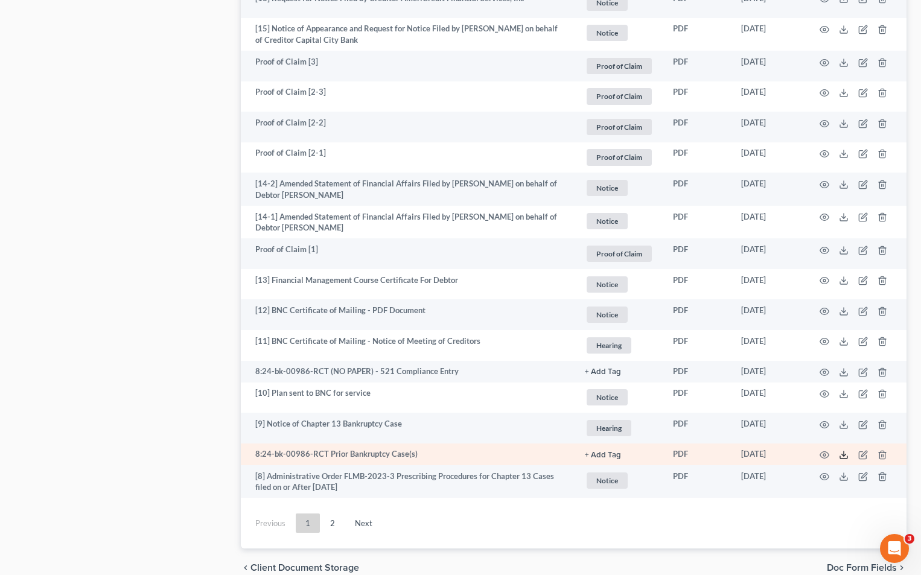
click at [845, 454] on polyline at bounding box center [844, 455] width 4 height 2
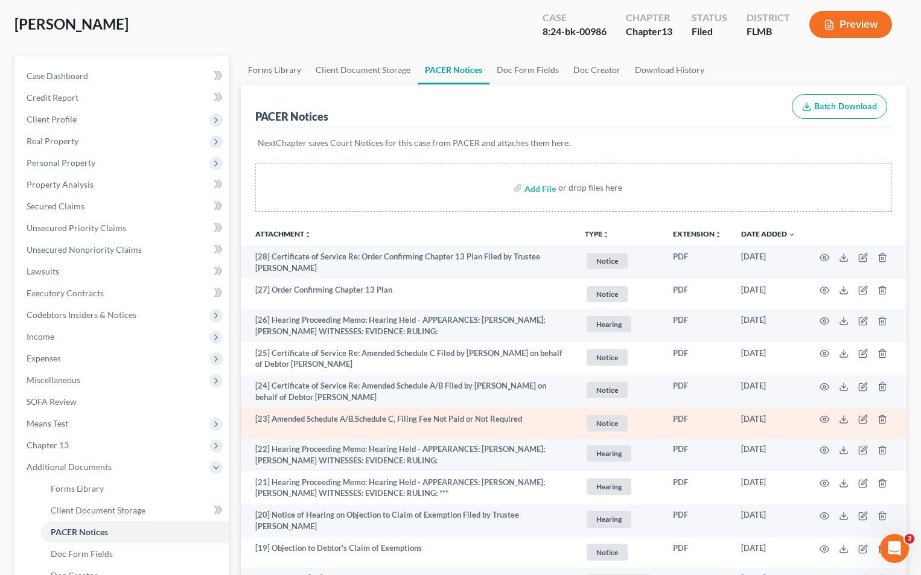
scroll to position [0, 0]
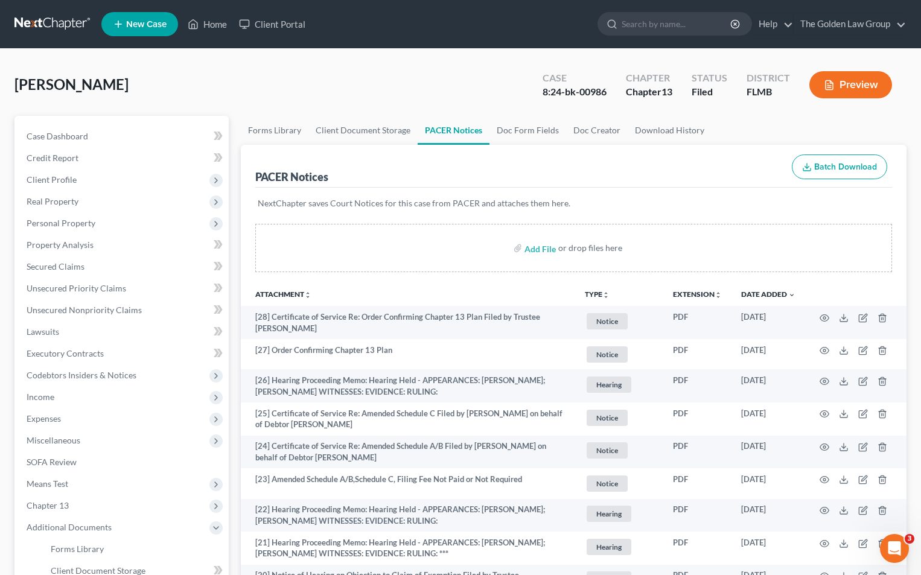
click at [864, 86] on button "Preview" at bounding box center [850, 84] width 83 height 27
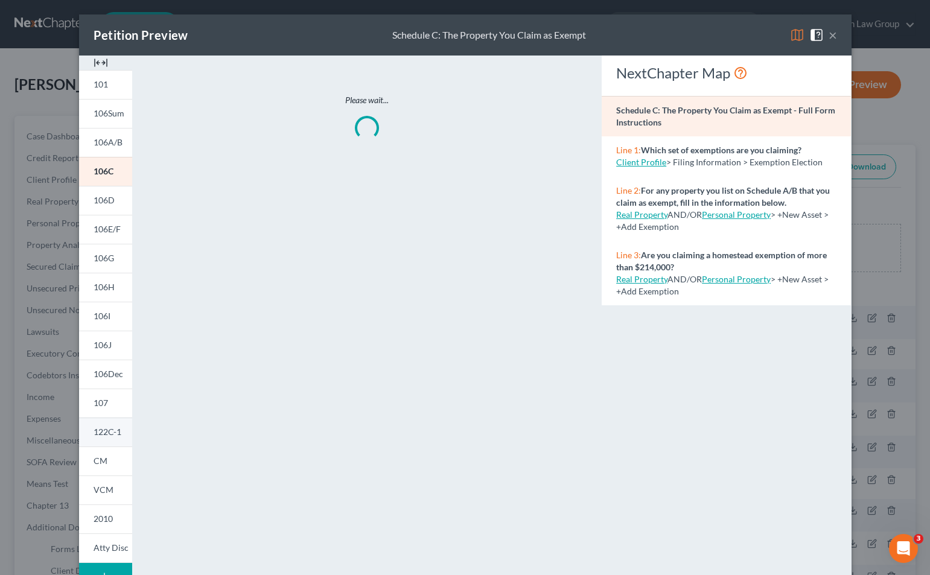
click at [115, 430] on span "122C-1" at bounding box center [108, 431] width 28 height 10
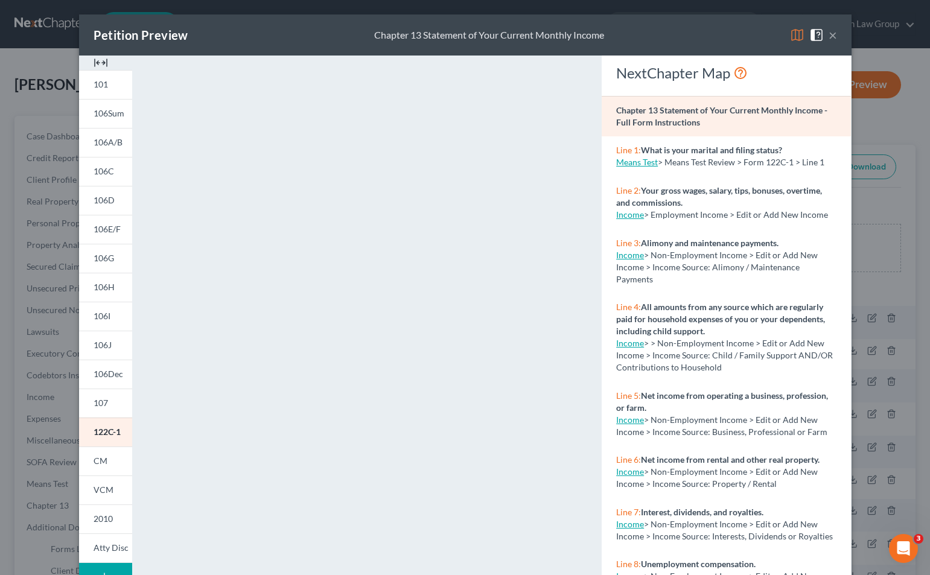
click at [42, 149] on div "Petition Preview Chapter 13 Statement of Your Current Monthly Income × 101 106S…" at bounding box center [465, 287] width 930 height 575
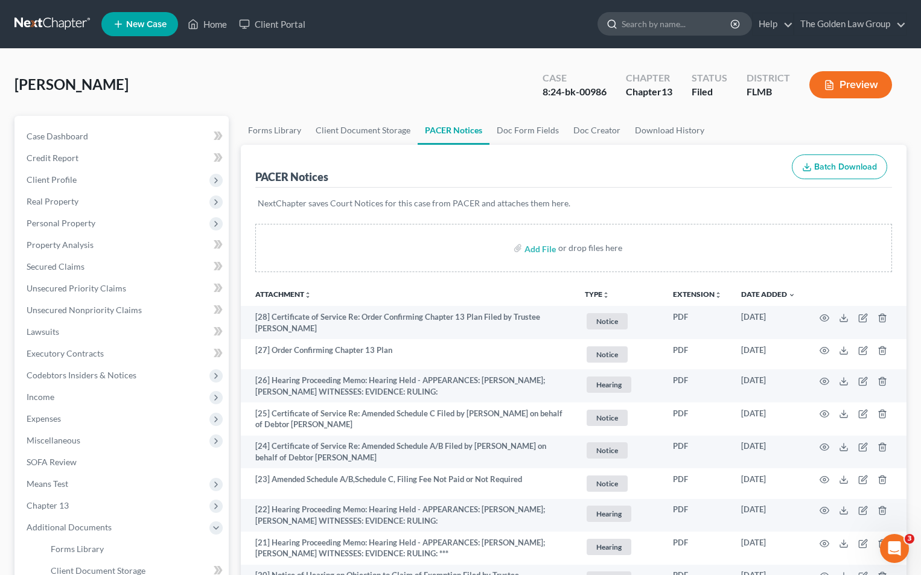
click at [642, 24] on input "search" at bounding box center [676, 24] width 110 height 22
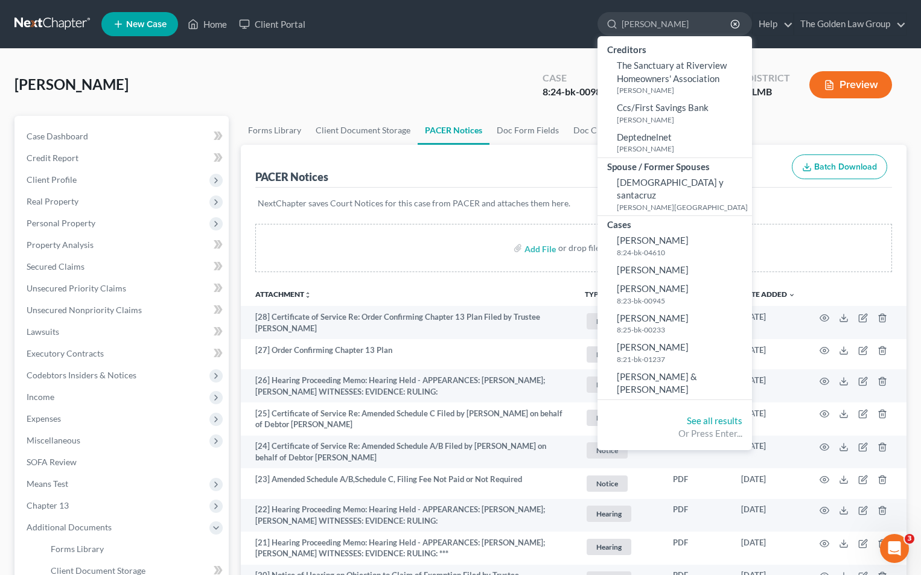
type input "[PERSON_NAME]"
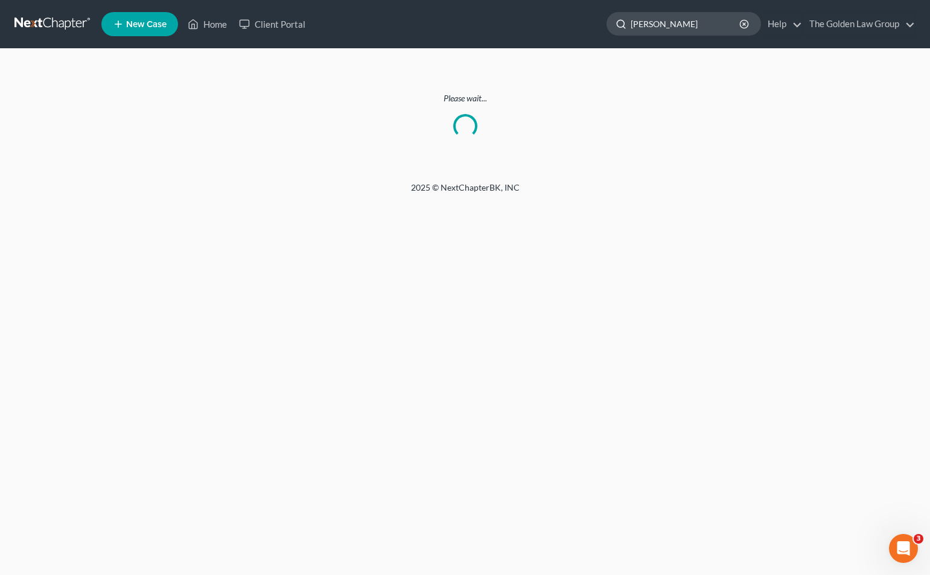
click at [668, 24] on input "[PERSON_NAME]" at bounding box center [685, 24] width 110 height 22
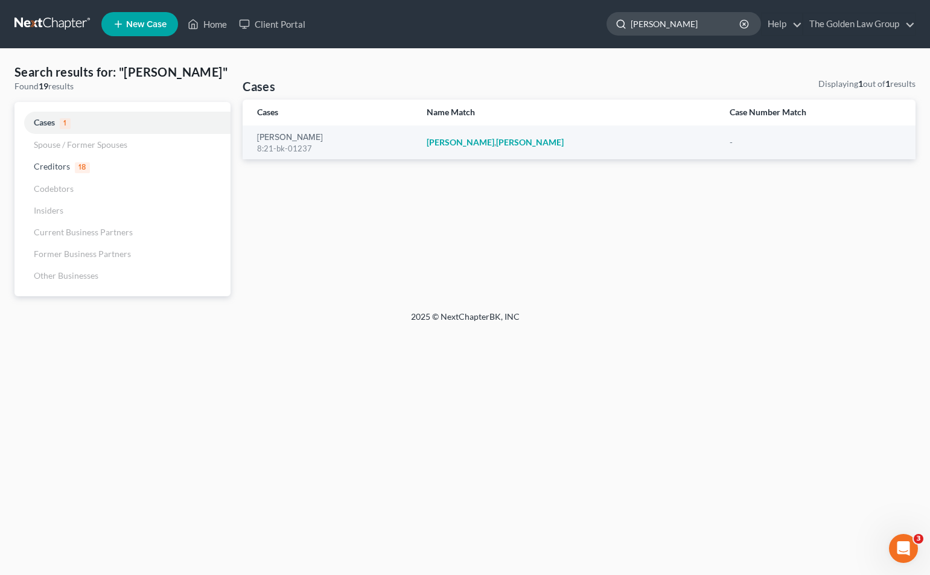
click at [696, 22] on input "[PERSON_NAME]" at bounding box center [685, 24] width 110 height 22
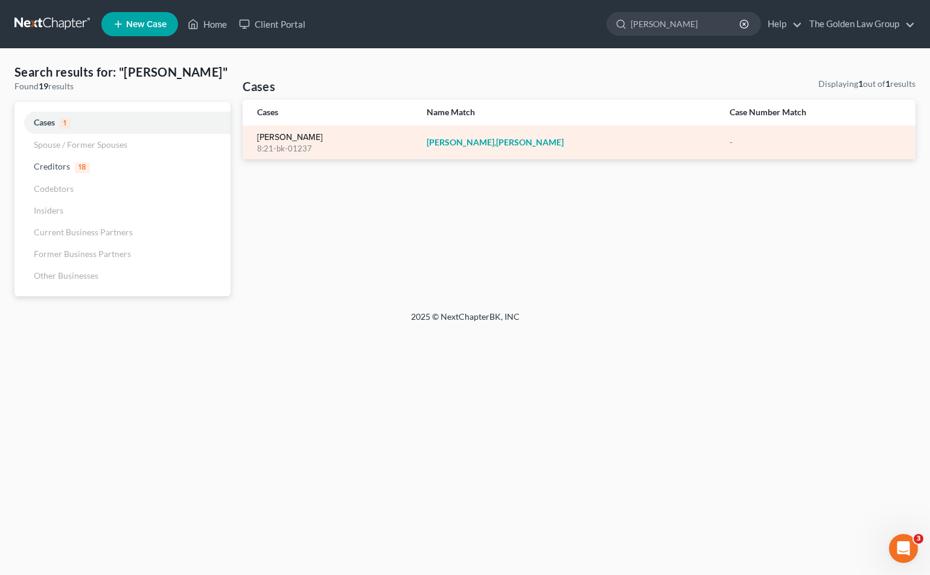
type input "[PERSON_NAME]"
click at [284, 136] on link "[PERSON_NAME]" at bounding box center [290, 137] width 66 height 8
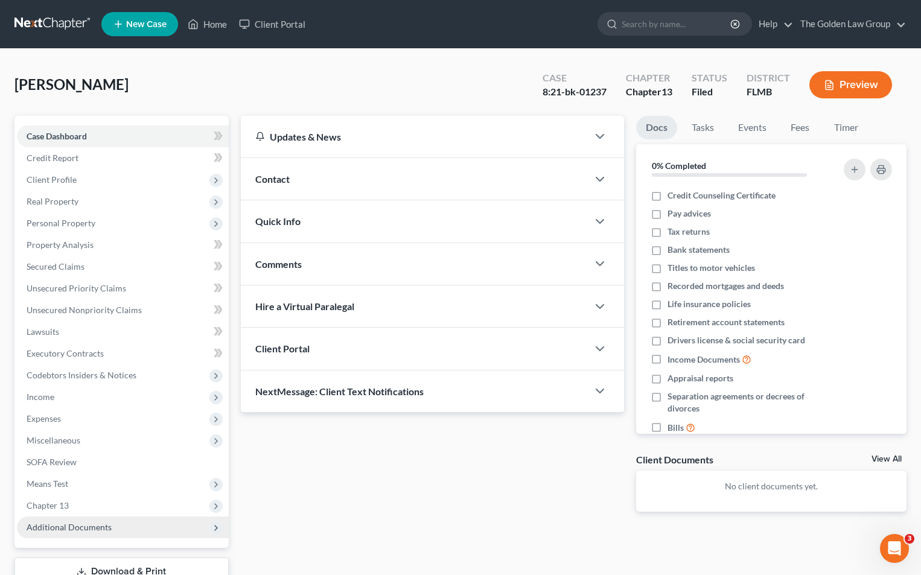
click at [51, 524] on span "Additional Documents" at bounding box center [69, 527] width 85 height 10
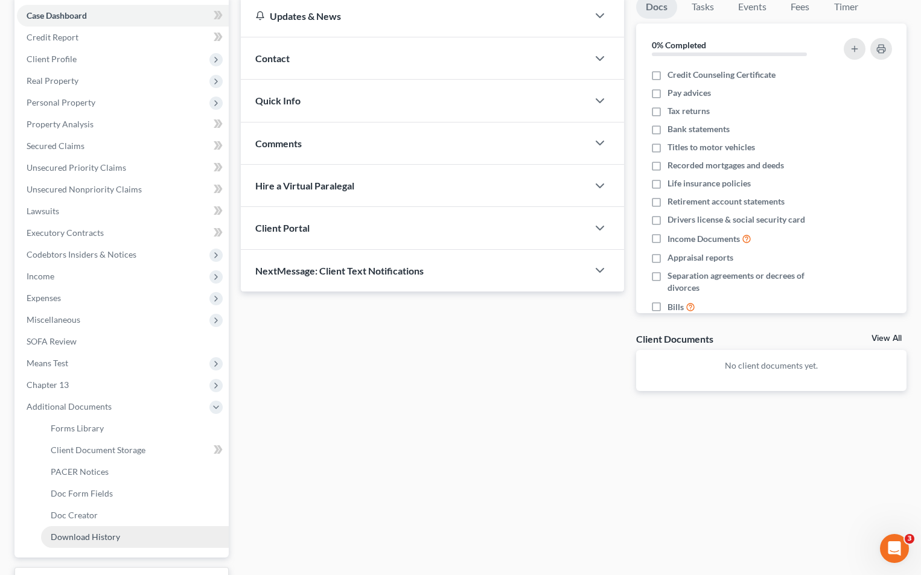
scroll to position [181, 0]
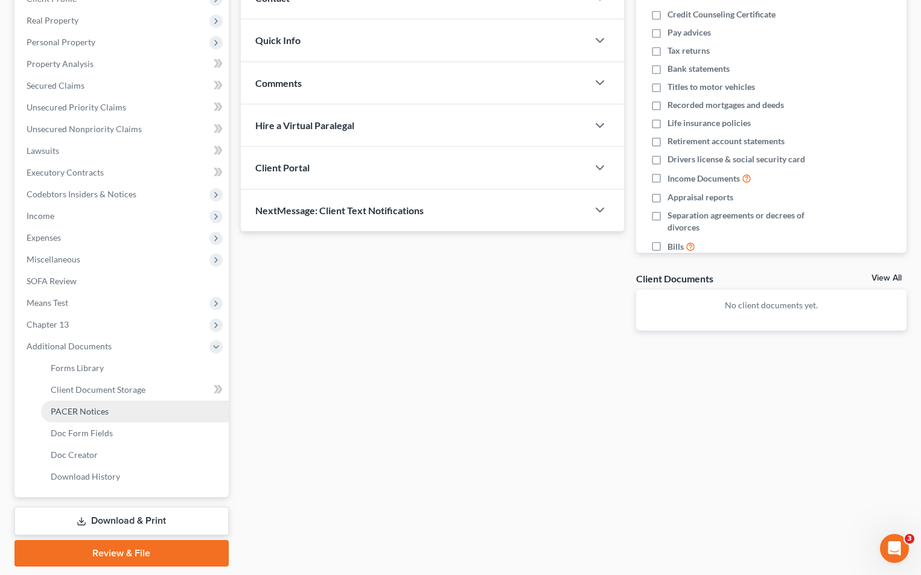
click at [86, 412] on span "PACER Notices" at bounding box center [80, 411] width 58 height 10
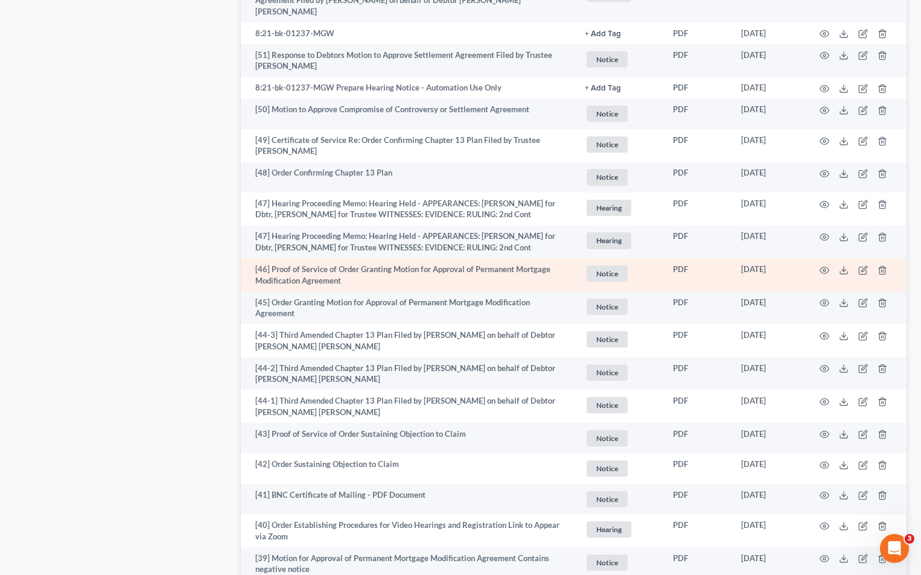
scroll to position [1026, 0]
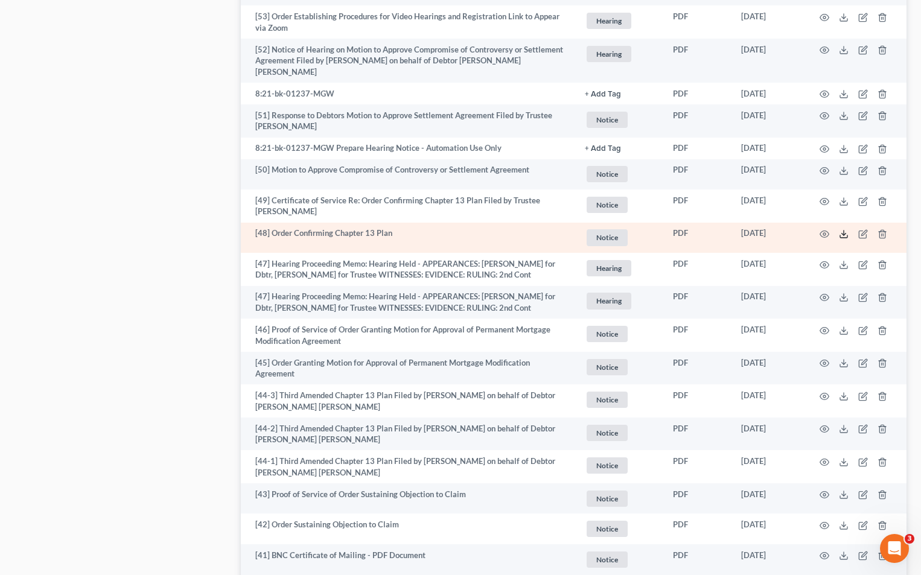
click at [845, 229] on icon at bounding box center [843, 234] width 10 height 10
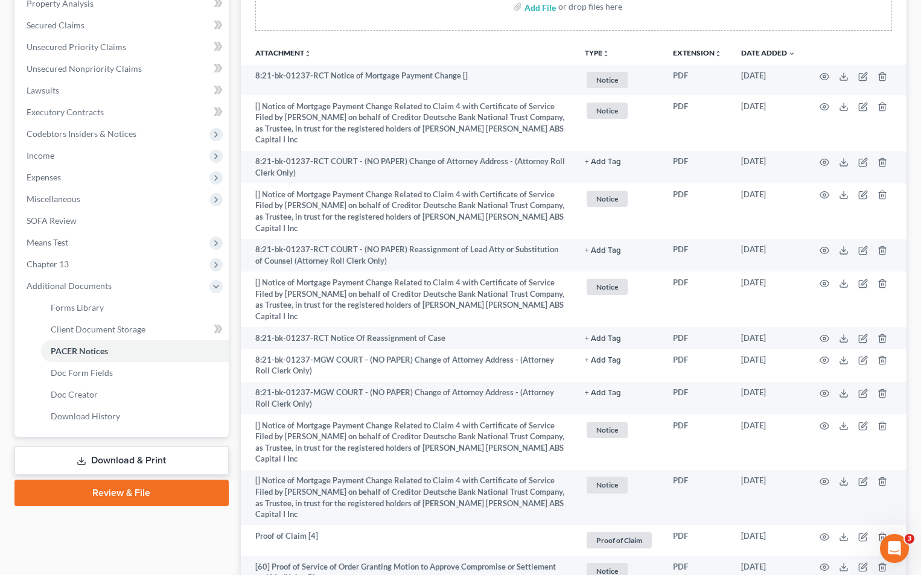
scroll to position [0, 0]
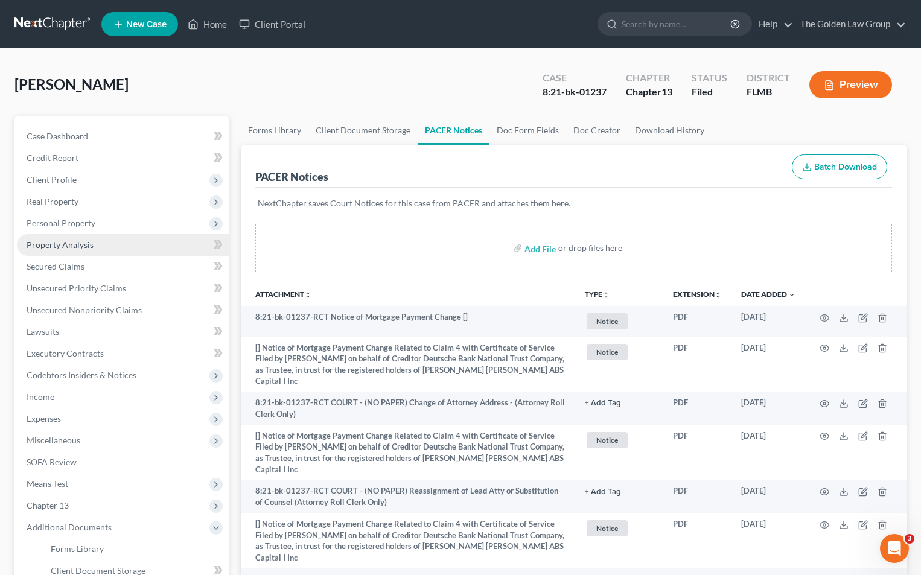
click at [71, 243] on span "Property Analysis" at bounding box center [60, 244] width 67 height 10
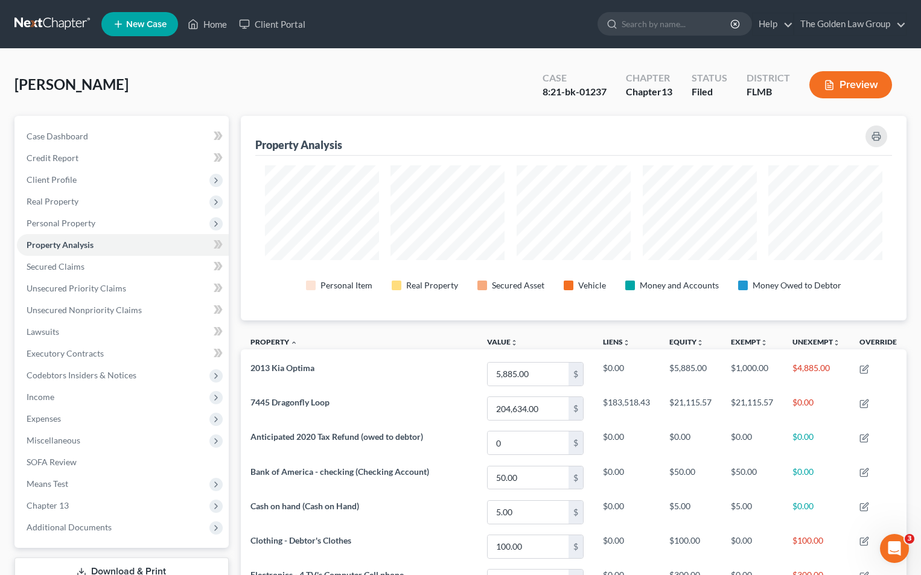
click at [842, 89] on button "Preview" at bounding box center [850, 84] width 83 height 27
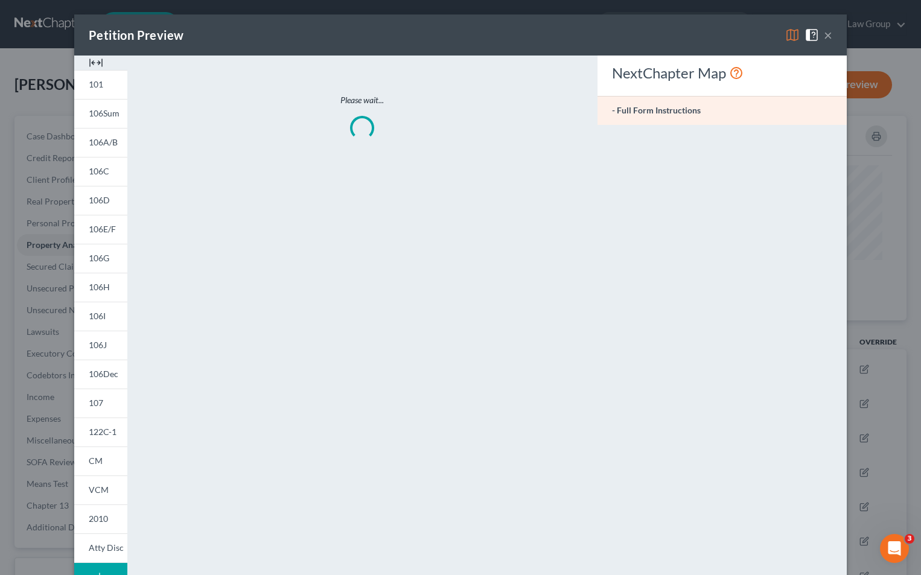
scroll to position [206, 673]
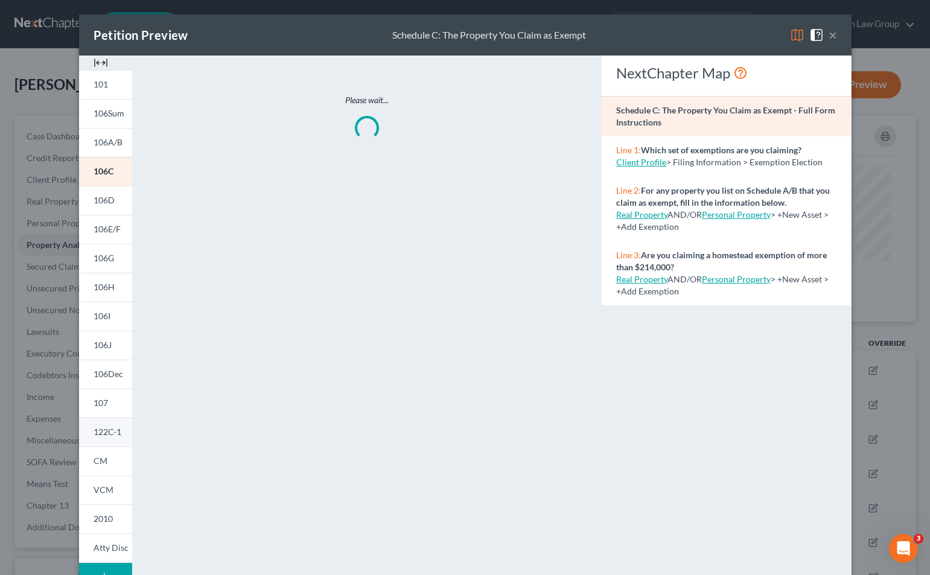
click at [102, 433] on span "122C-1" at bounding box center [108, 431] width 28 height 10
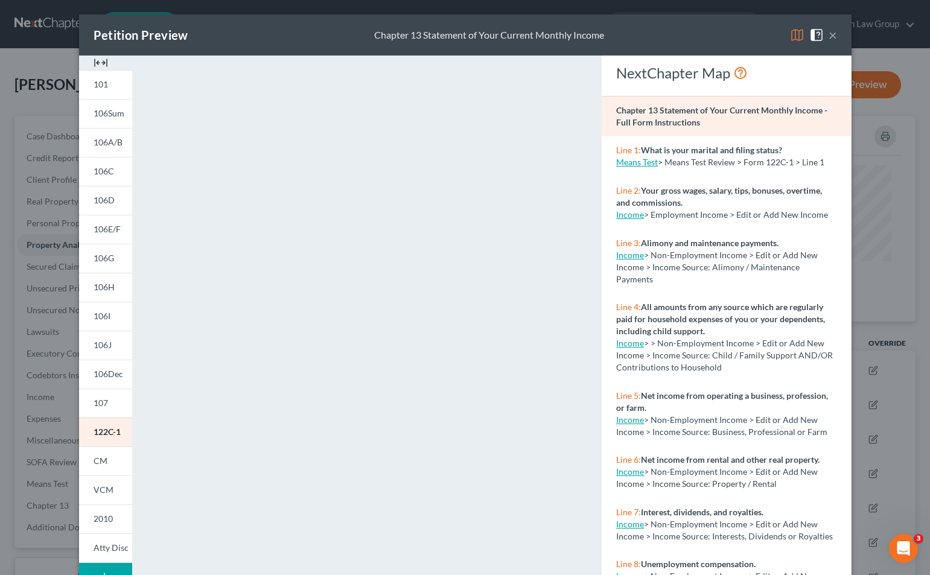
click at [44, 301] on div "Petition Preview Chapter 13 Statement of Your Current Monthly Income × 101 106S…" at bounding box center [465, 287] width 930 height 575
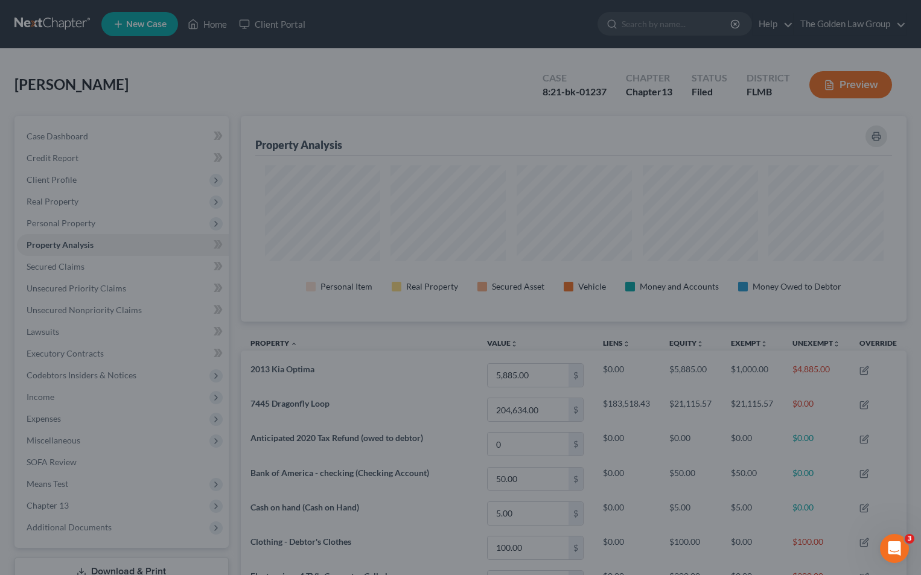
scroll to position [603032, 602570]
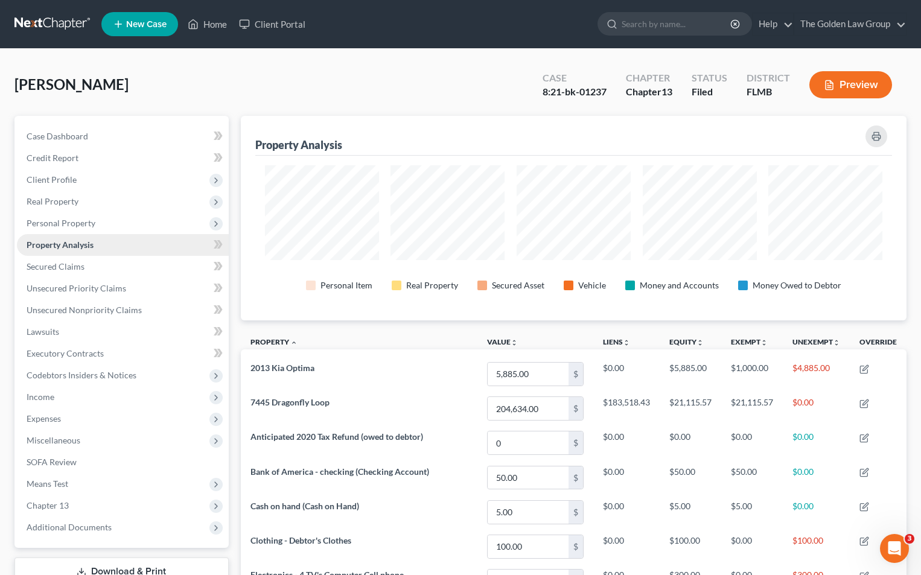
click at [77, 243] on span "Property Analysis" at bounding box center [60, 244] width 67 height 10
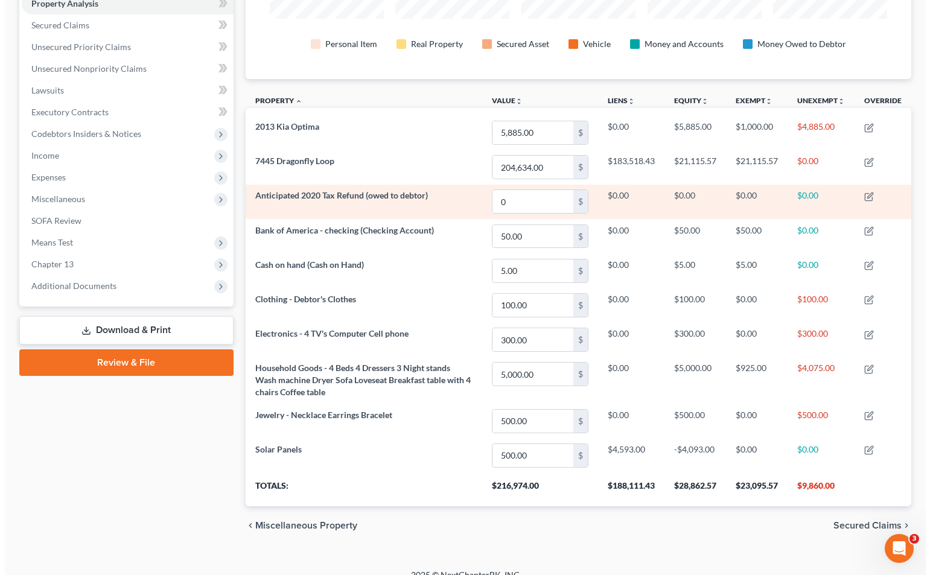
scroll to position [0, 0]
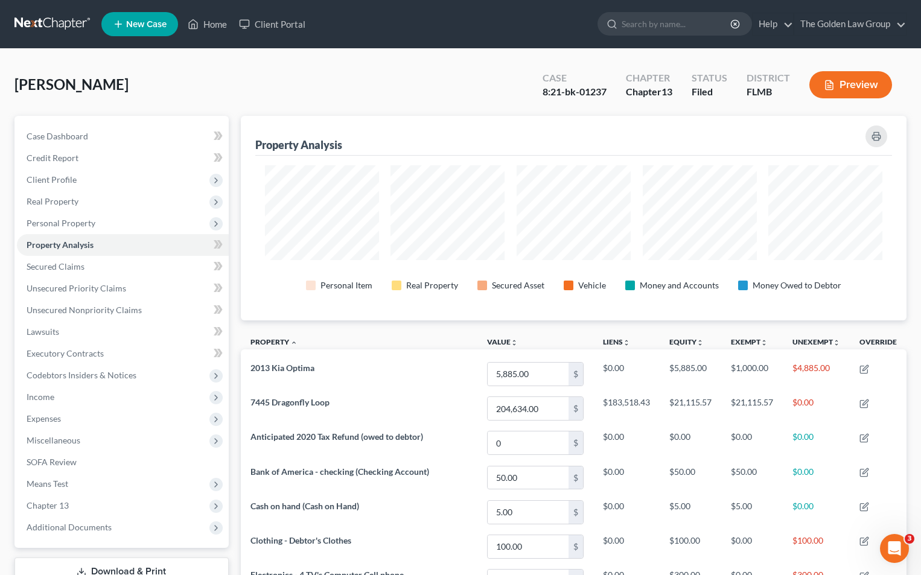
click at [857, 80] on button "Preview" at bounding box center [850, 84] width 83 height 27
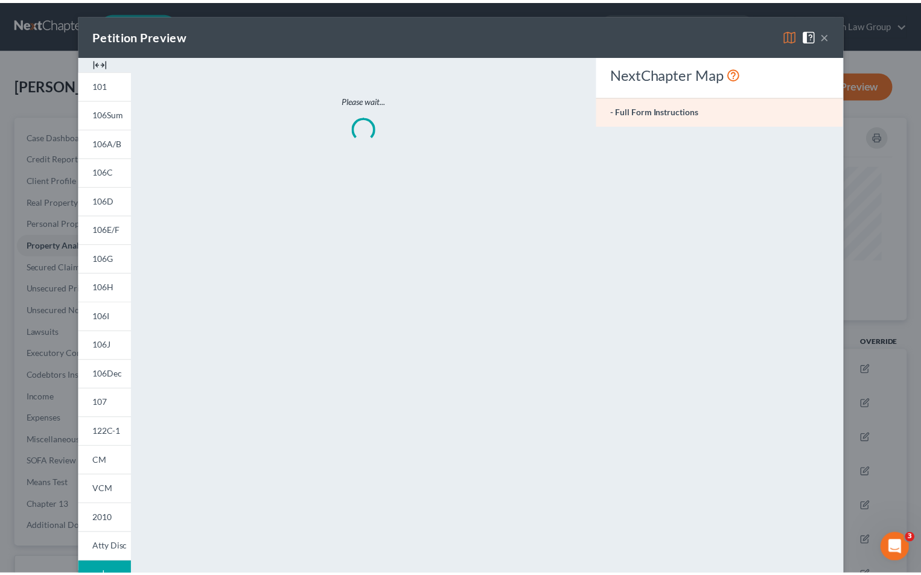
scroll to position [206, 673]
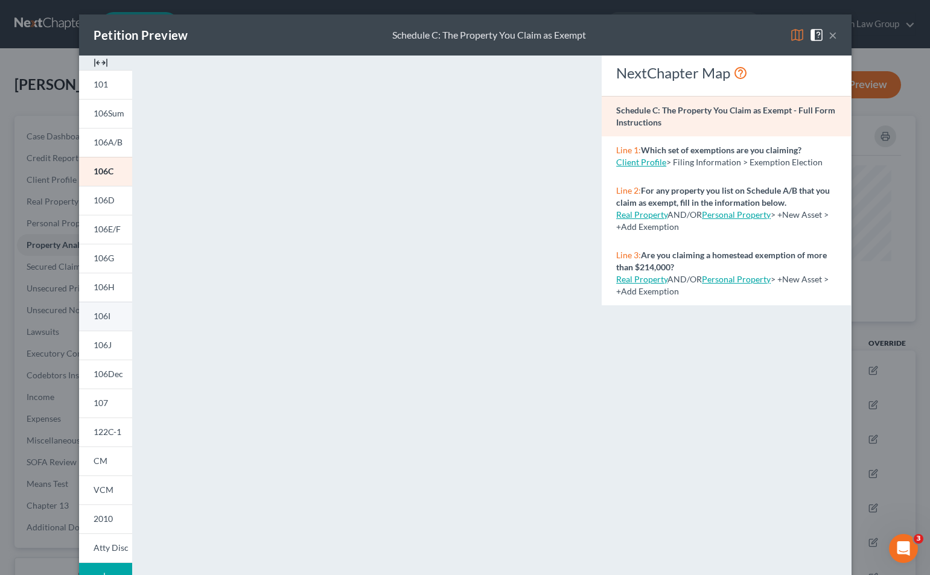
click at [97, 318] on span "106I" at bounding box center [102, 316] width 17 height 10
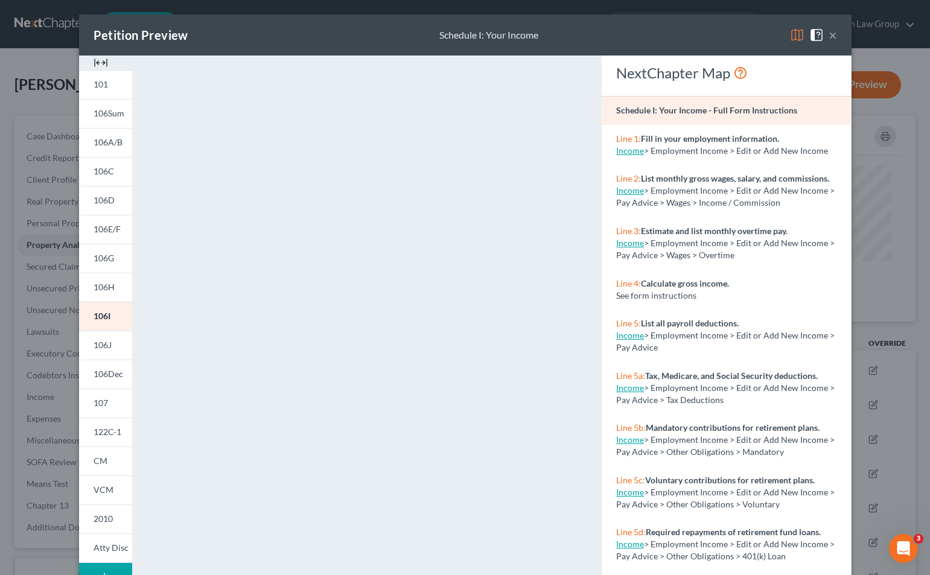
click at [34, 206] on div "Petition Preview Schedule I: Your Income × 101 106Sum 106A/B 106C 106D 106E/F 1…" at bounding box center [465, 287] width 930 height 575
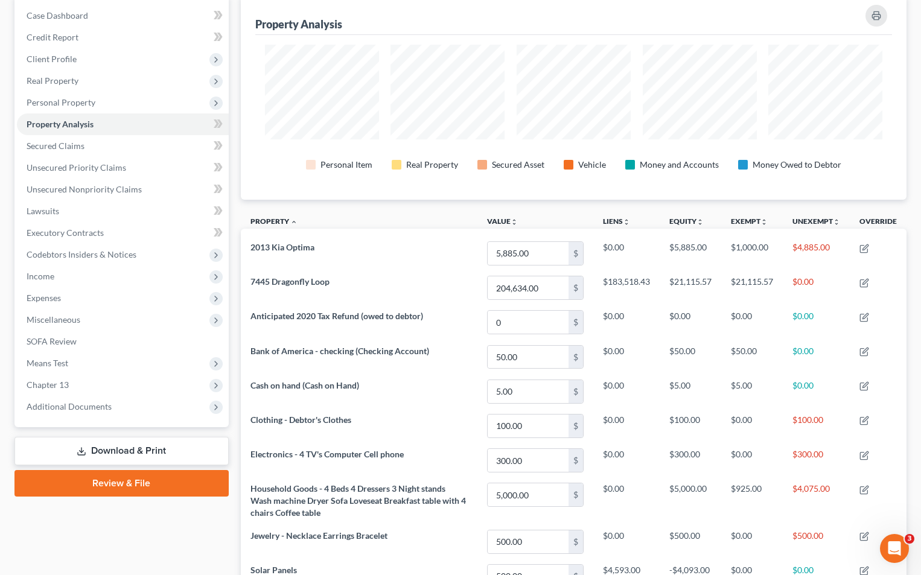
scroll to position [257, 0]
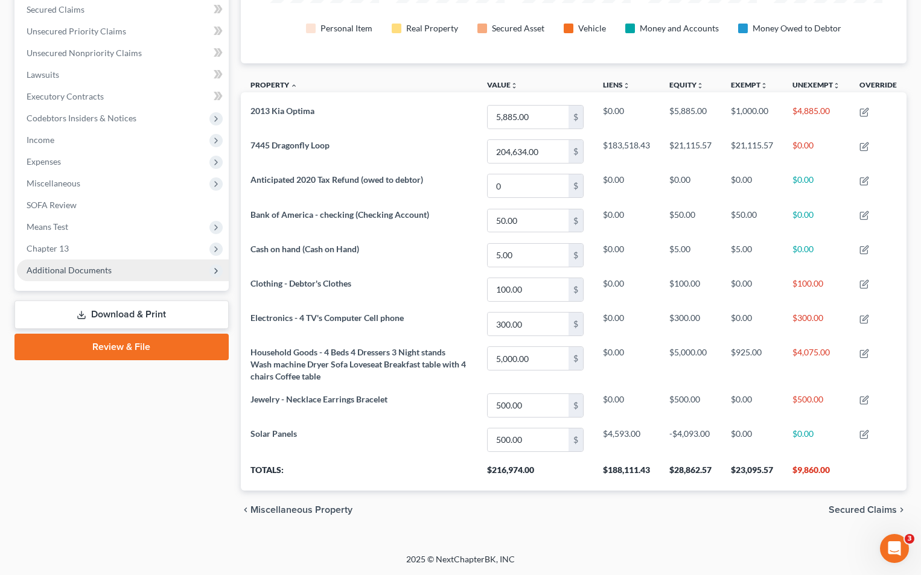
click at [85, 269] on span "Additional Documents" at bounding box center [69, 270] width 85 height 10
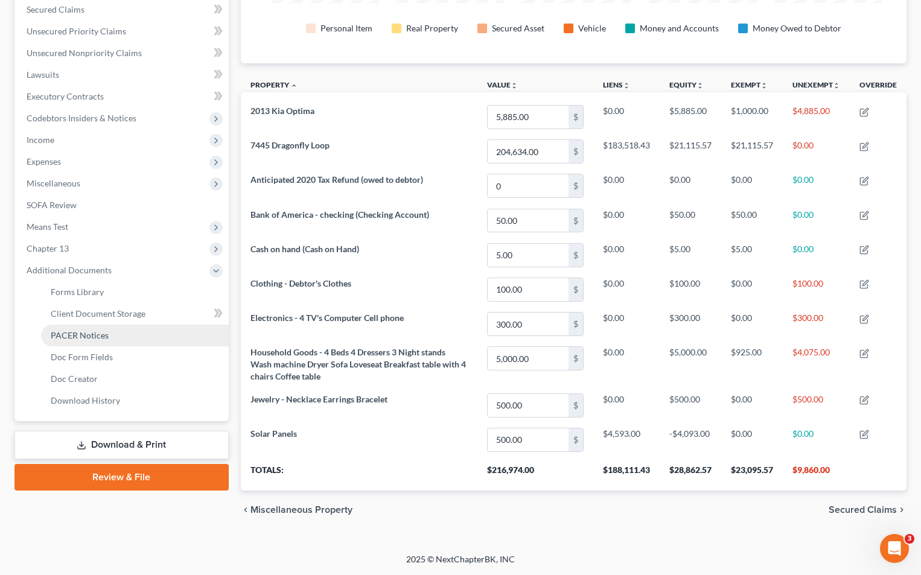
click at [97, 332] on span "PACER Notices" at bounding box center [80, 335] width 58 height 10
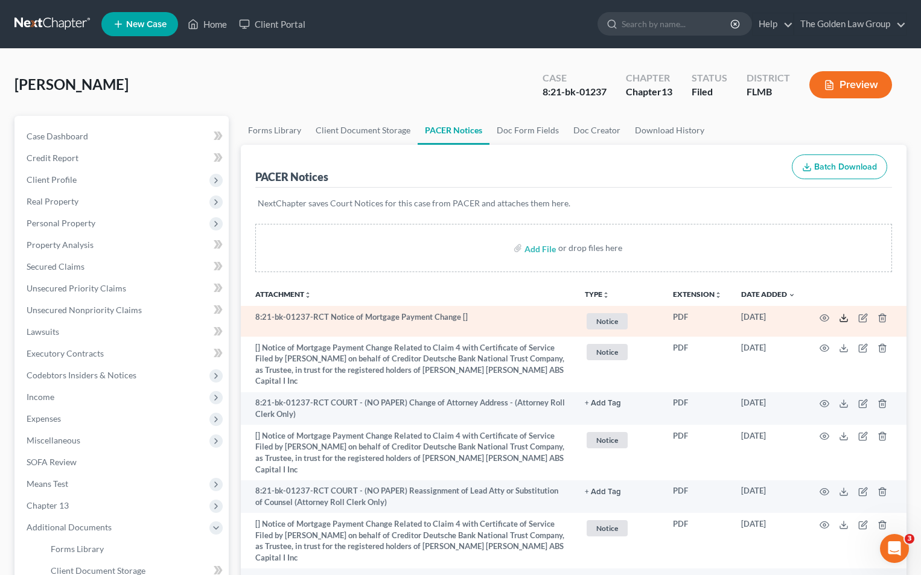
click at [843, 317] on line at bounding box center [843, 316] width 0 height 5
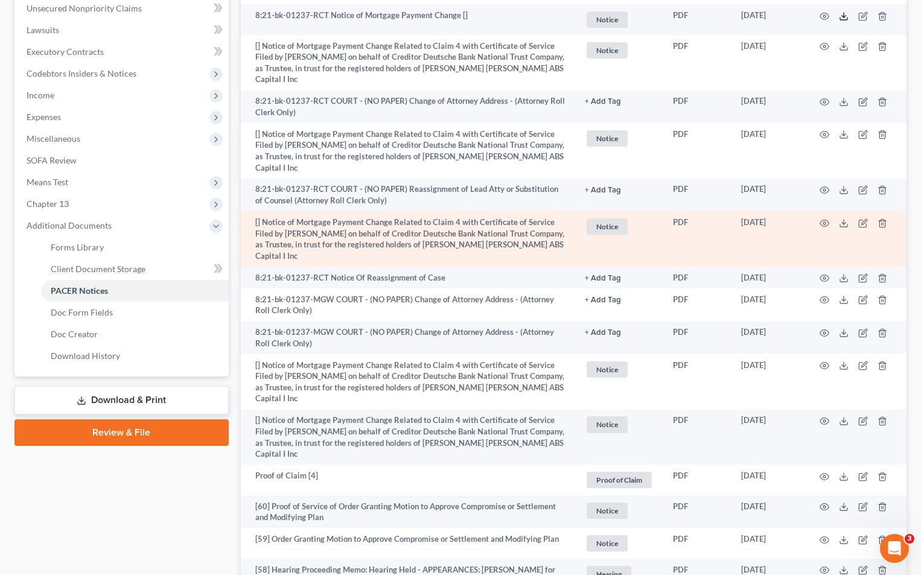
scroll to position [121, 0]
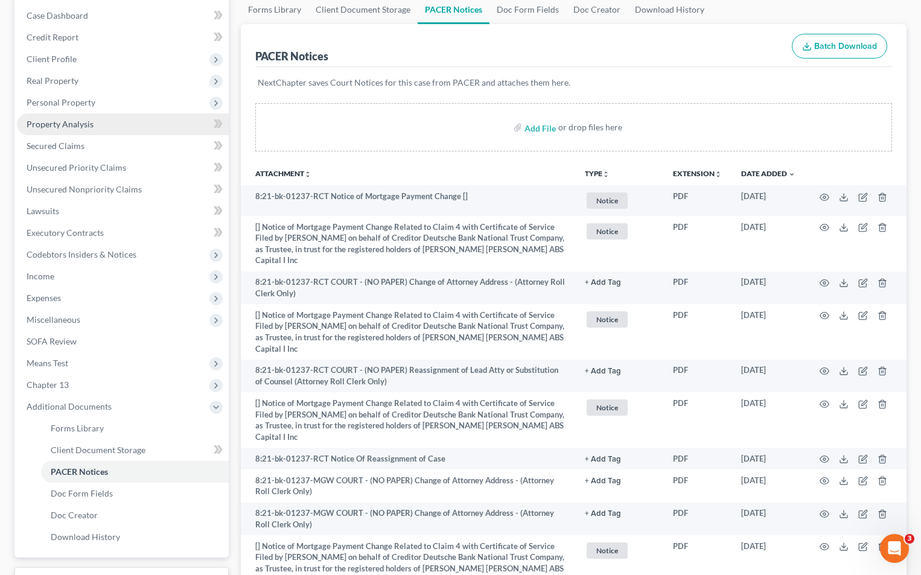
click at [59, 122] on span "Property Analysis" at bounding box center [60, 124] width 67 height 10
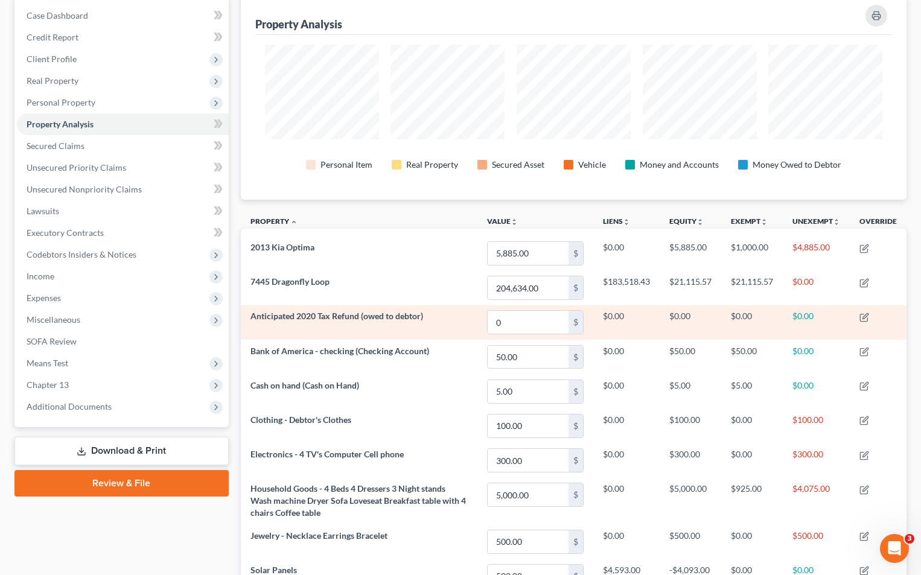
scroll to position [181, 0]
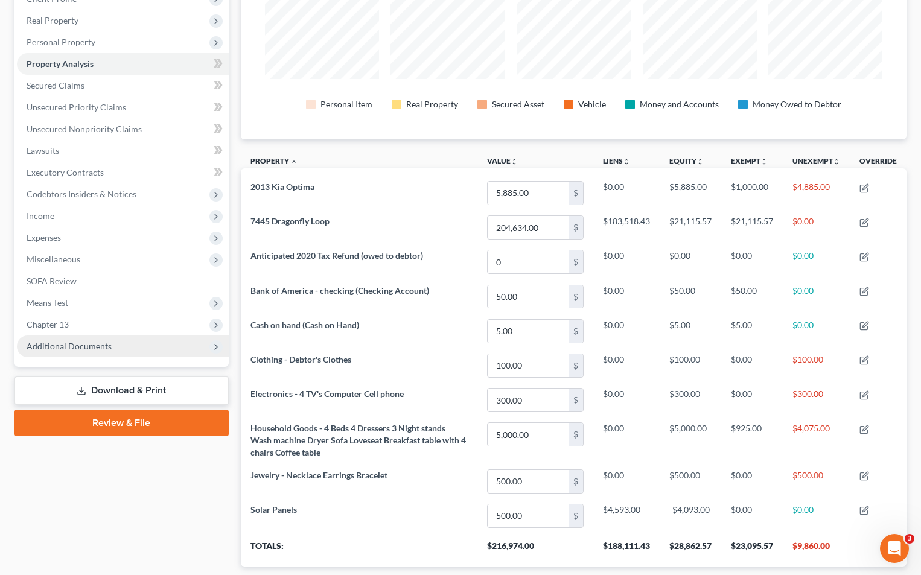
click at [82, 344] on span "Additional Documents" at bounding box center [69, 346] width 85 height 10
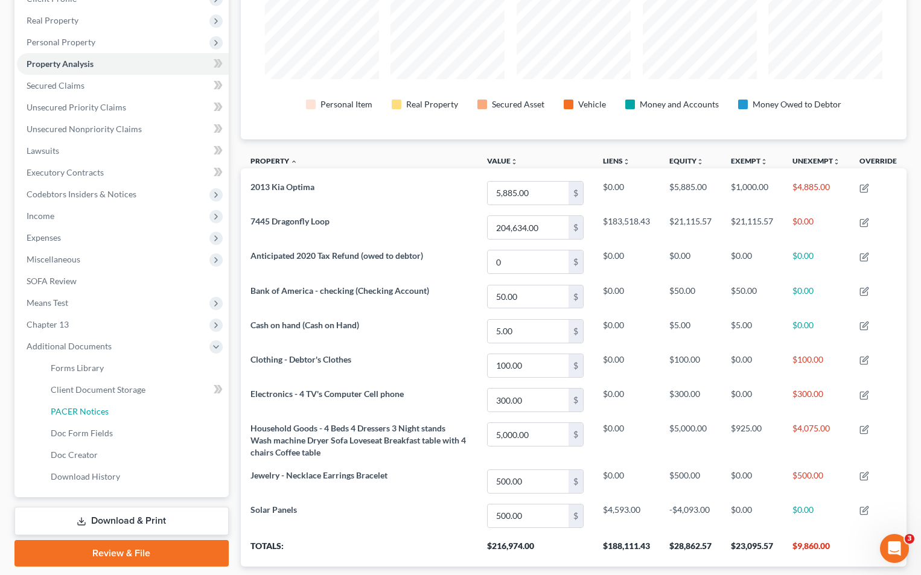
drag, startPoint x: 92, startPoint y: 408, endPoint x: 480, endPoint y: 321, distance: 397.0
click at [94, 408] on span "PACER Notices" at bounding box center [80, 411] width 58 height 10
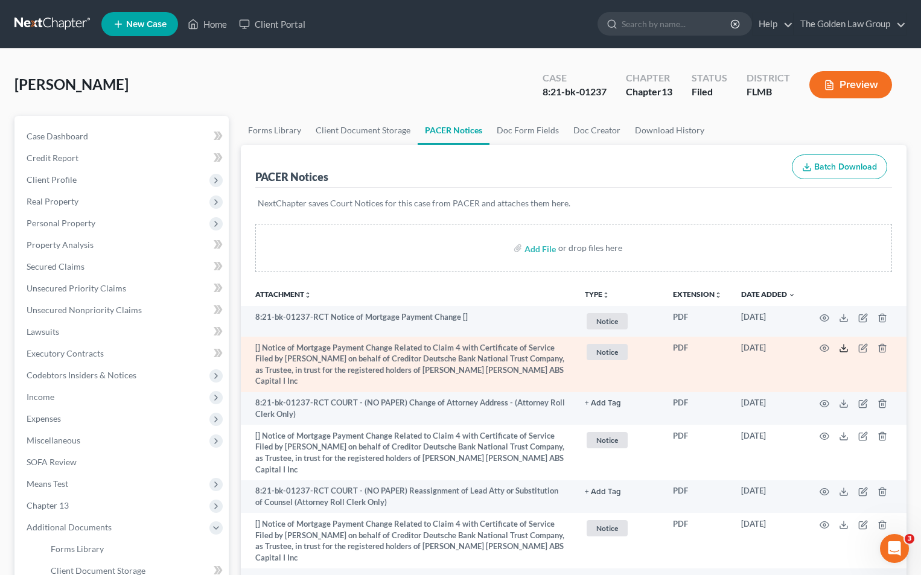
click at [845, 347] on polyline at bounding box center [844, 348] width 4 height 2
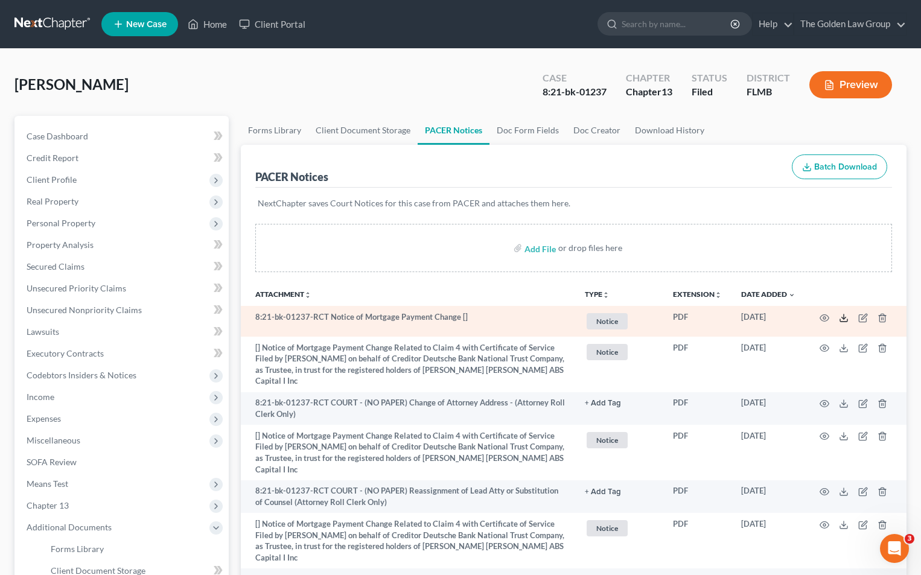
click at [842, 317] on polyline at bounding box center [844, 318] width 4 height 2
